Goal: Task Accomplishment & Management: Use online tool/utility

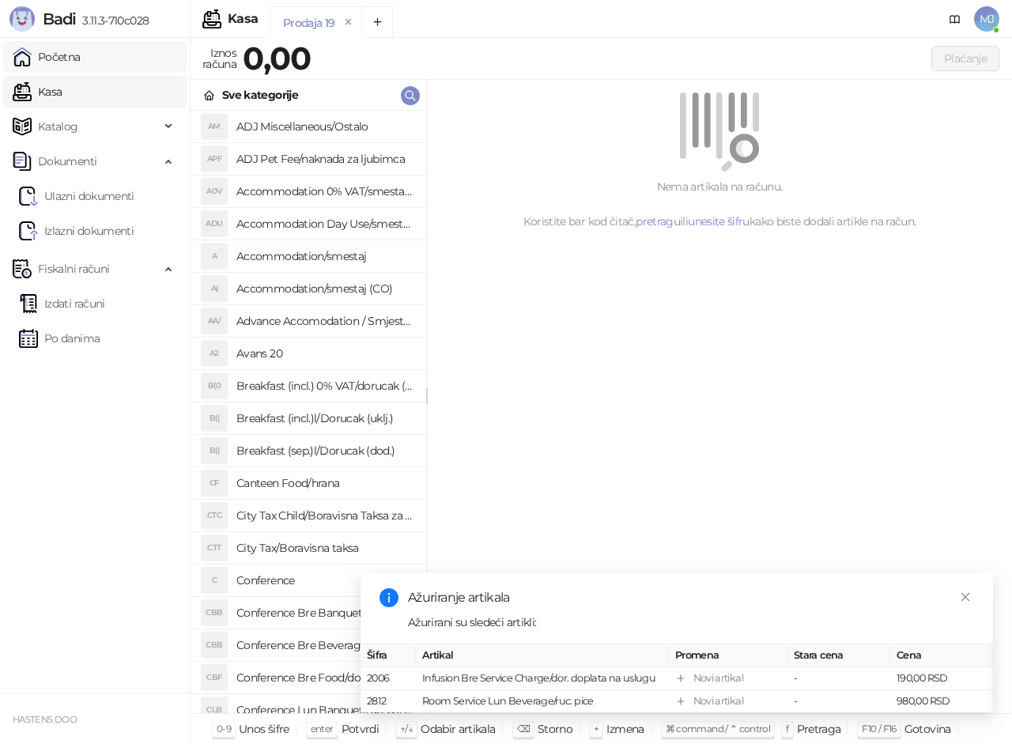
click at [81, 57] on link "Početna" at bounding box center [47, 57] width 68 height 32
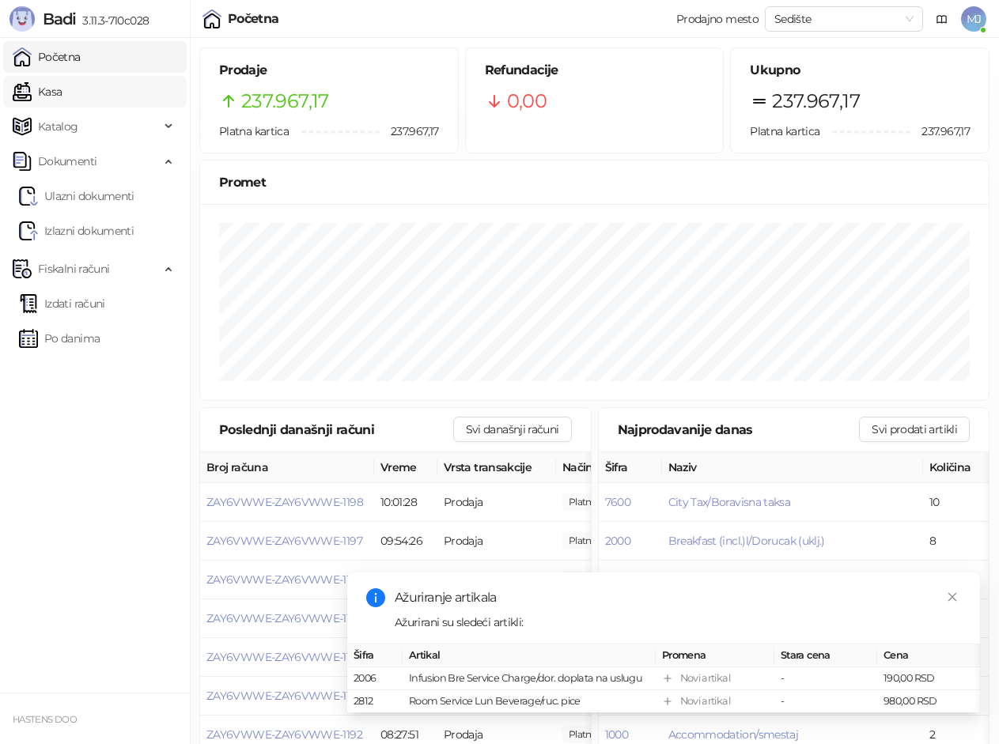
click at [62, 95] on link "Kasa" at bounding box center [37, 92] width 49 height 32
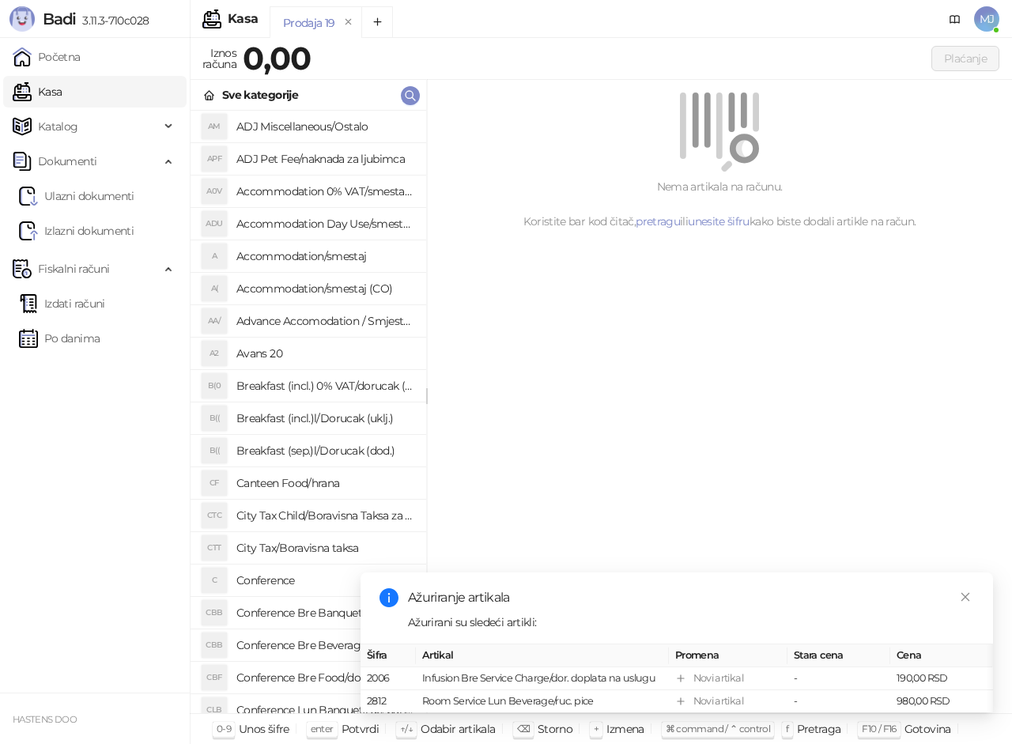
click at [323, 267] on h4 "Accommodation/smestaj" at bounding box center [324, 256] width 177 height 25
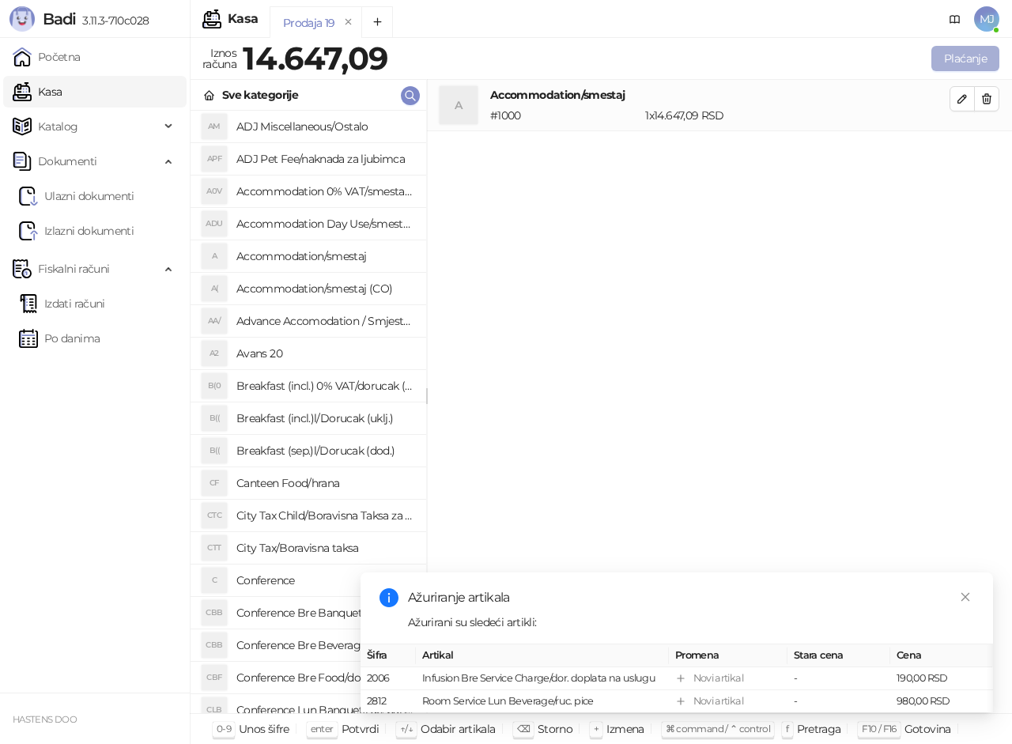
click at [968, 63] on button "Plaćanje" at bounding box center [966, 58] width 68 height 25
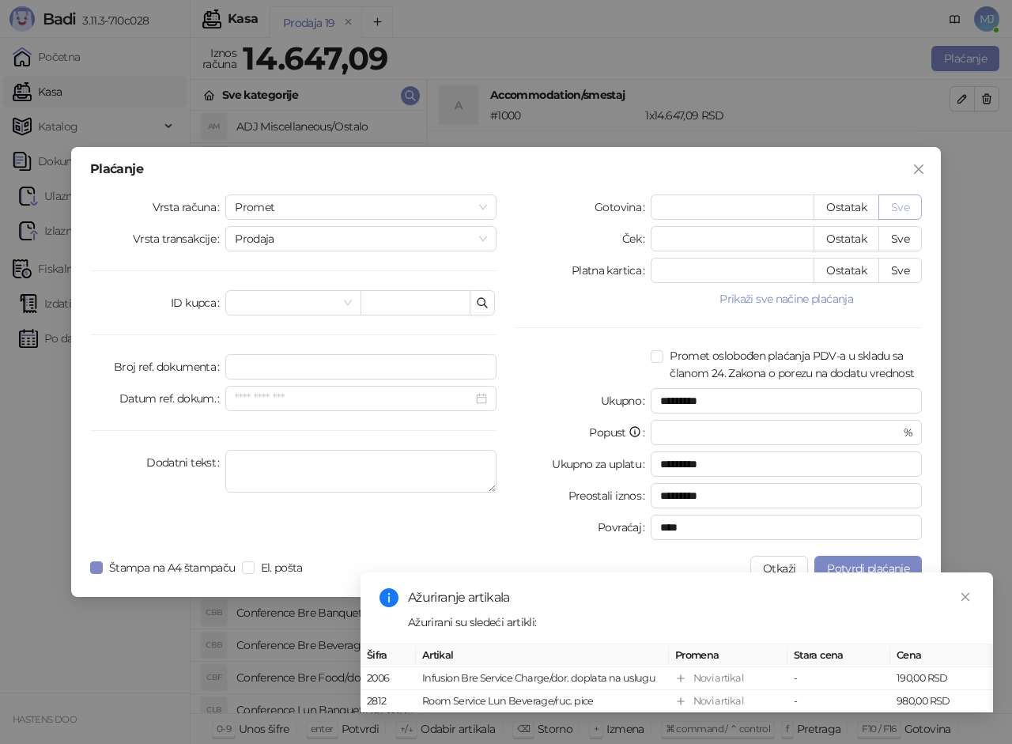
click at [897, 210] on button "Sve" at bounding box center [901, 207] width 44 height 25
type input "********"
type input "****"
click at [962, 592] on icon "close" at bounding box center [965, 597] width 11 height 11
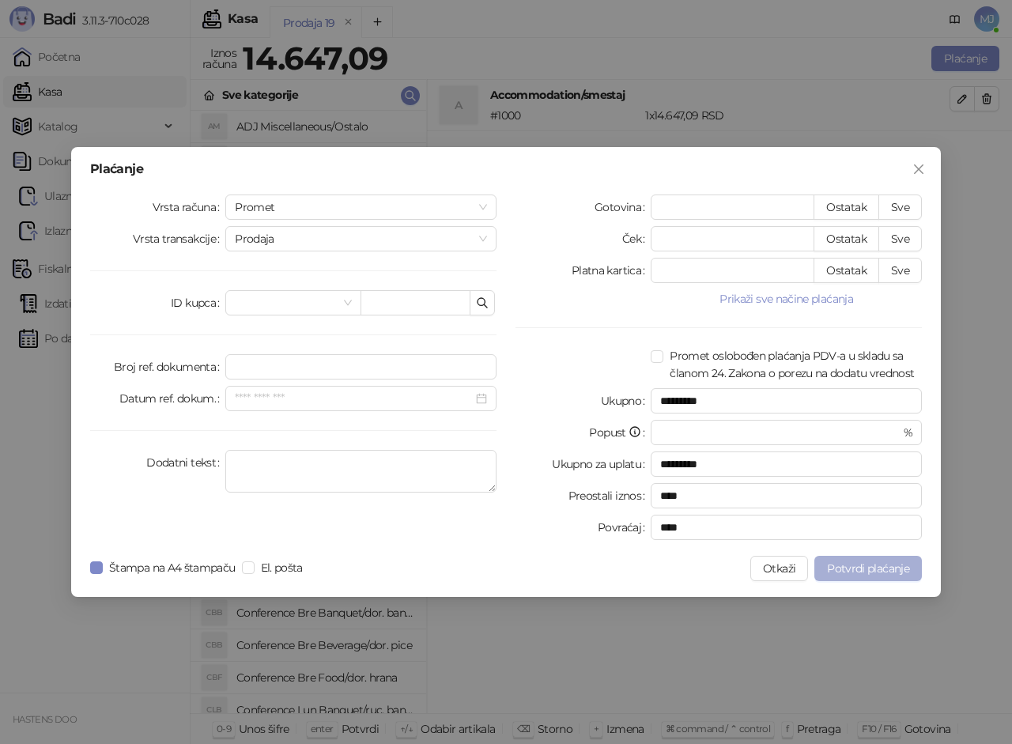
click at [871, 568] on span "Potvrdi plaćanje" at bounding box center [868, 569] width 82 height 14
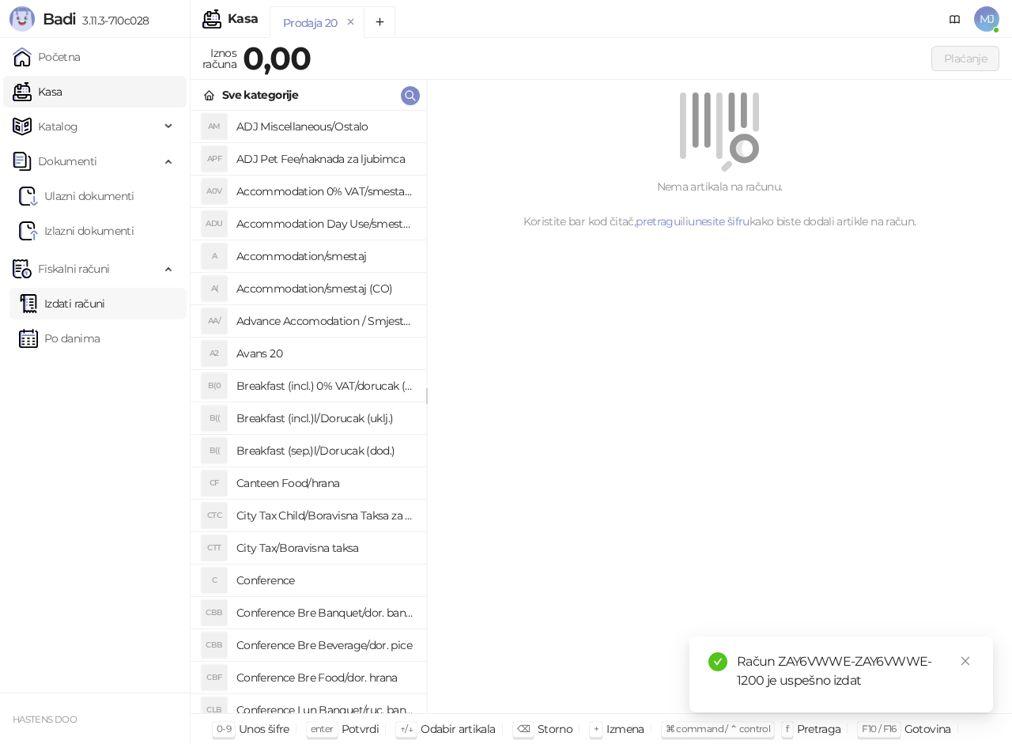
click at [105, 305] on link "Izdati računi" at bounding box center [62, 304] width 86 height 32
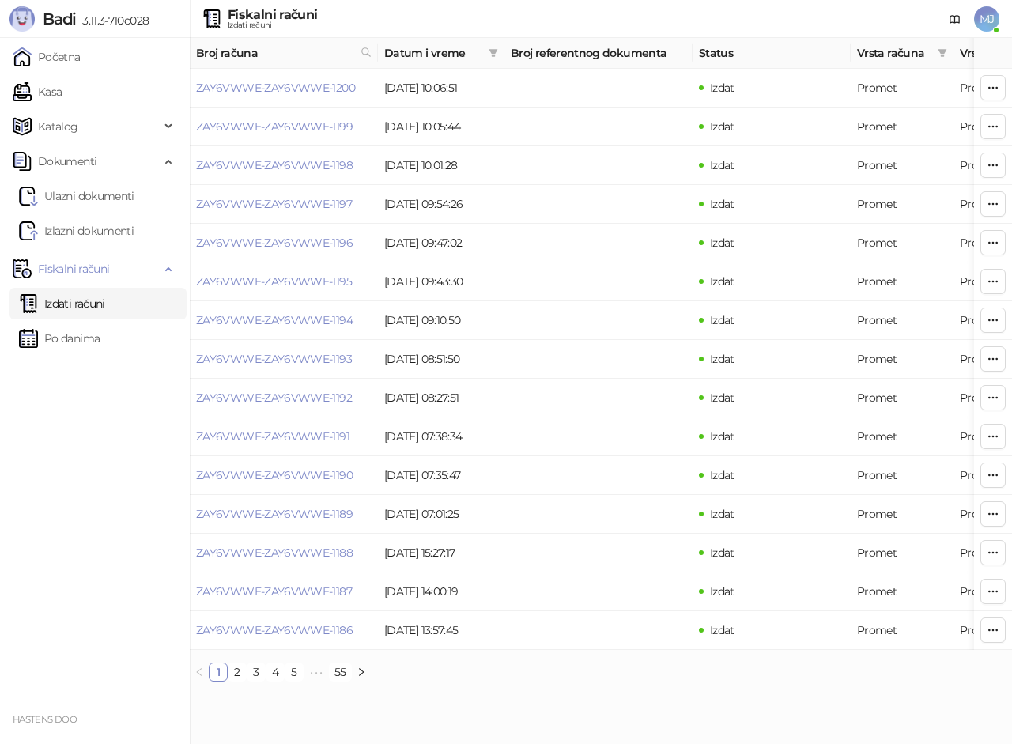
click at [1012, 46] on th at bounding box center [993, 53] width 38 height 31
click at [986, 91] on button "button" at bounding box center [993, 87] width 25 height 25
click at [316, 82] on link "ZAY6VWWE-ZAY6VWWE-1200" at bounding box center [275, 88] width 159 height 14
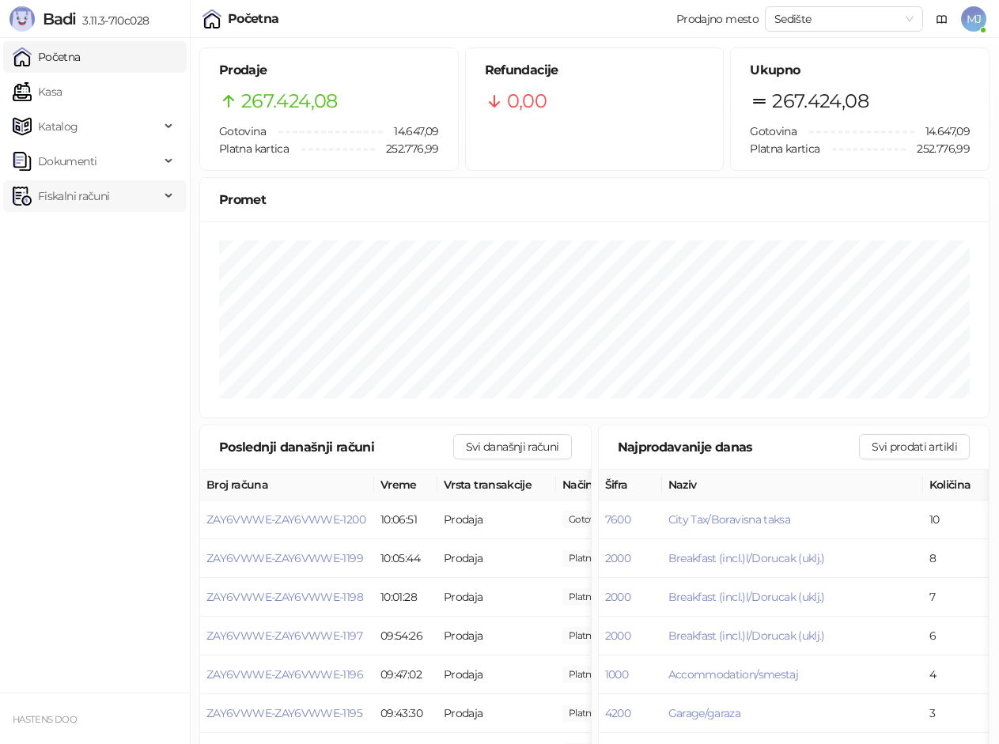
click at [108, 195] on span "Fiskalni računi" at bounding box center [73, 196] width 71 height 32
click at [105, 232] on link "Izdati računi" at bounding box center [62, 231] width 86 height 32
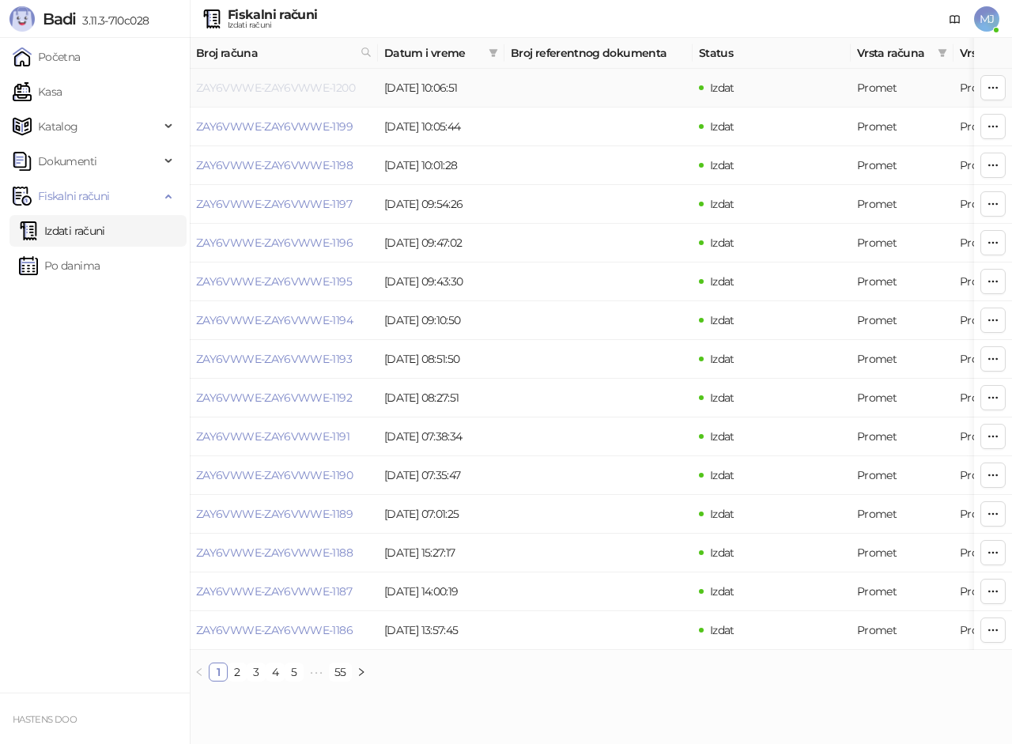
click at [310, 86] on link "ZAY6VWWE-ZAY6VWWE-1200" at bounding box center [275, 88] width 159 height 14
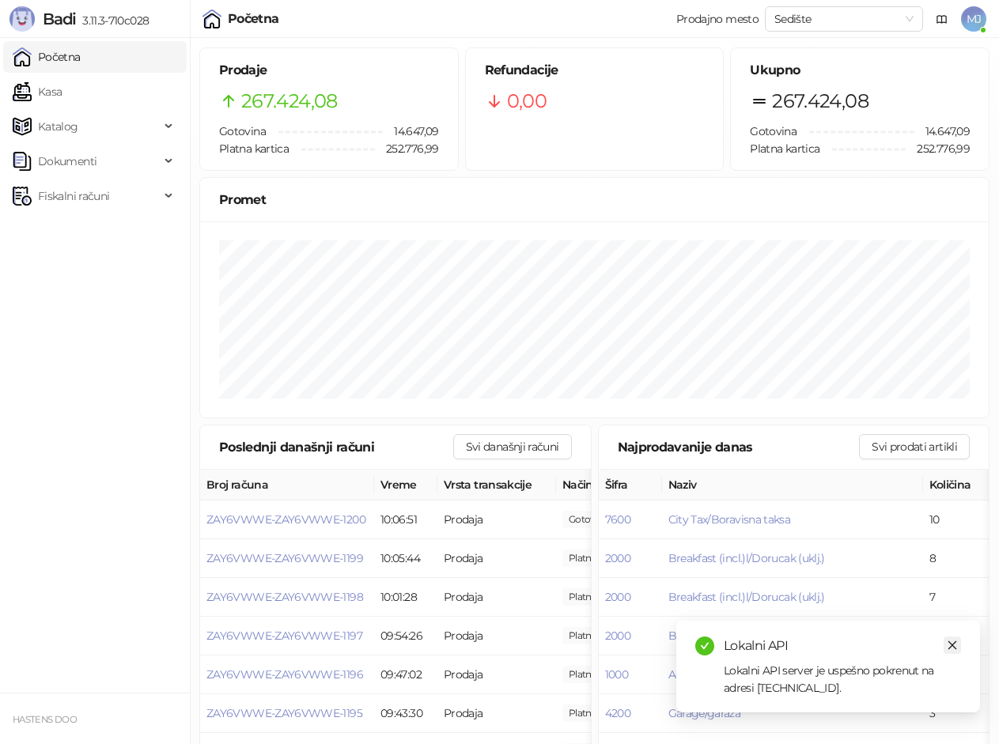
click at [950, 650] on icon "close" at bounding box center [952, 645] width 11 height 11
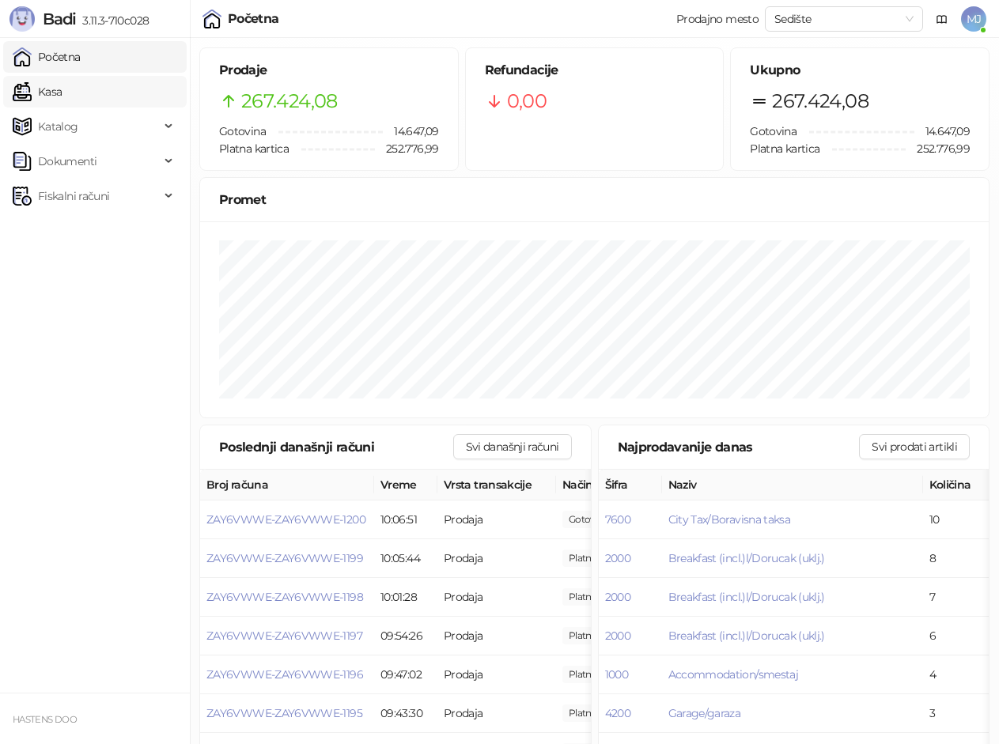
click at [62, 92] on link "Kasa" at bounding box center [37, 92] width 49 height 32
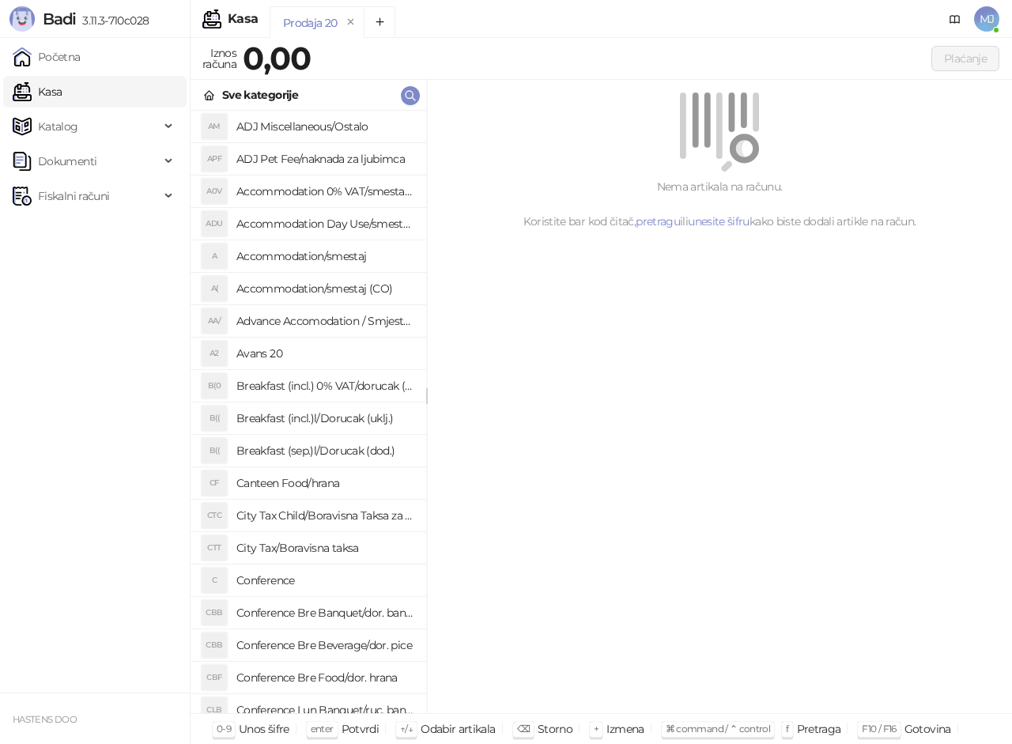
click at [278, 356] on h4 "Avans 20" at bounding box center [324, 353] width 177 height 25
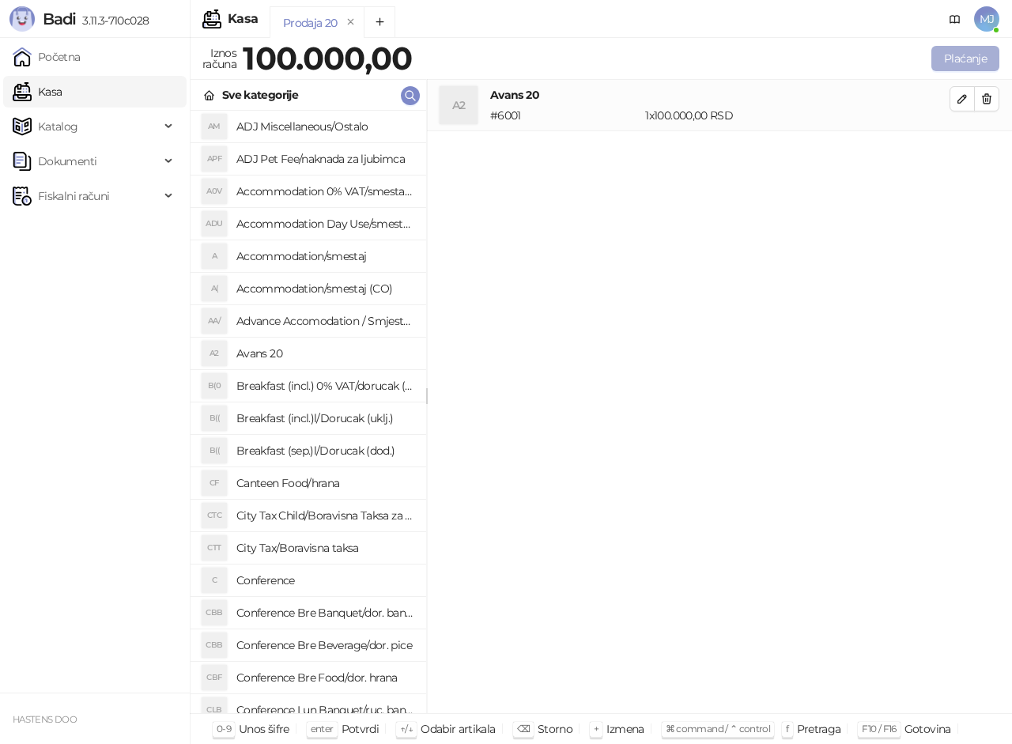
click at [962, 67] on button "Plaćanje" at bounding box center [966, 58] width 68 height 25
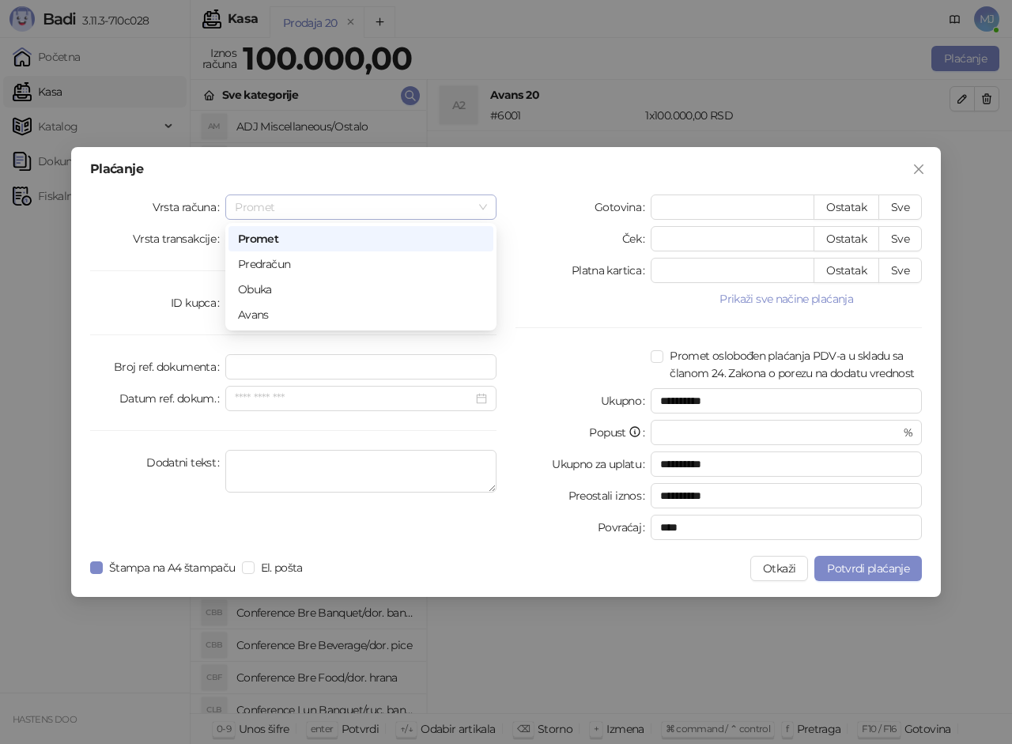
click at [414, 201] on span "Promet" at bounding box center [361, 207] width 252 height 24
click at [303, 313] on div "Avans" at bounding box center [361, 314] width 246 height 17
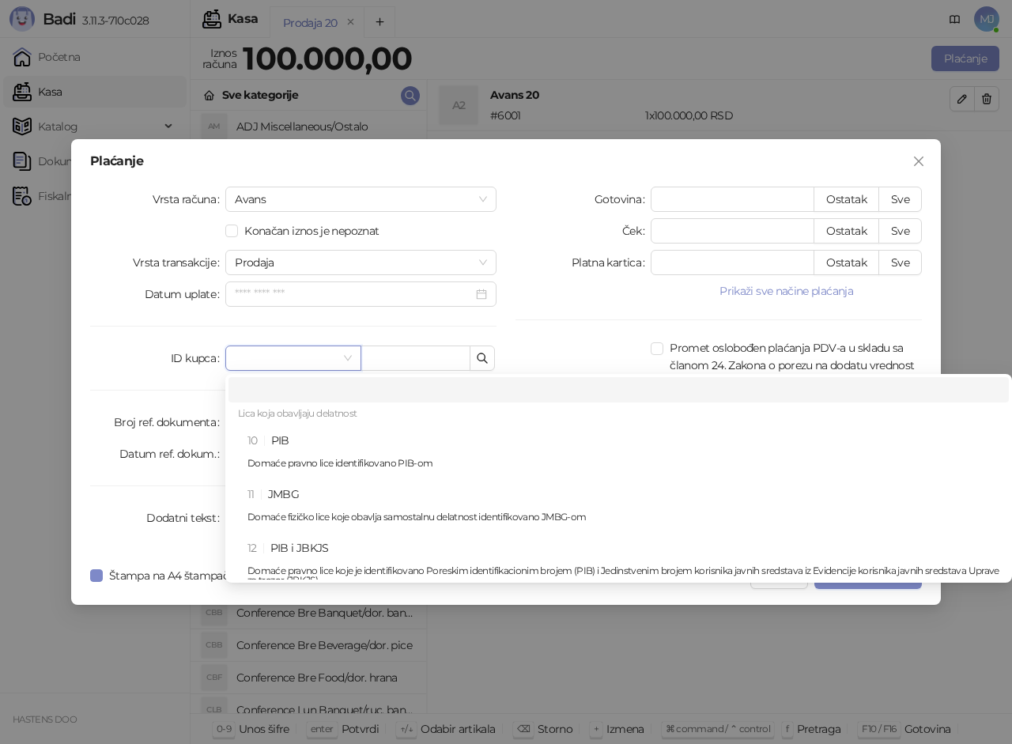
click at [273, 347] on input "search" at bounding box center [286, 358] width 102 height 24
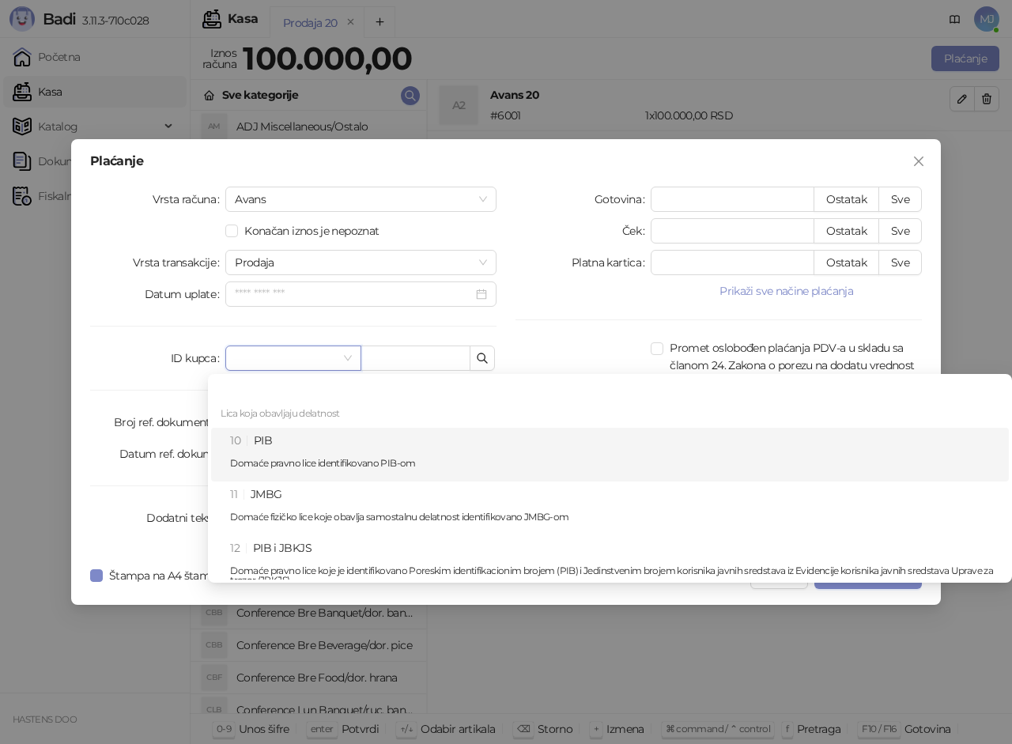
click at [269, 442] on div "10 PIB Domaće pravno lice identifikovano PIB-om" at bounding box center [615, 455] width 770 height 46
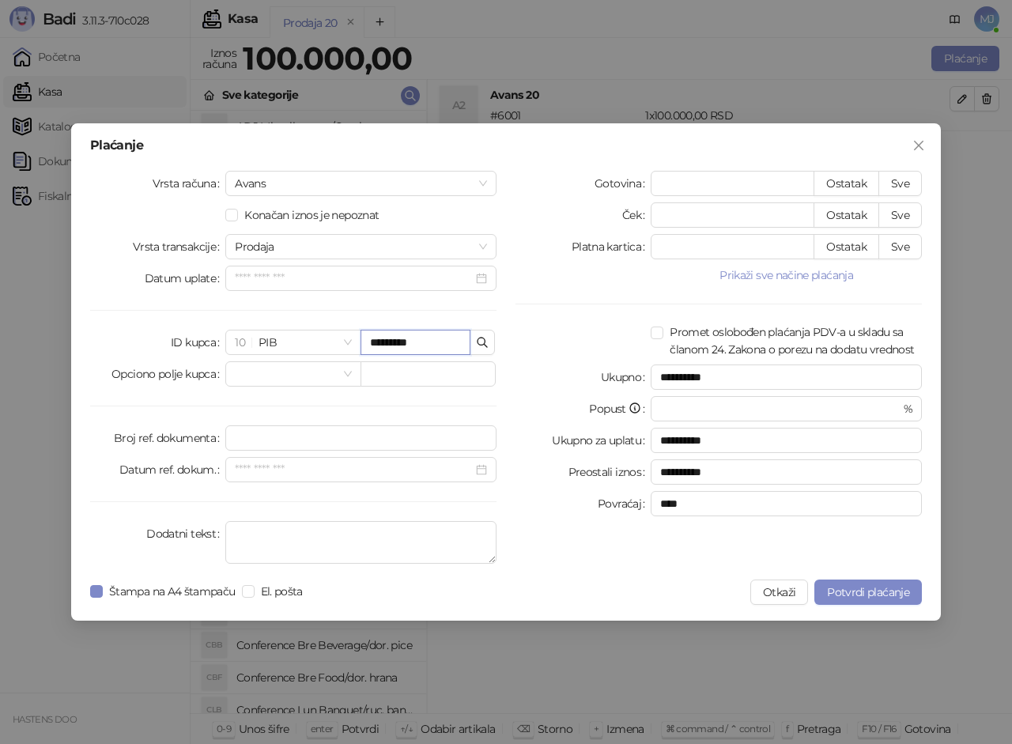
type input "*********"
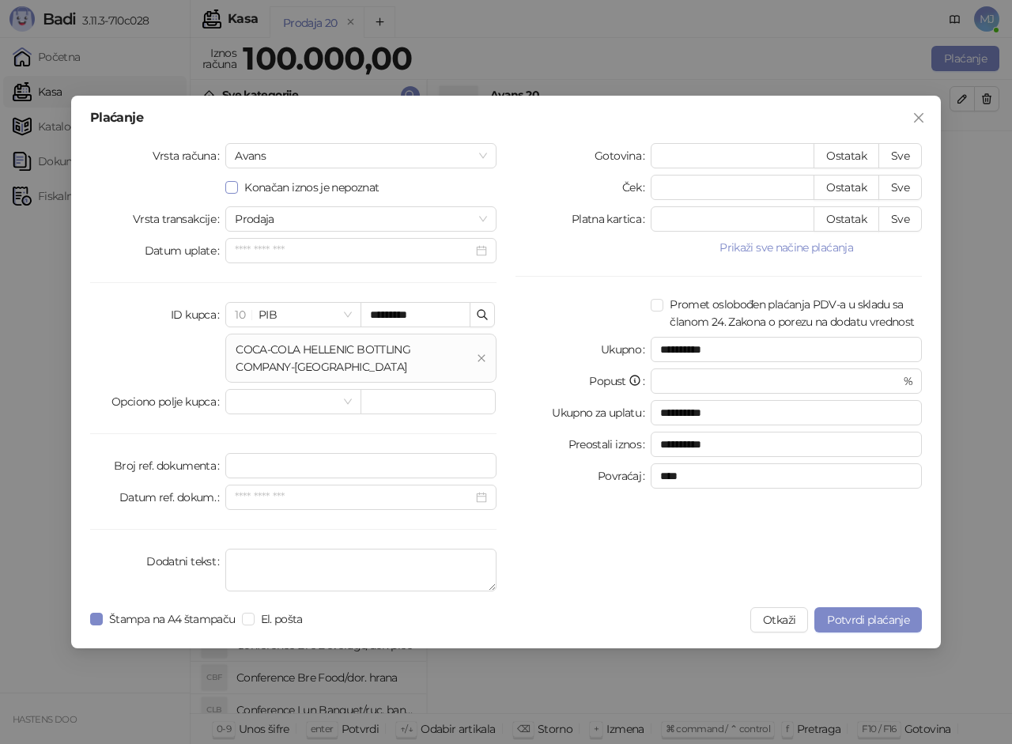
click at [348, 192] on span "Konačan iznos je nepoznat" at bounding box center [311, 187] width 147 height 17
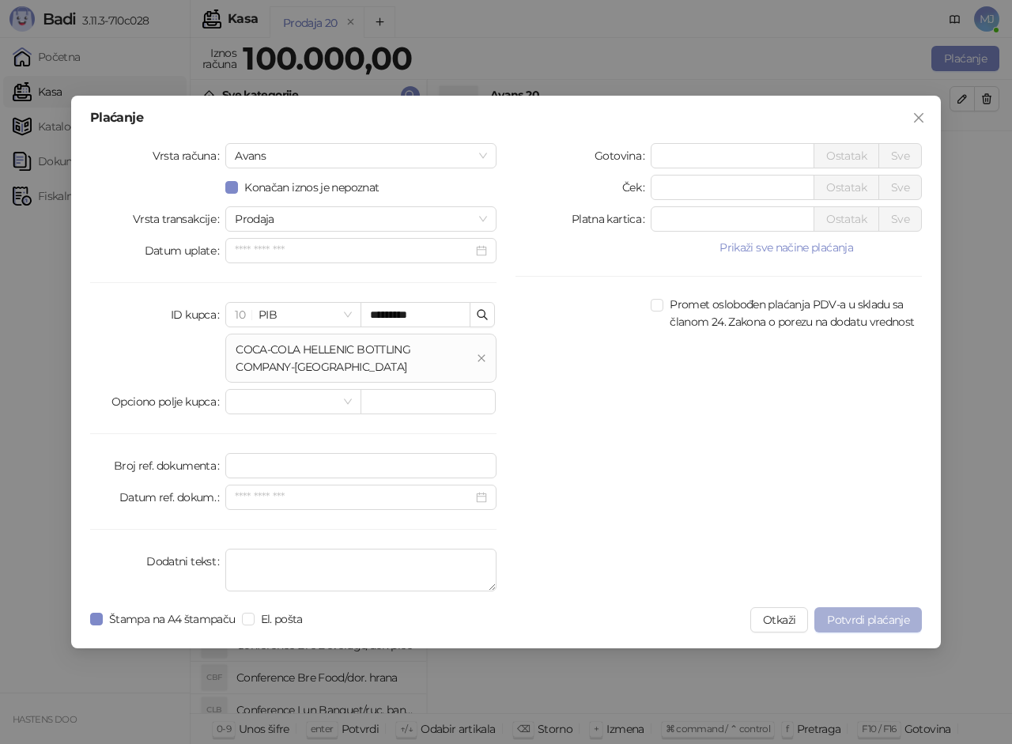
click at [859, 621] on span "Potvrdi plaćanje" at bounding box center [868, 620] width 82 height 14
click at [805, 249] on button "Prikaži sve načine plaćanja" at bounding box center [786, 247] width 271 height 19
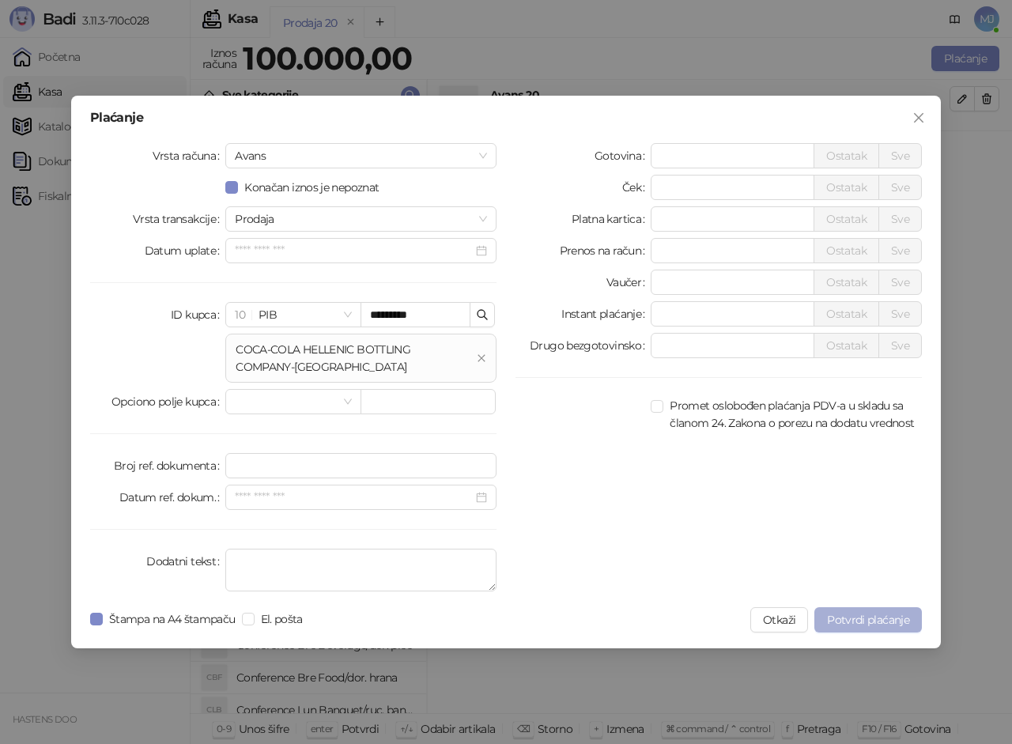
click at [904, 621] on span "Potvrdi plaćanje" at bounding box center [868, 620] width 82 height 14
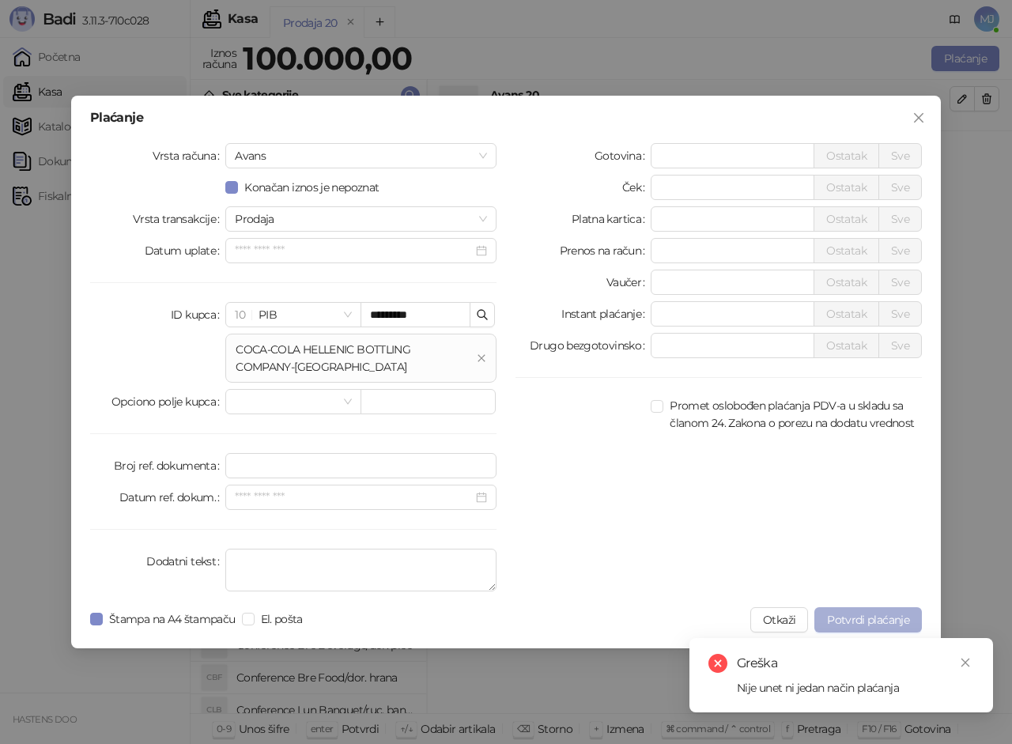
click at [904, 621] on span "Potvrdi plaćanje" at bounding box center [868, 620] width 82 height 14
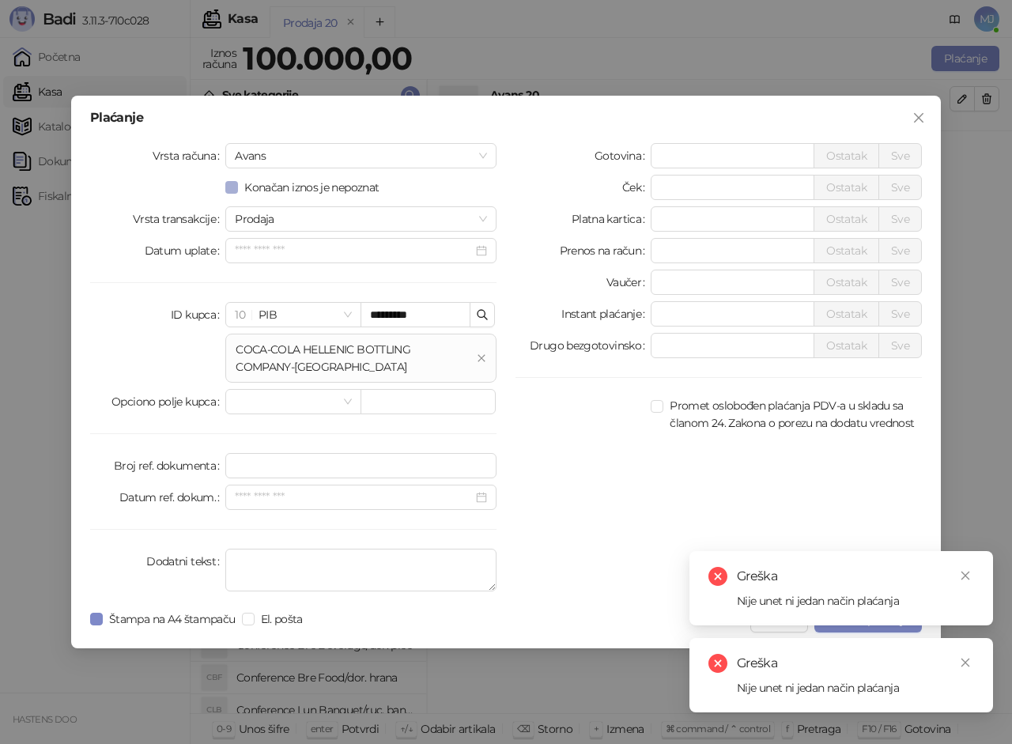
click at [329, 187] on span "Konačan iznos je nepoznat" at bounding box center [311, 187] width 147 height 17
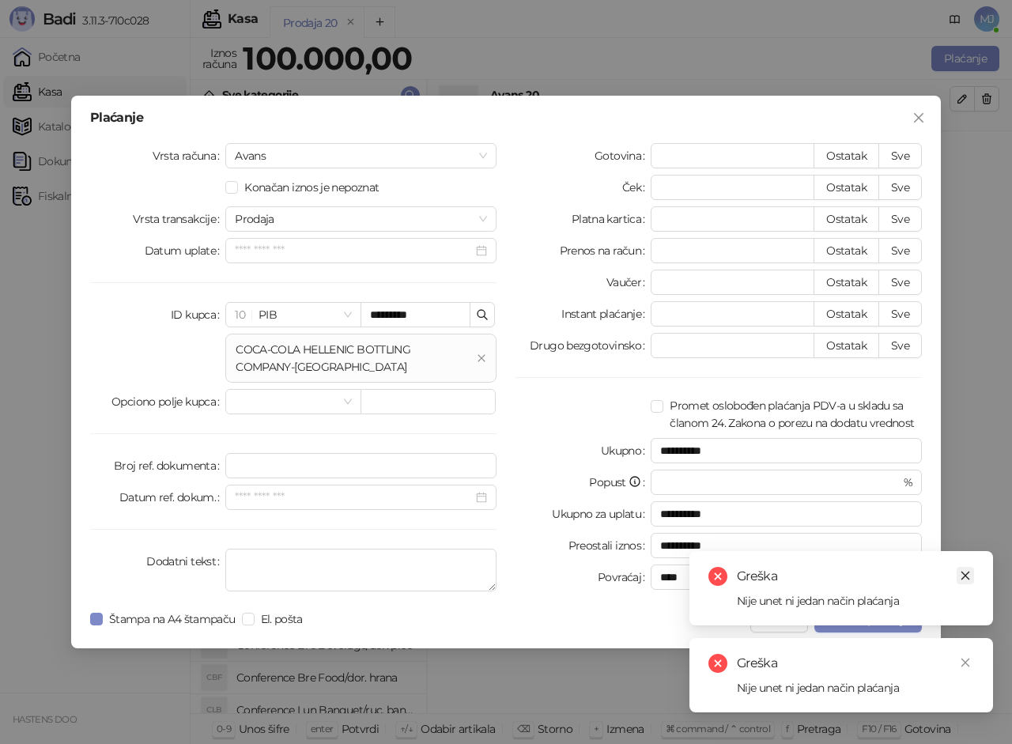
click at [966, 578] on icon "close" at bounding box center [965, 575] width 11 height 11
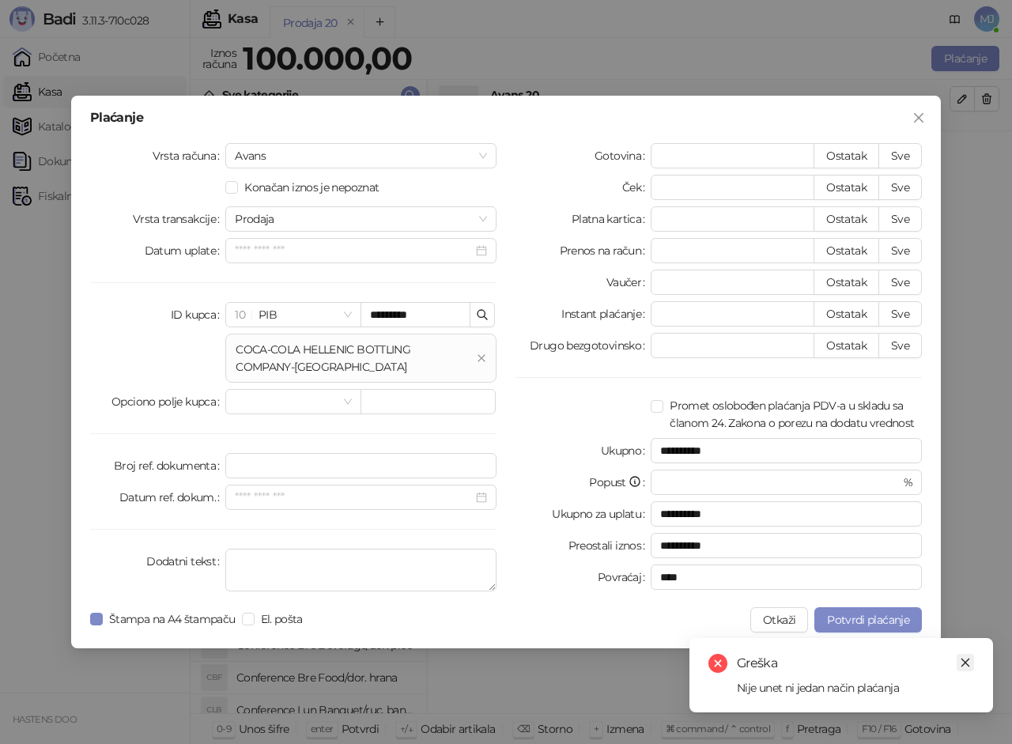
click at [967, 660] on icon "close" at bounding box center [965, 662] width 11 height 11
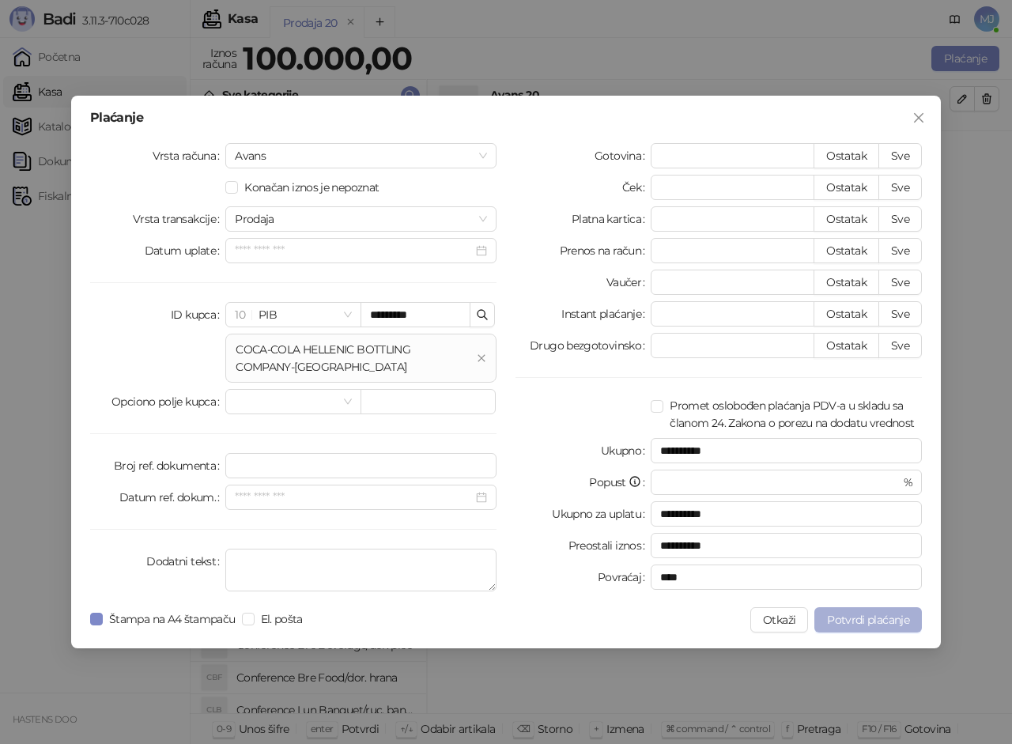
click at [858, 622] on span "Potvrdi plaćanje" at bounding box center [868, 620] width 82 height 14
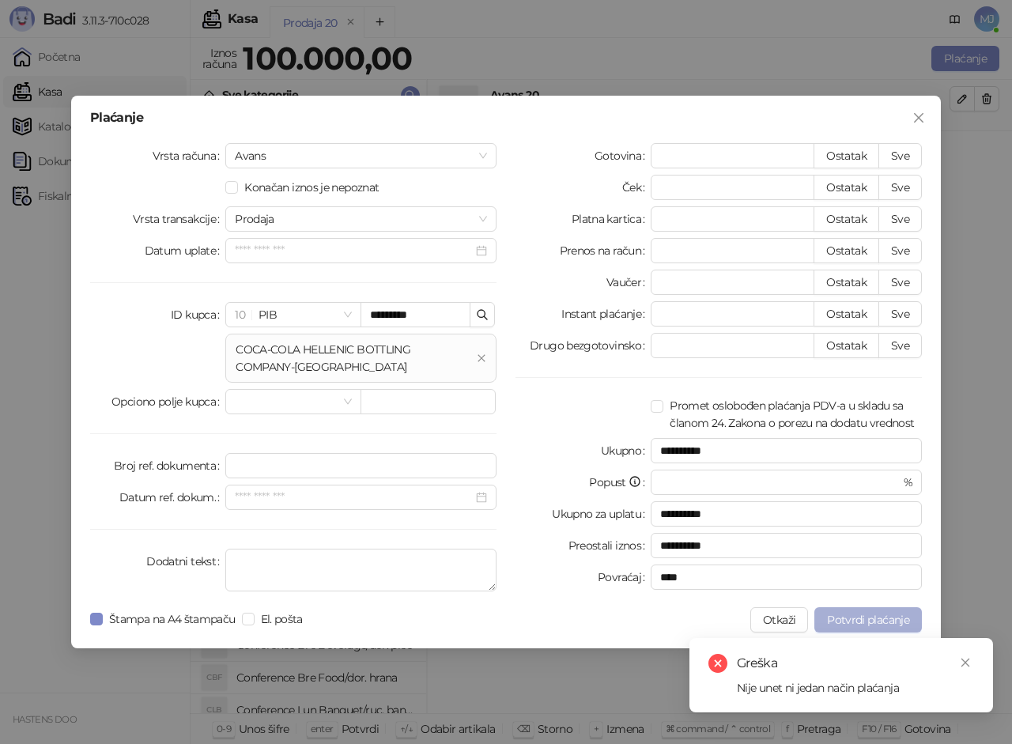
click at [858, 622] on span "Potvrdi plaćanje" at bounding box center [868, 620] width 82 height 14
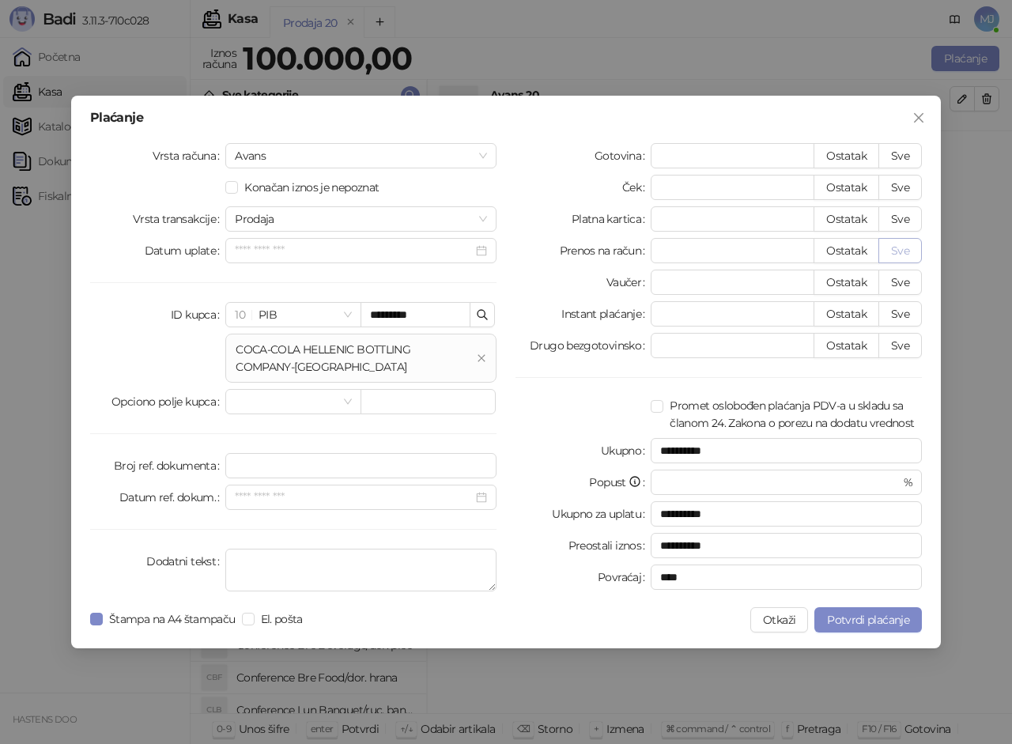
click at [907, 251] on button "Sve" at bounding box center [901, 250] width 44 height 25
type input "******"
type input "****"
click at [882, 622] on span "Potvrdi plaćanje" at bounding box center [868, 620] width 82 height 14
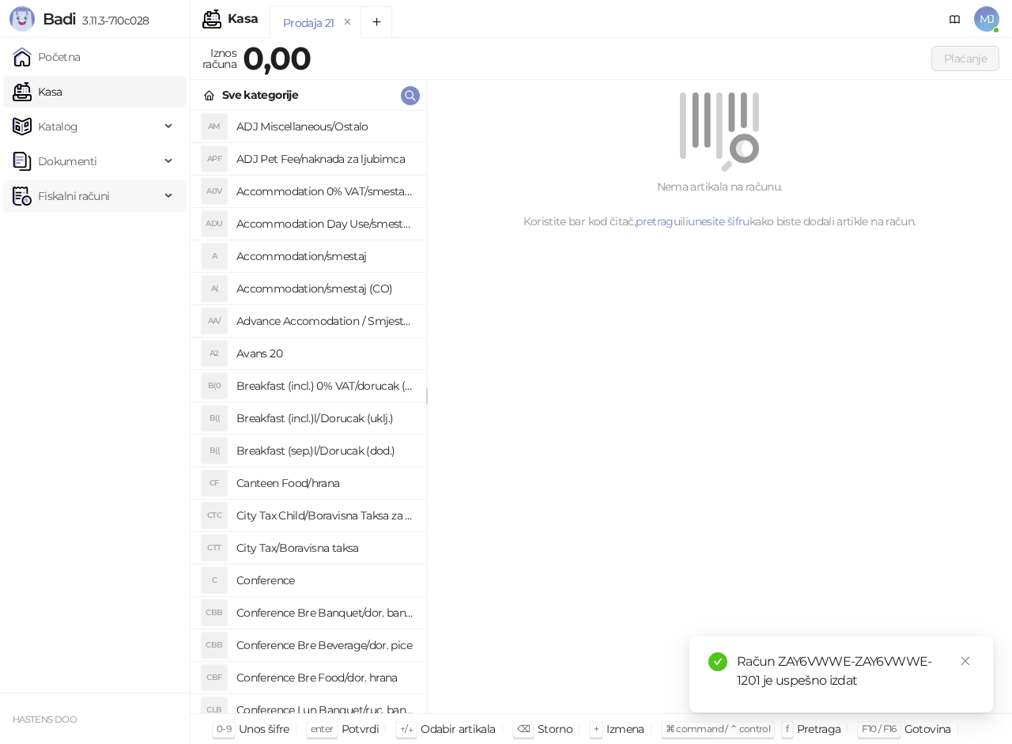
click at [106, 187] on span "Fiskalni računi" at bounding box center [73, 196] width 71 height 32
click at [87, 233] on link "Izdati računi" at bounding box center [62, 231] width 86 height 32
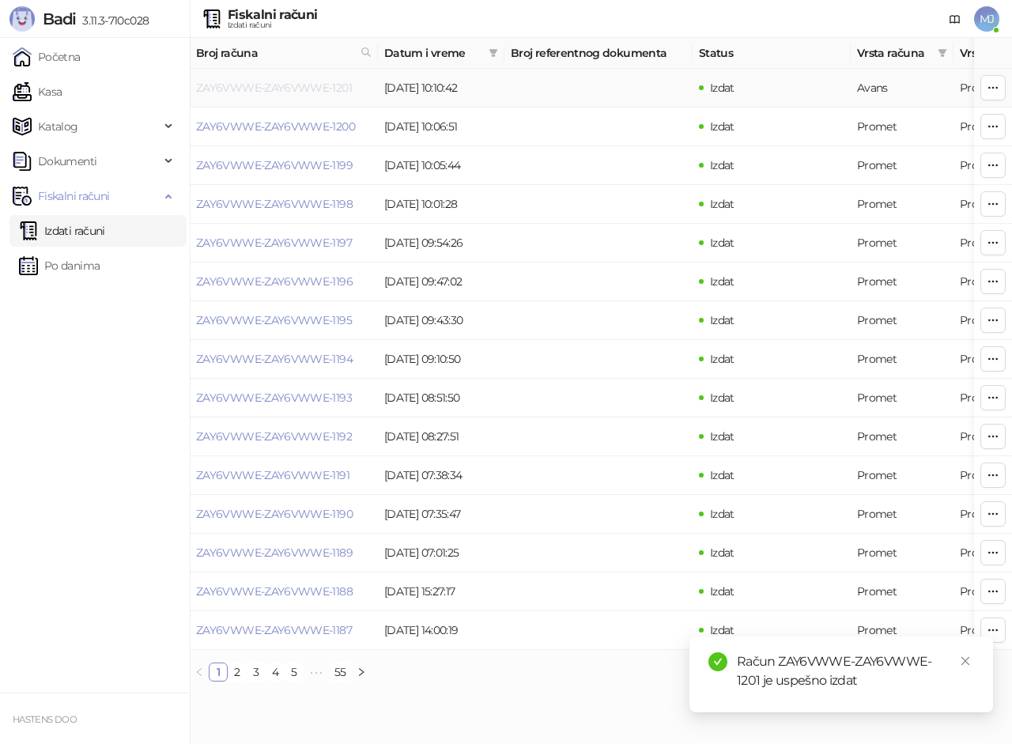
click at [301, 85] on link "ZAY6VWWE-ZAY6VWWE-1201" at bounding box center [274, 88] width 156 height 14
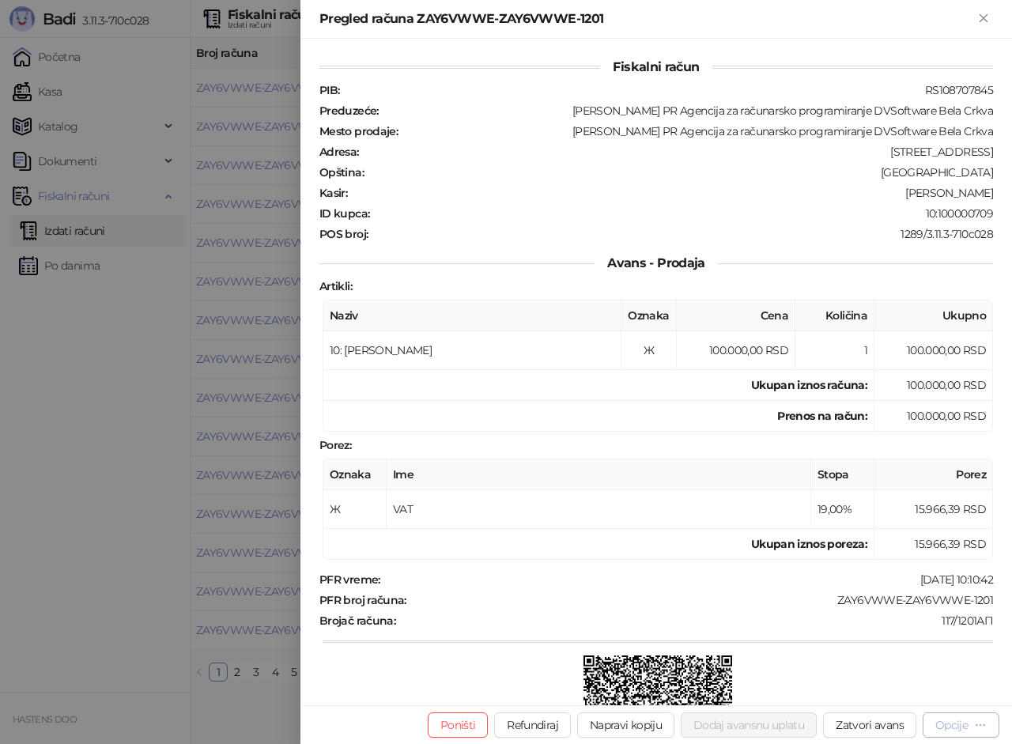
click at [946, 730] on div "Opcije" at bounding box center [952, 725] width 32 height 14
click at [216, 417] on div at bounding box center [506, 372] width 1012 height 744
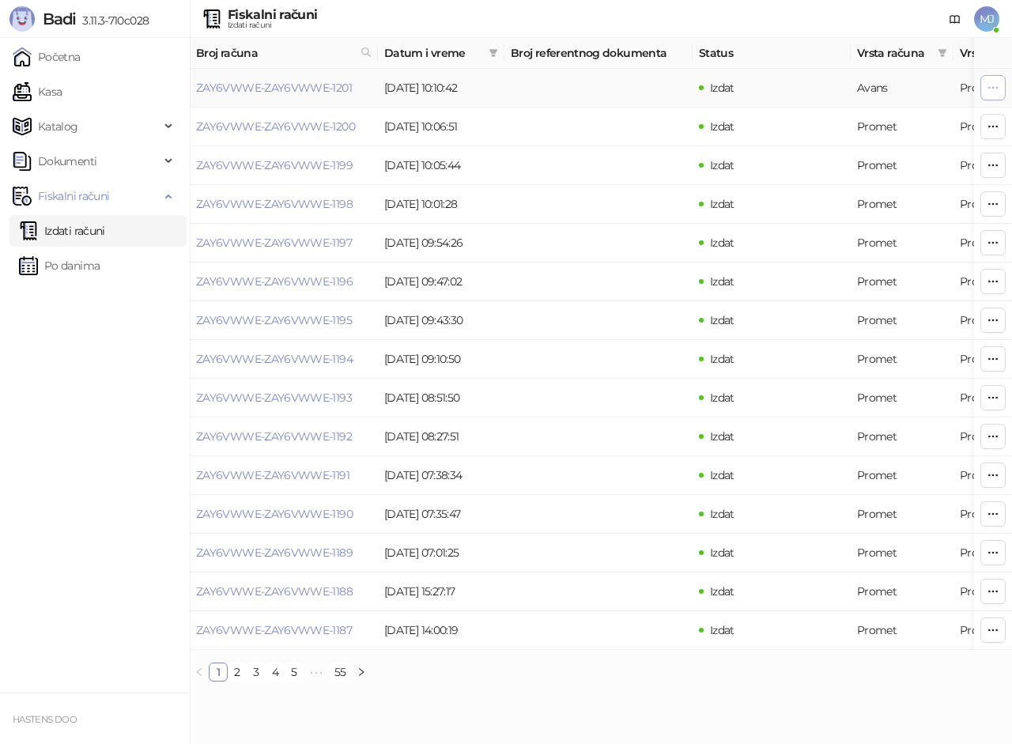
click at [989, 87] on icon "button" at bounding box center [993, 87] width 9 height 1
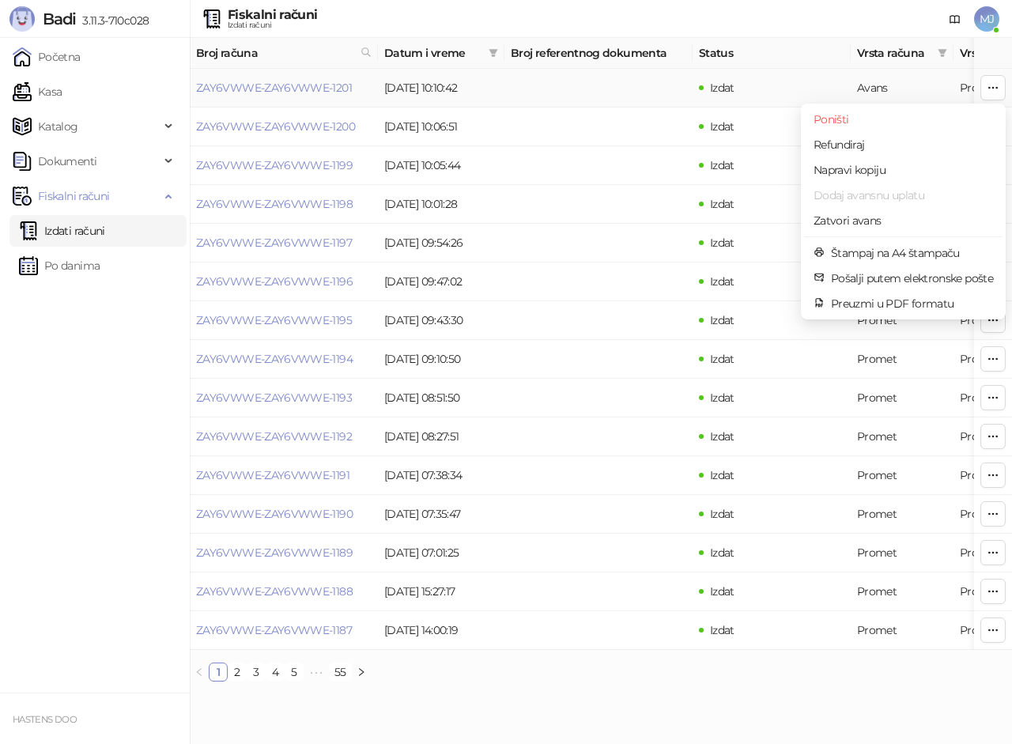
click at [897, 194] on span "Dodaj avansnu uplatu" at bounding box center [904, 195] width 180 height 17
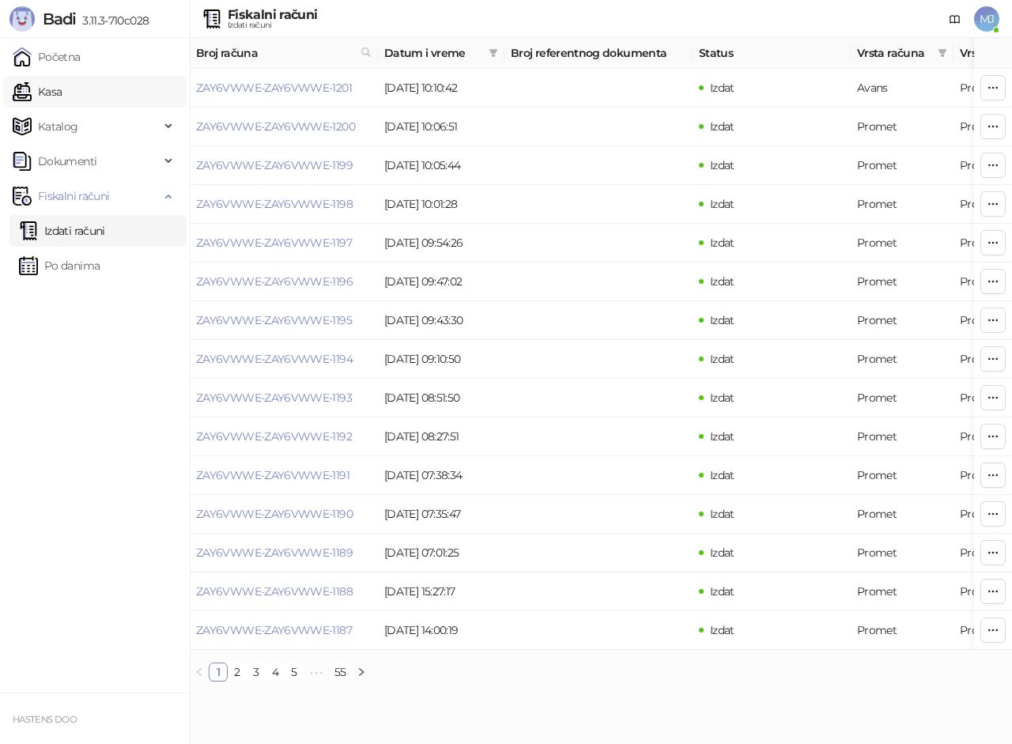
click at [62, 89] on link "Kasa" at bounding box center [37, 92] width 49 height 32
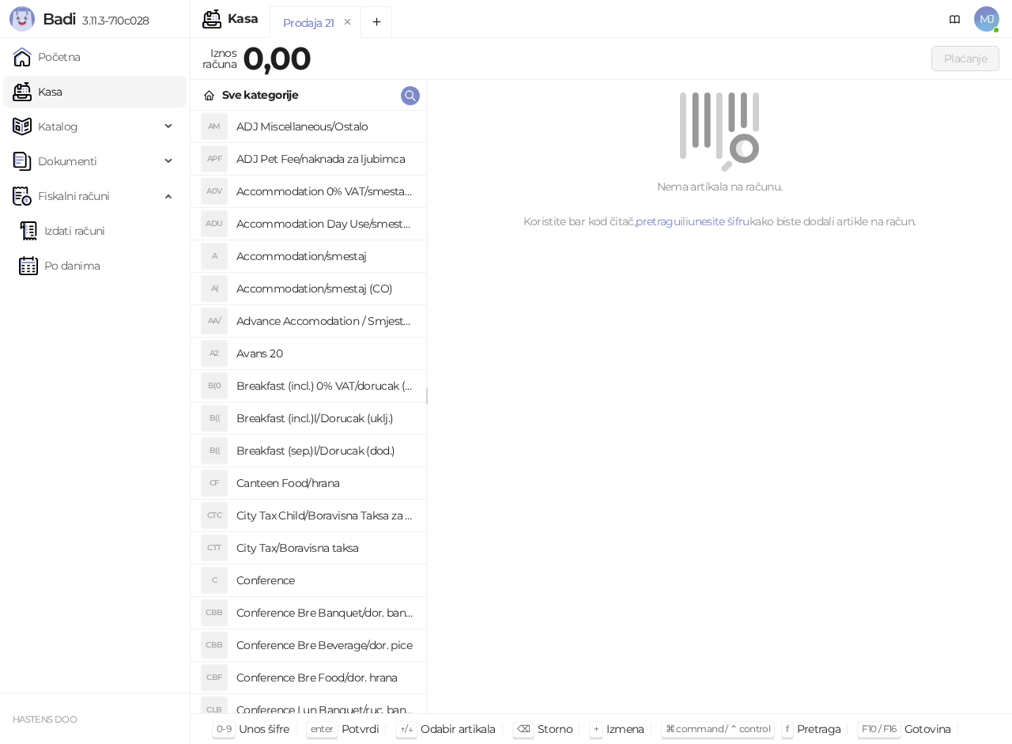
click at [308, 350] on h4 "Avans 20" at bounding box center [324, 353] width 177 height 25
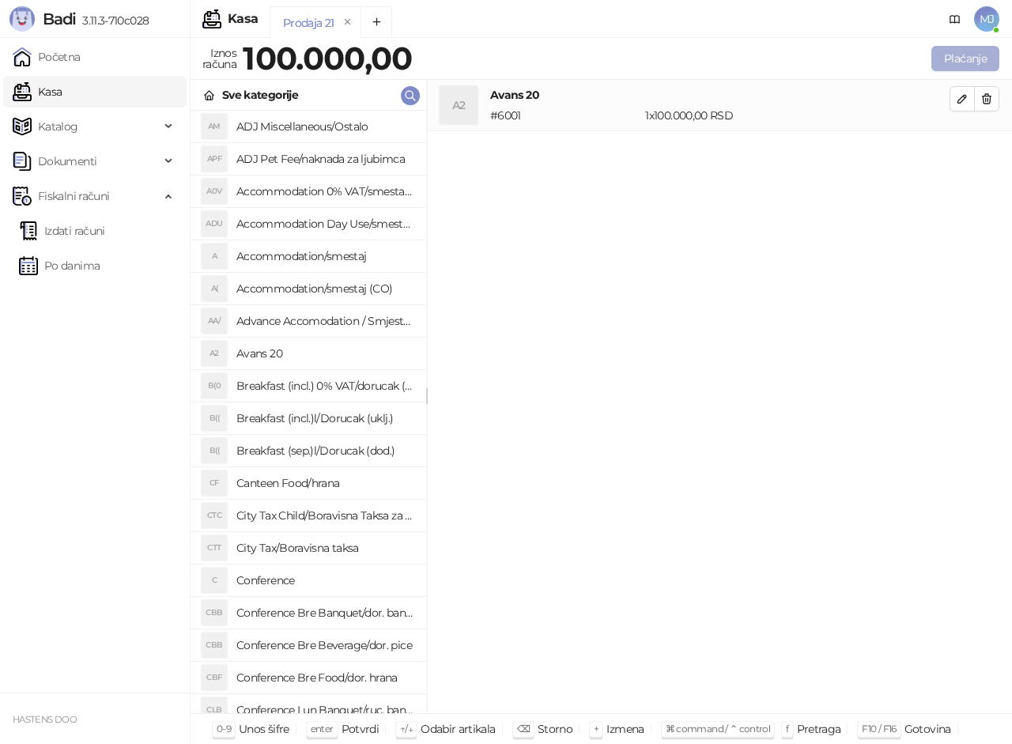
click at [970, 68] on button "Plaćanje" at bounding box center [966, 58] width 68 height 25
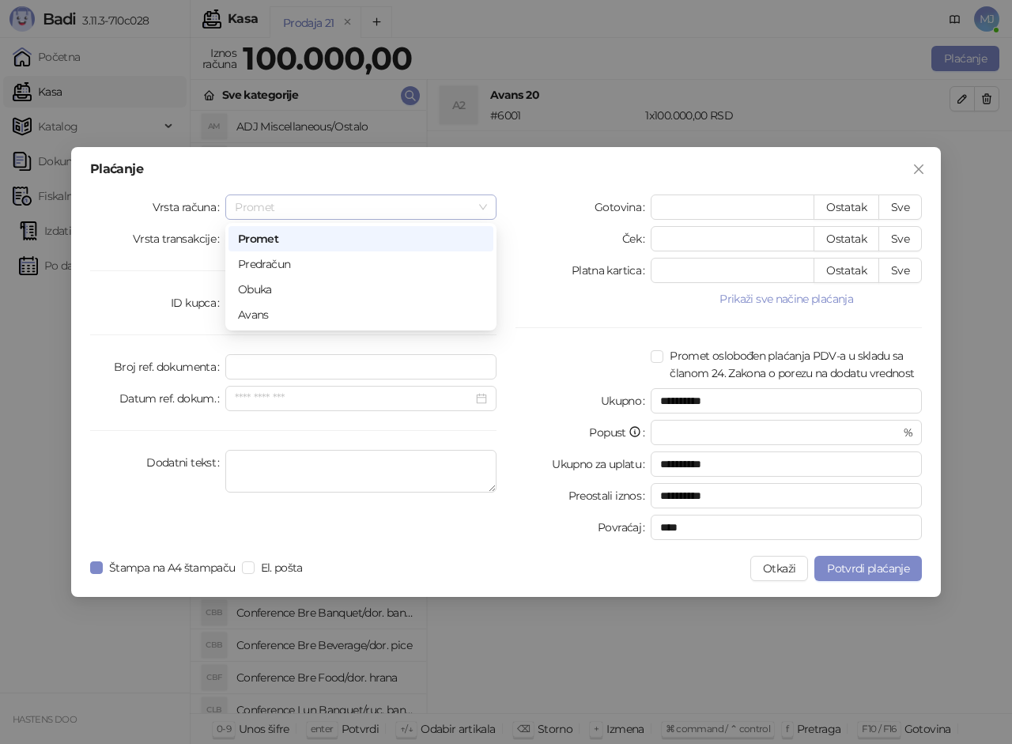
click at [348, 200] on span "Promet" at bounding box center [361, 207] width 252 height 24
click at [265, 316] on div "Avans" at bounding box center [361, 314] width 246 height 17
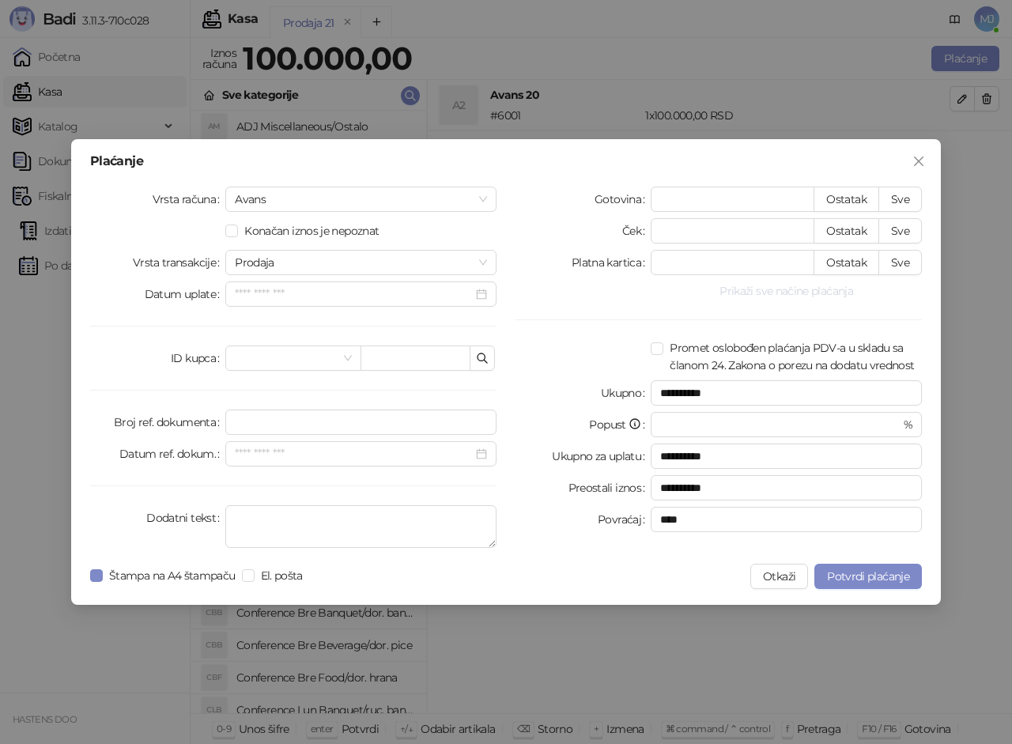
click at [807, 282] on button "Prikaži sve načine plaćanja" at bounding box center [786, 291] width 271 height 19
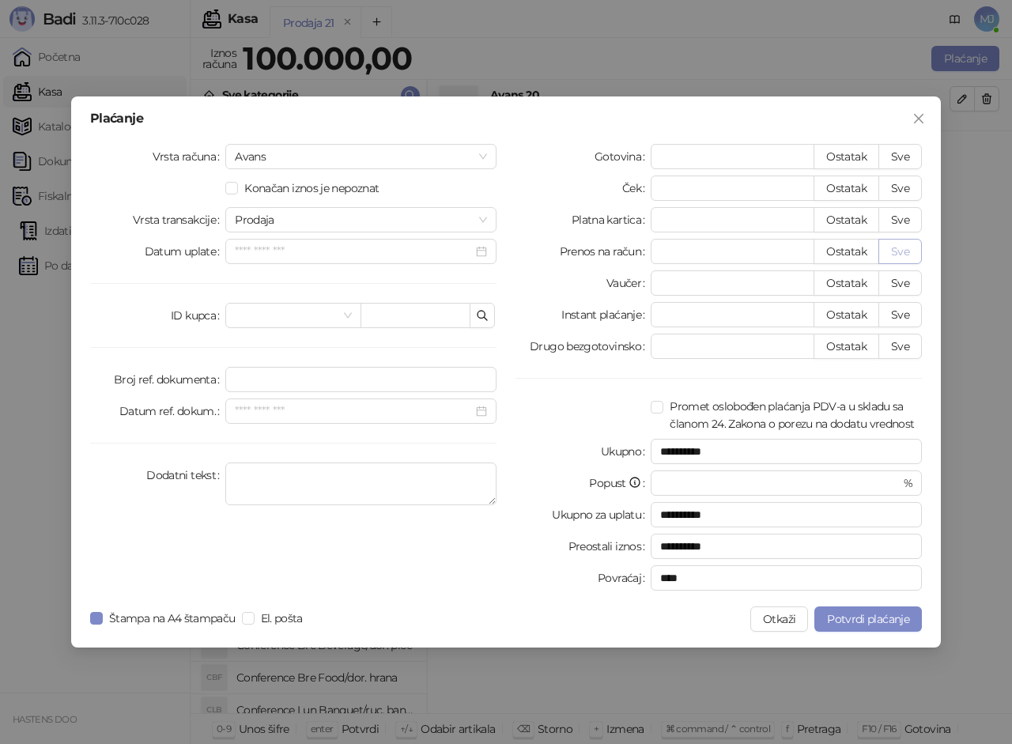
click at [904, 255] on button "Sve" at bounding box center [901, 251] width 44 height 25
type input "******"
type input "****"
click at [253, 313] on input "search" at bounding box center [286, 316] width 102 height 24
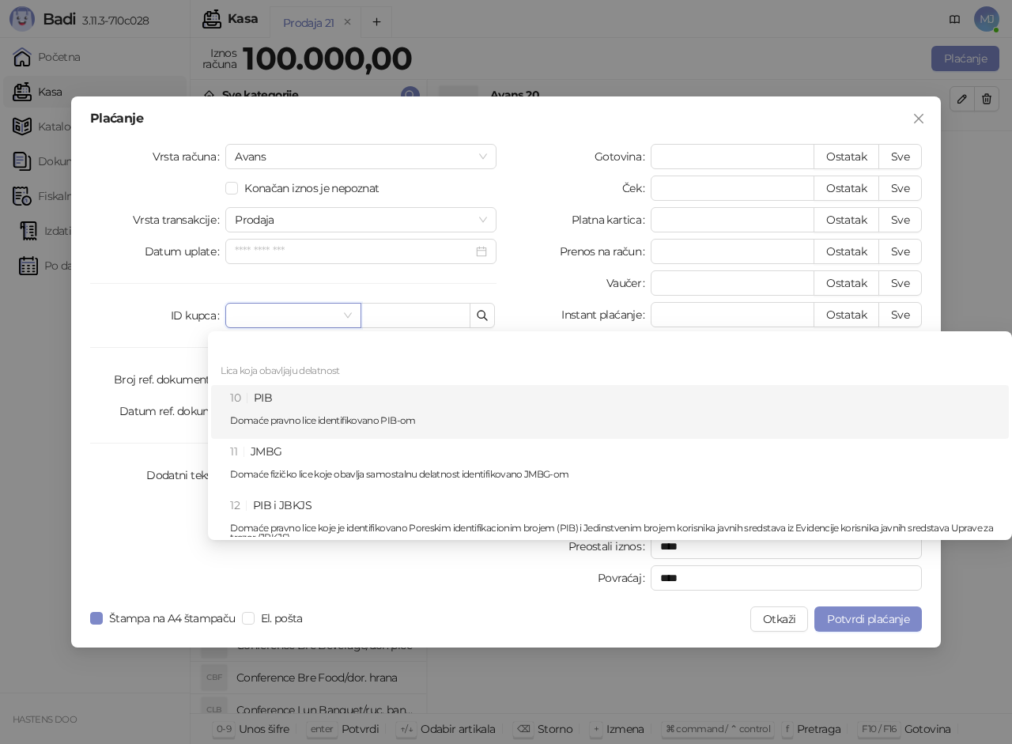
click at [249, 397] on div "10 PIB Domaće pravno lice identifikovano PIB-om" at bounding box center [615, 412] width 770 height 46
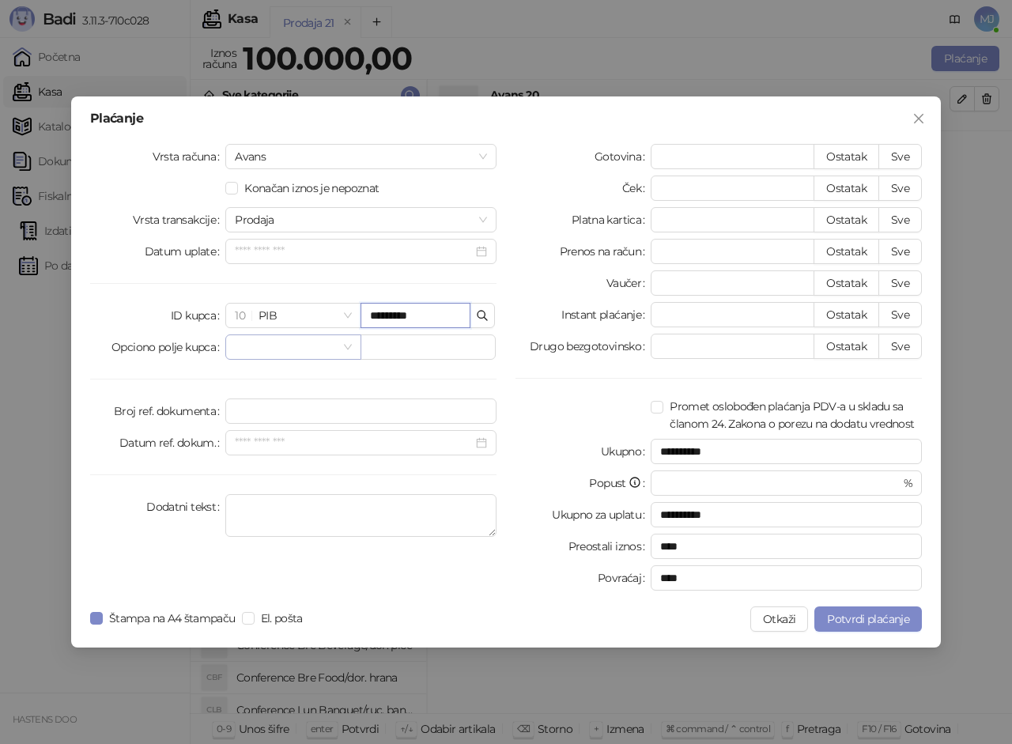
type input "*********"
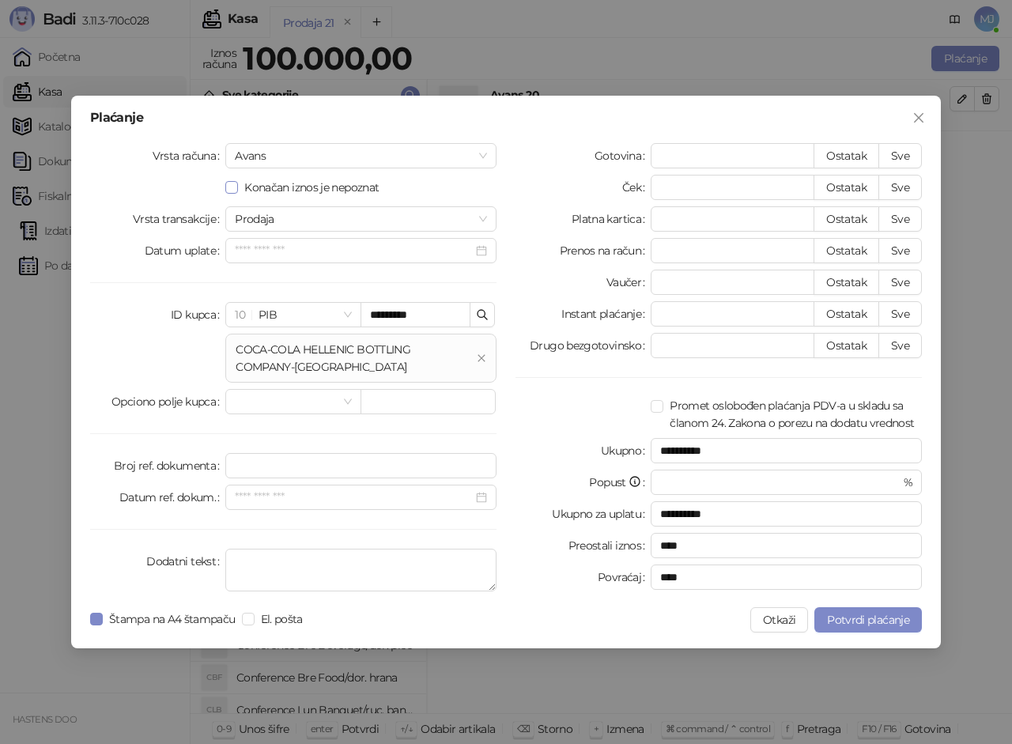
click at [357, 187] on span "Konačan iznos je nepoznat" at bounding box center [311, 187] width 147 height 17
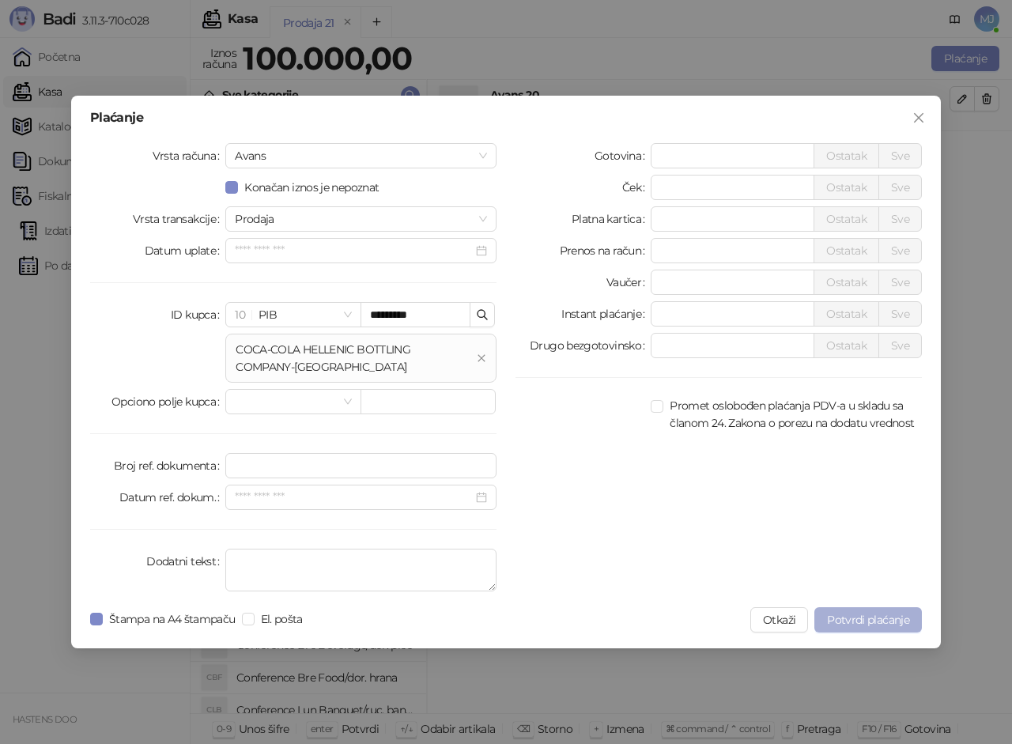
click at [845, 615] on span "Potvrdi plaćanje" at bounding box center [868, 620] width 82 height 14
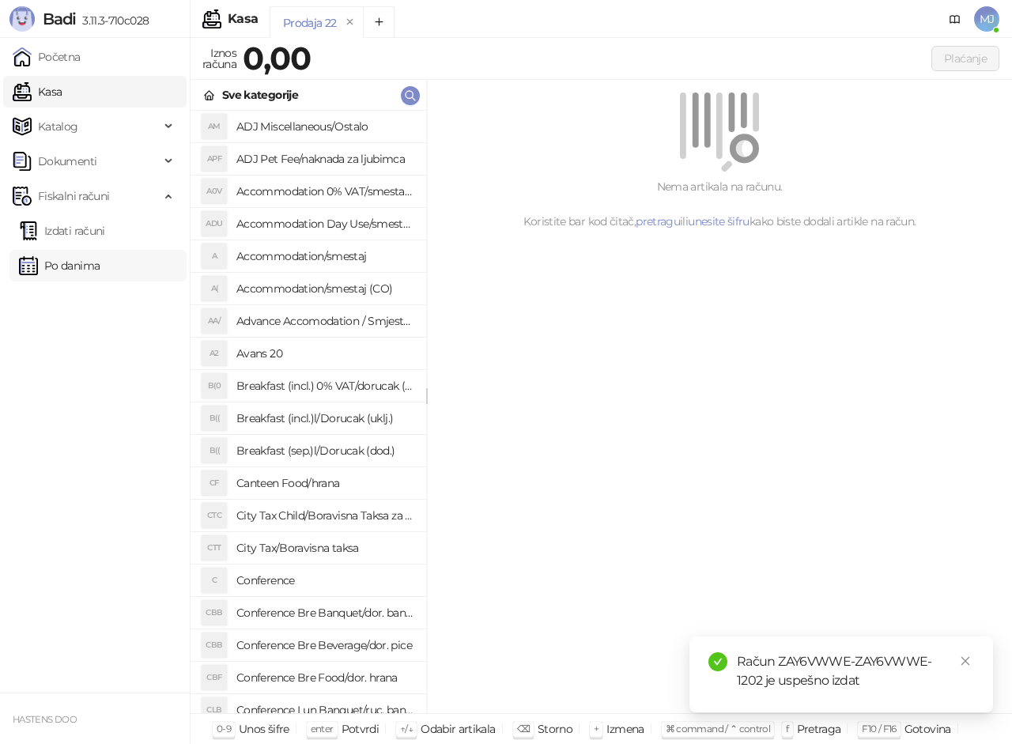
click at [100, 272] on link "Po danima" at bounding box center [59, 266] width 81 height 32
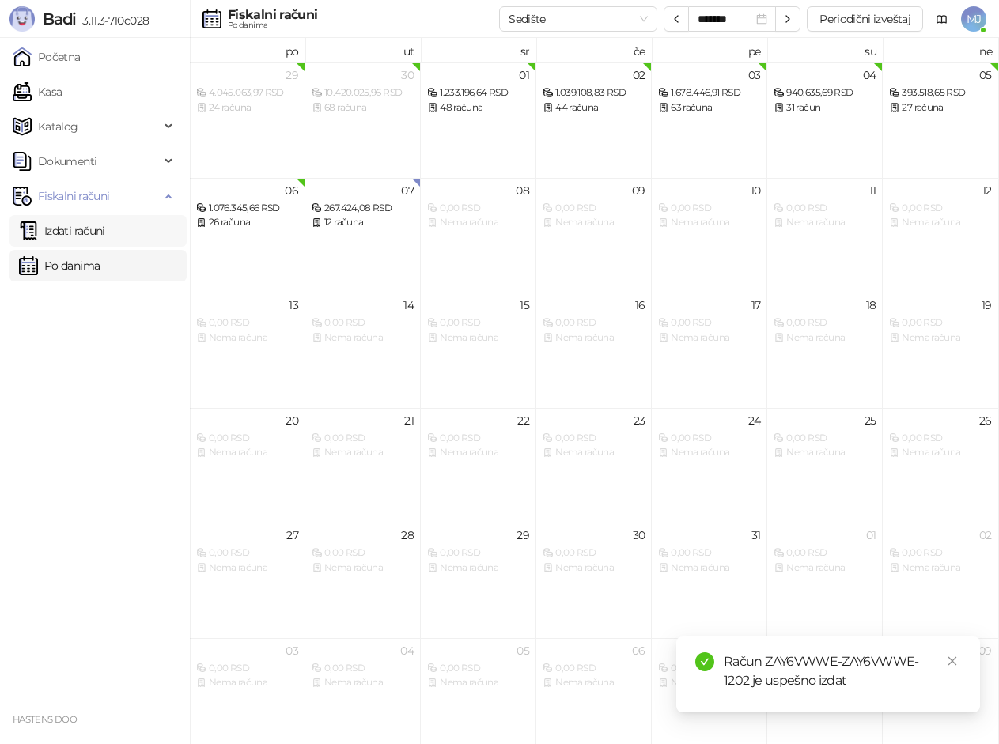
click at [105, 235] on link "Izdati računi" at bounding box center [62, 231] width 86 height 32
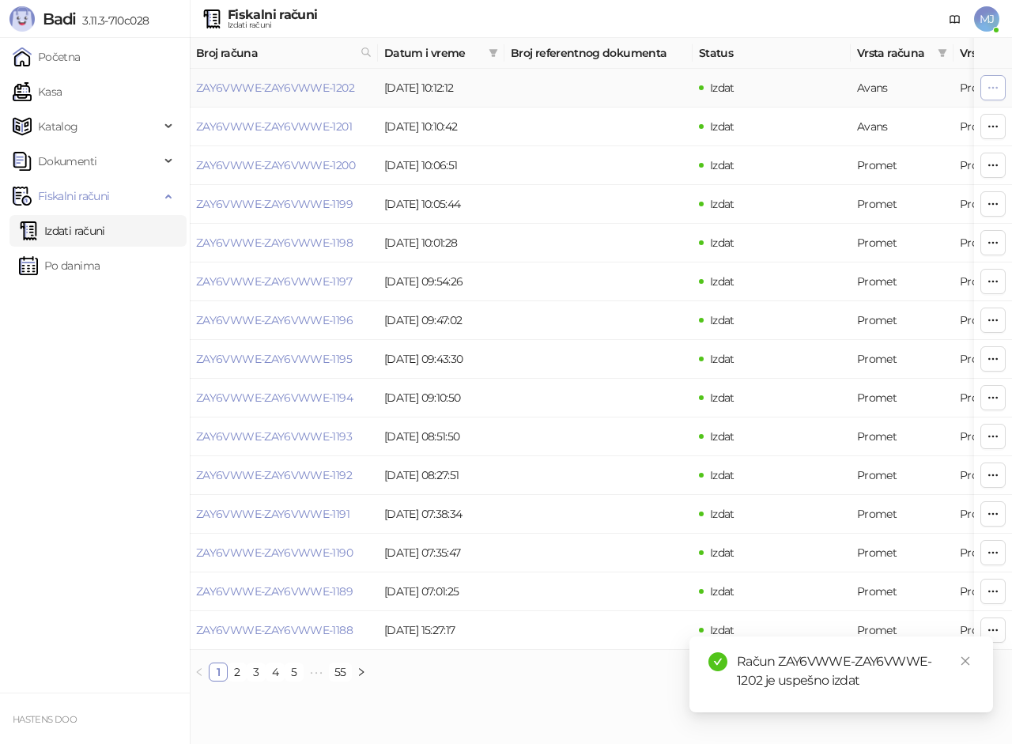
click at [991, 87] on icon "button" at bounding box center [993, 87] width 13 height 13
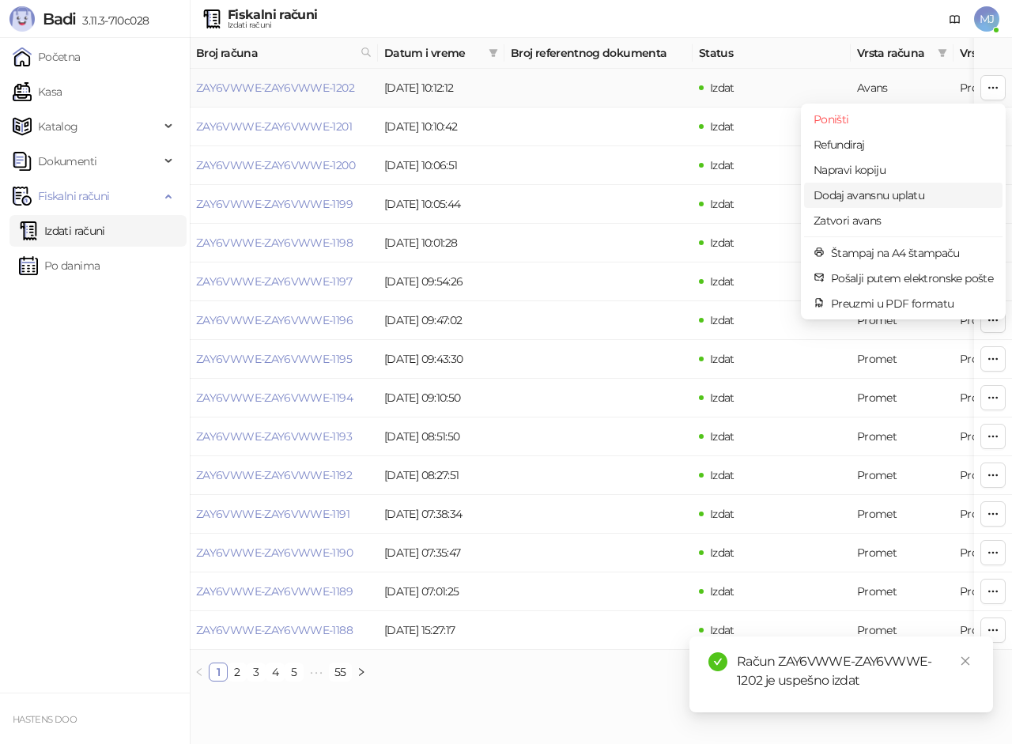
click at [897, 190] on span "Dodaj avansnu uplatu" at bounding box center [904, 195] width 180 height 17
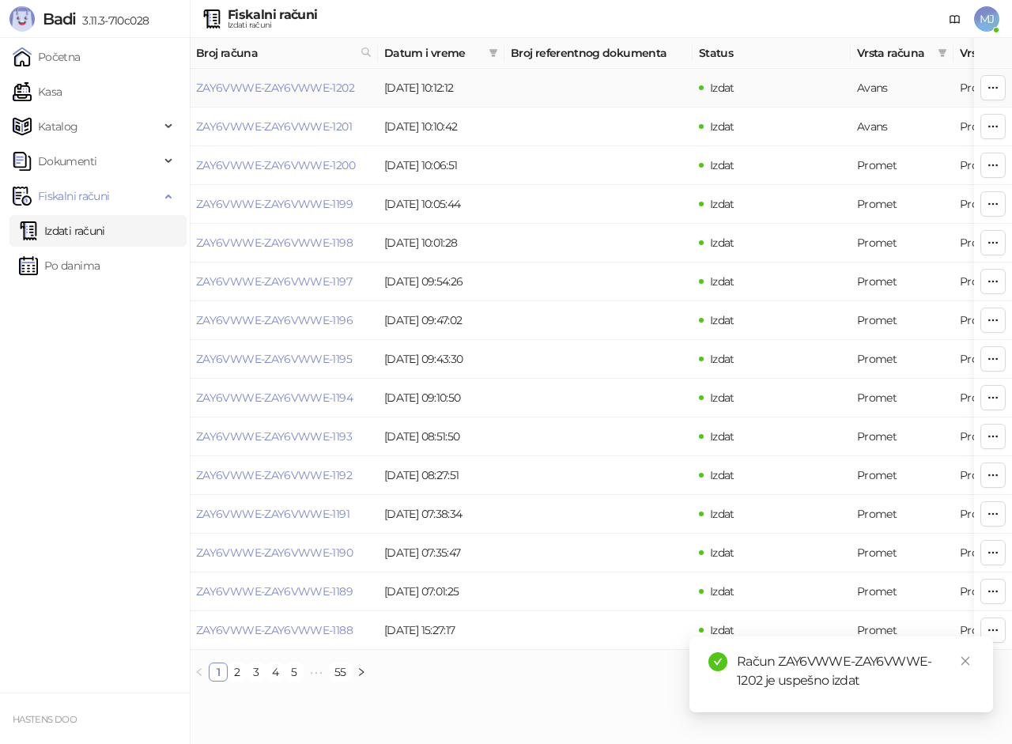
type input "**********"
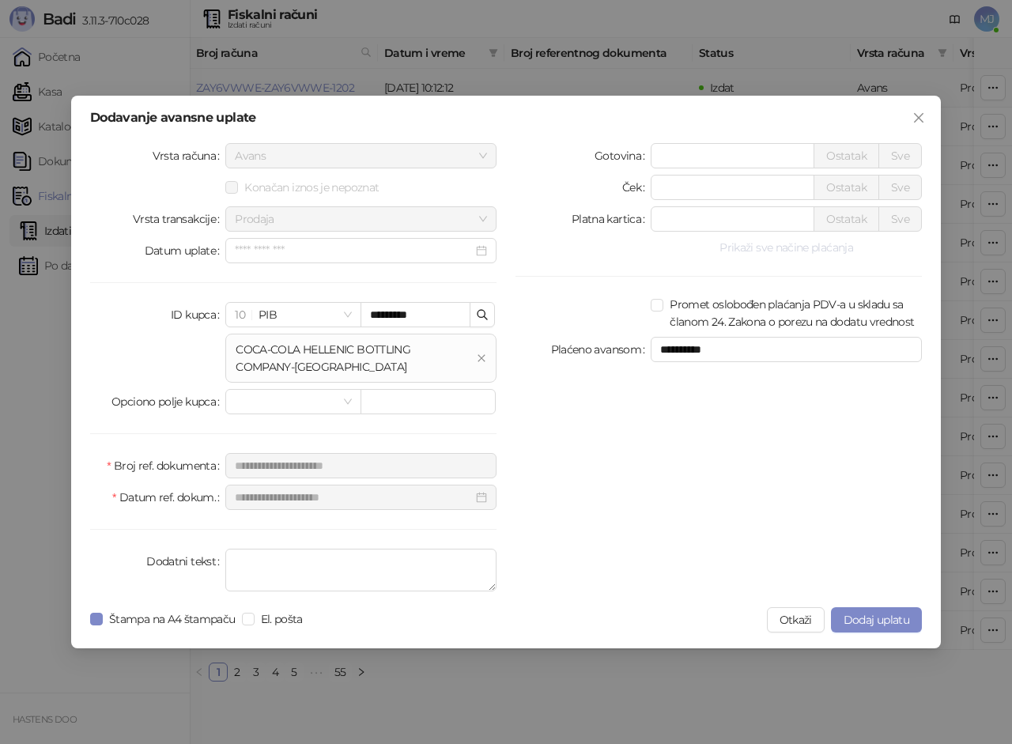
click at [807, 240] on button "Prikaži sve načine plaćanja" at bounding box center [786, 247] width 271 height 19
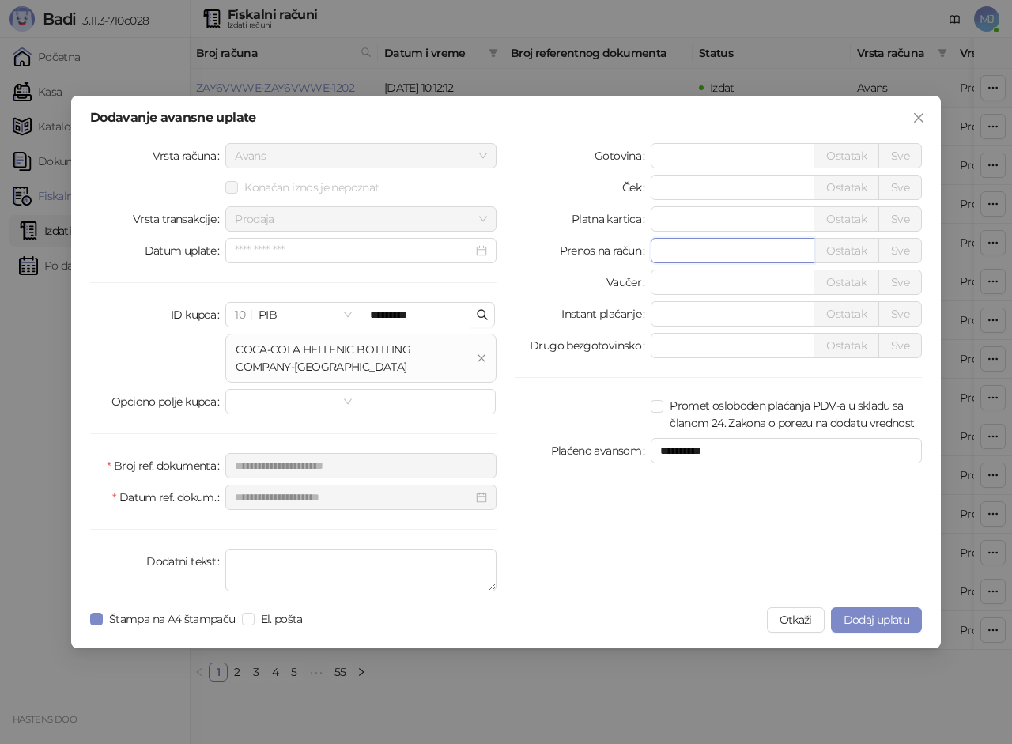
click at [735, 253] on input "*" at bounding box center [733, 251] width 162 height 24
type input "*****"
click at [880, 616] on span "Dodaj uplatu" at bounding box center [877, 620] width 66 height 14
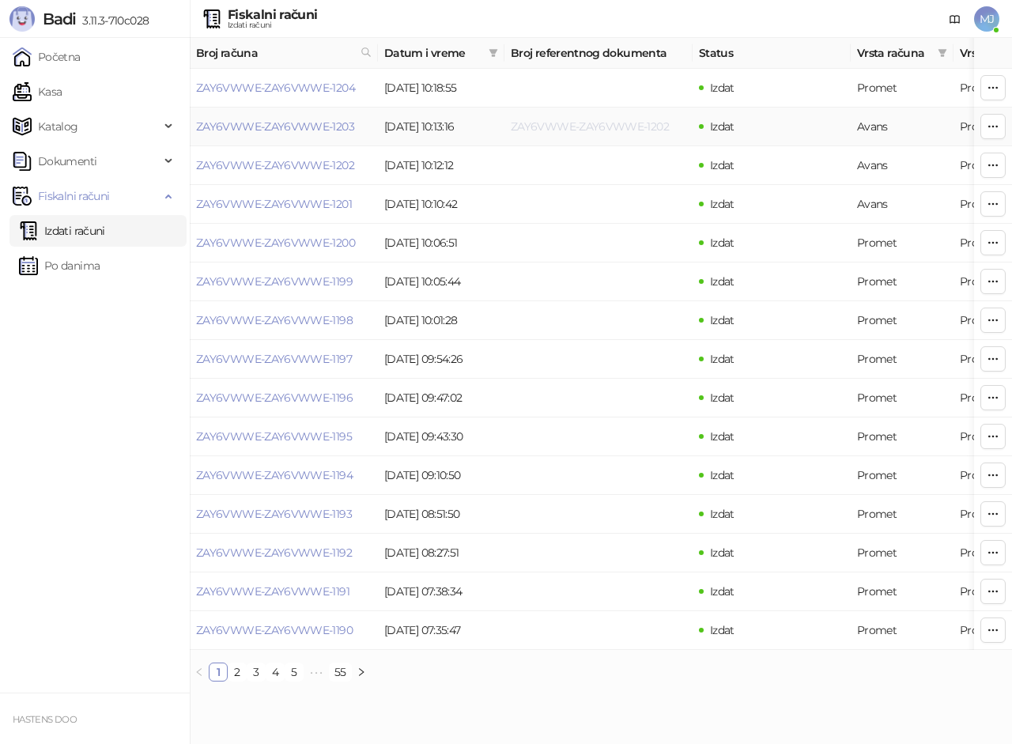
click at [550, 127] on link "ZAY6VWWE-ZAY6VWWE-1202" at bounding box center [590, 126] width 158 height 14
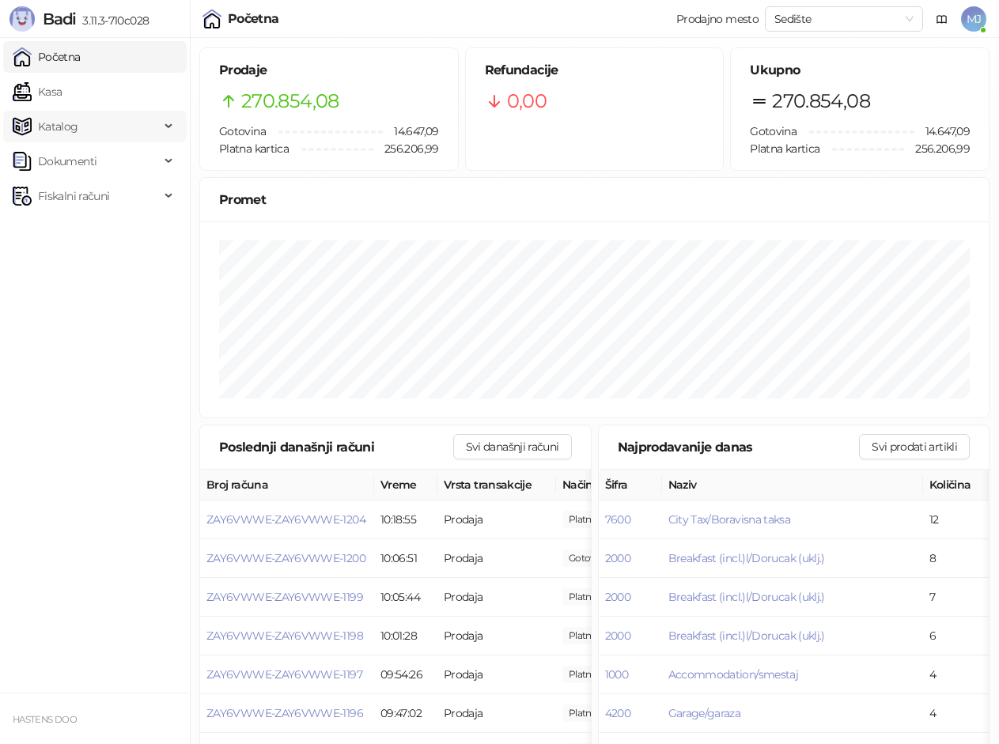
click at [88, 116] on span "Katalog" at bounding box center [86, 127] width 147 height 32
click at [61, 260] on span "Dokumenti" at bounding box center [67, 269] width 59 height 32
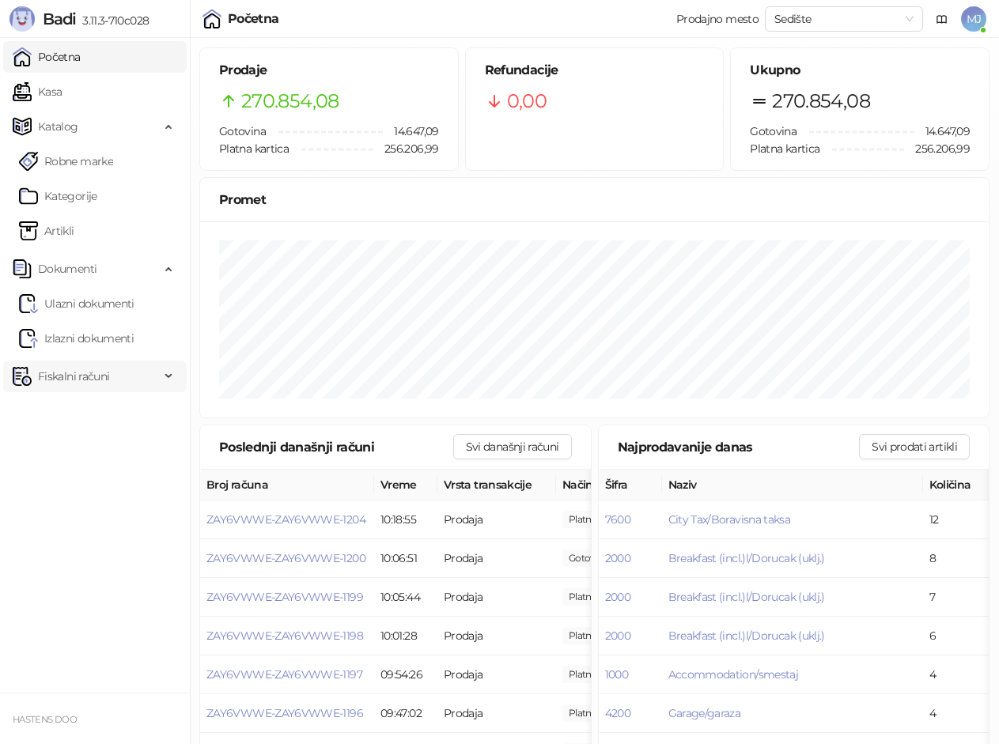
click at [82, 373] on span "Fiskalni računi" at bounding box center [73, 377] width 71 height 32
click at [123, 384] on span "Fiskalni računi" at bounding box center [86, 377] width 147 height 32
click at [105, 412] on link "Izdati računi" at bounding box center [62, 411] width 86 height 32
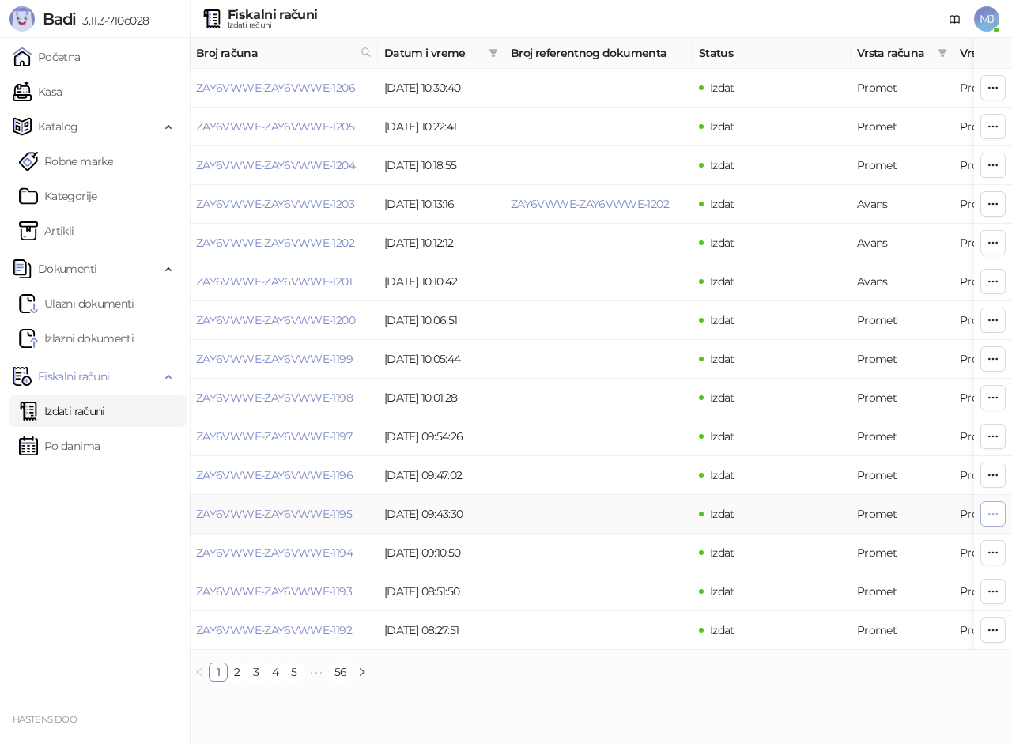
click at [990, 518] on icon "button" at bounding box center [993, 514] width 13 height 13
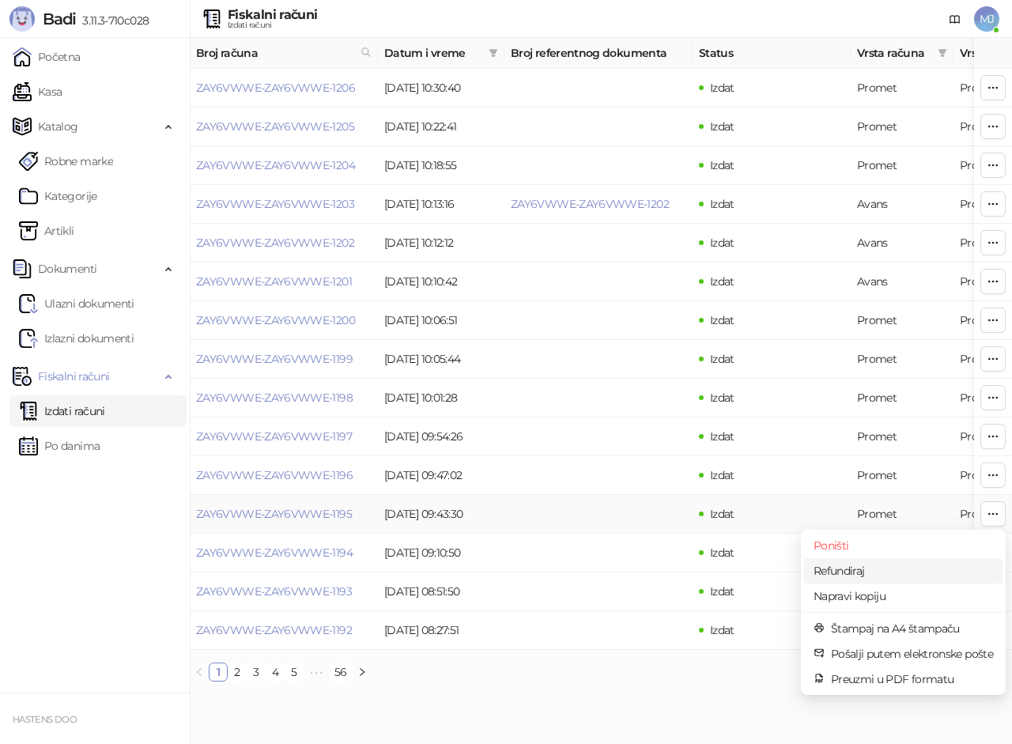
click at [886, 569] on span "Refundiraj" at bounding box center [904, 570] width 180 height 17
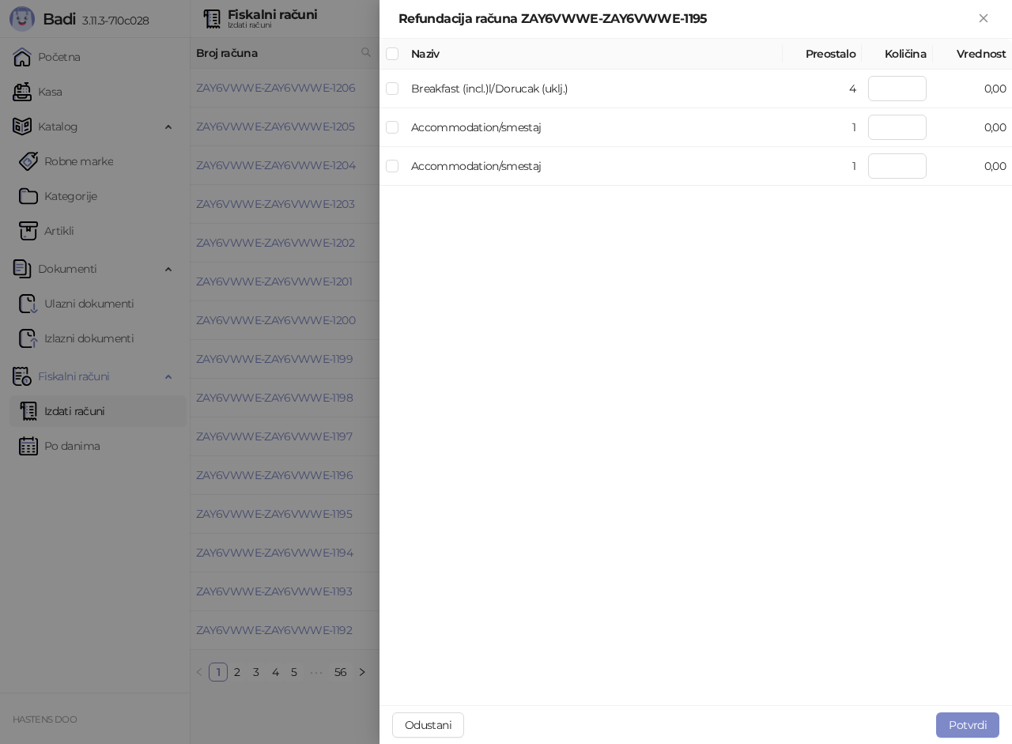
type input "*"
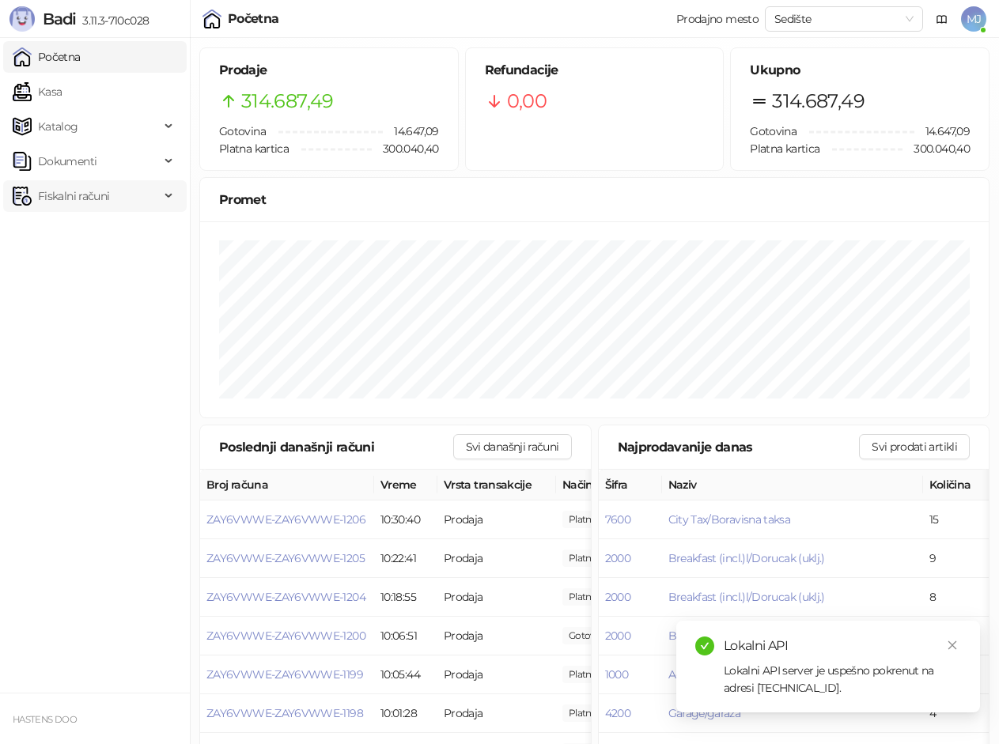
click at [74, 200] on span "Fiskalni računi" at bounding box center [73, 196] width 71 height 32
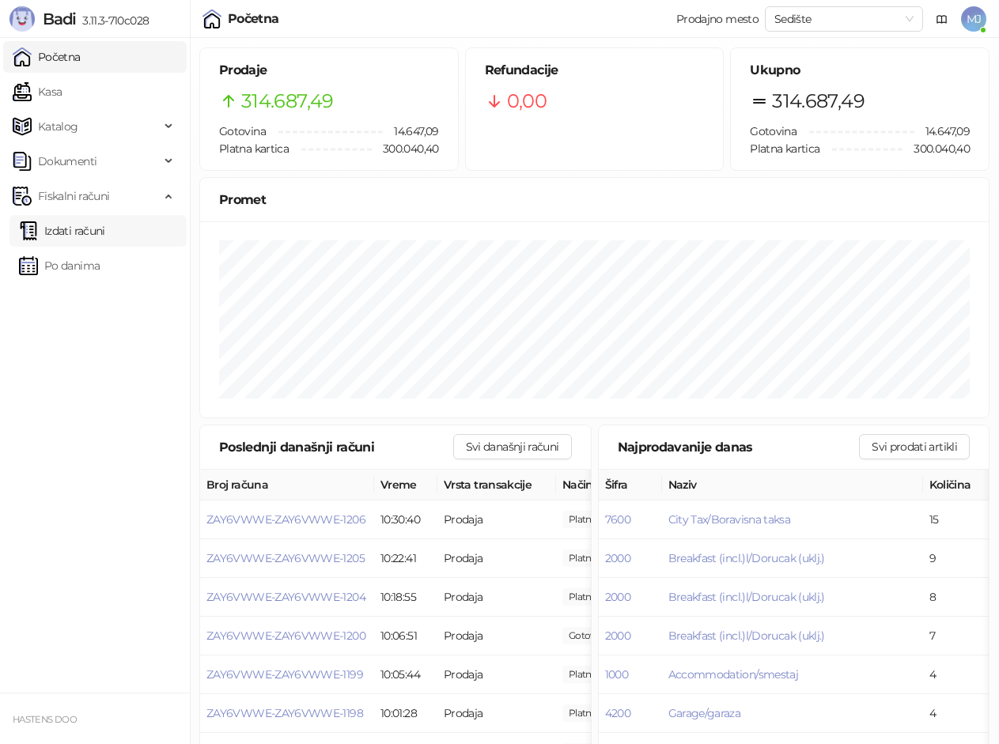
click at [77, 243] on link "Izdati računi" at bounding box center [62, 231] width 86 height 32
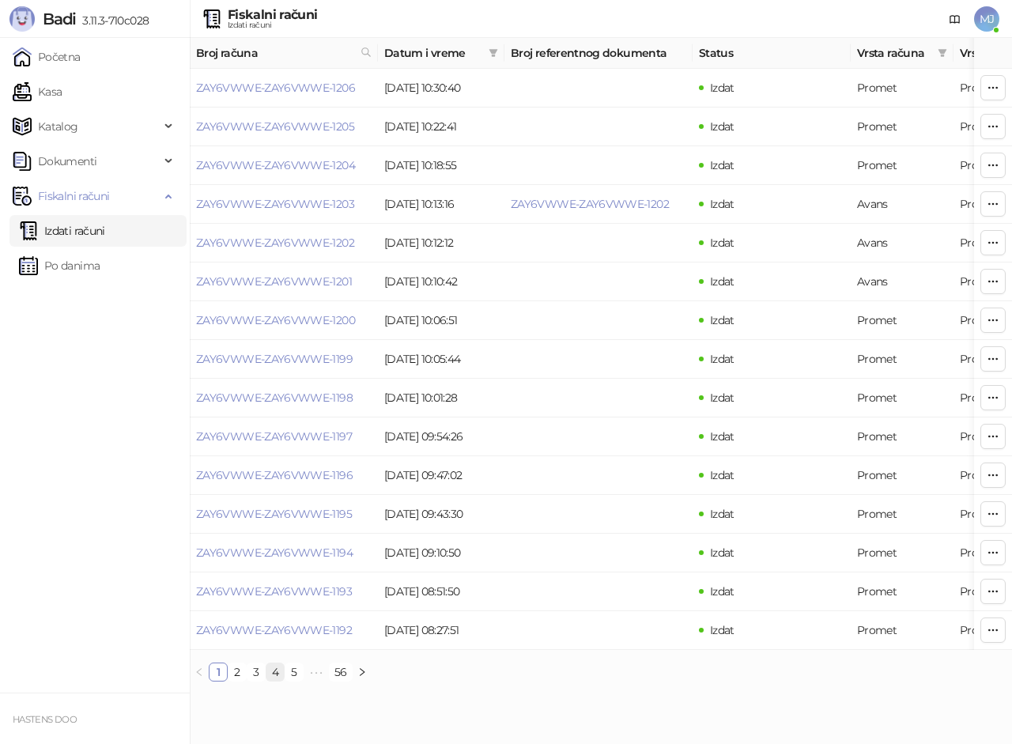
click at [274, 681] on link "4" at bounding box center [275, 672] width 17 height 17
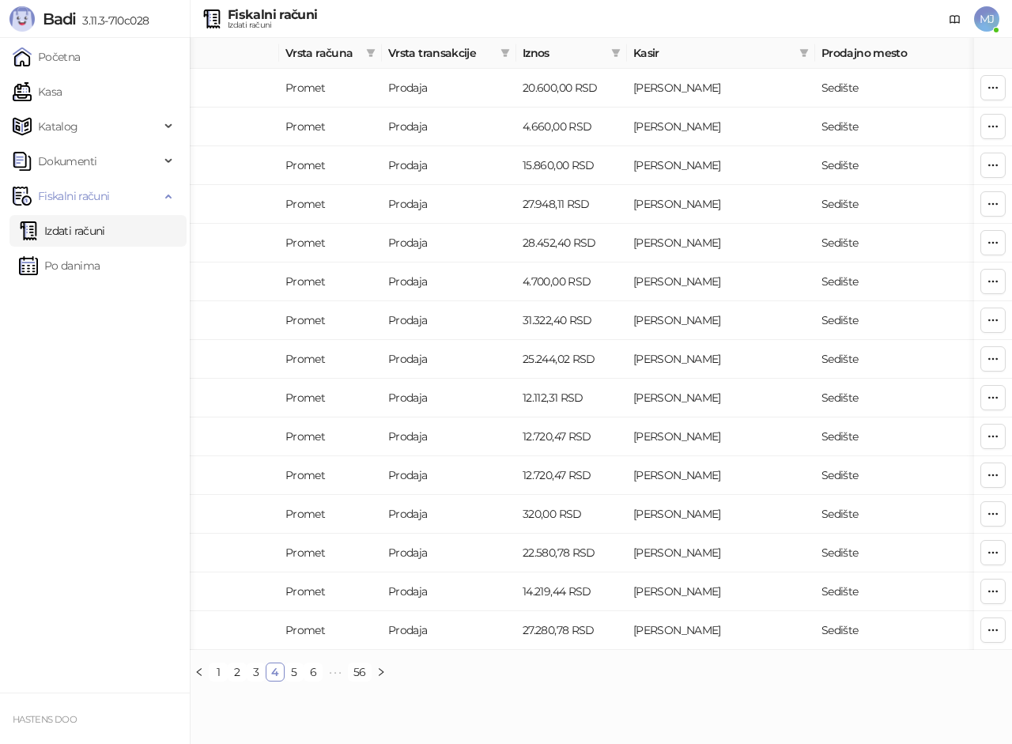
scroll to position [0, 535]
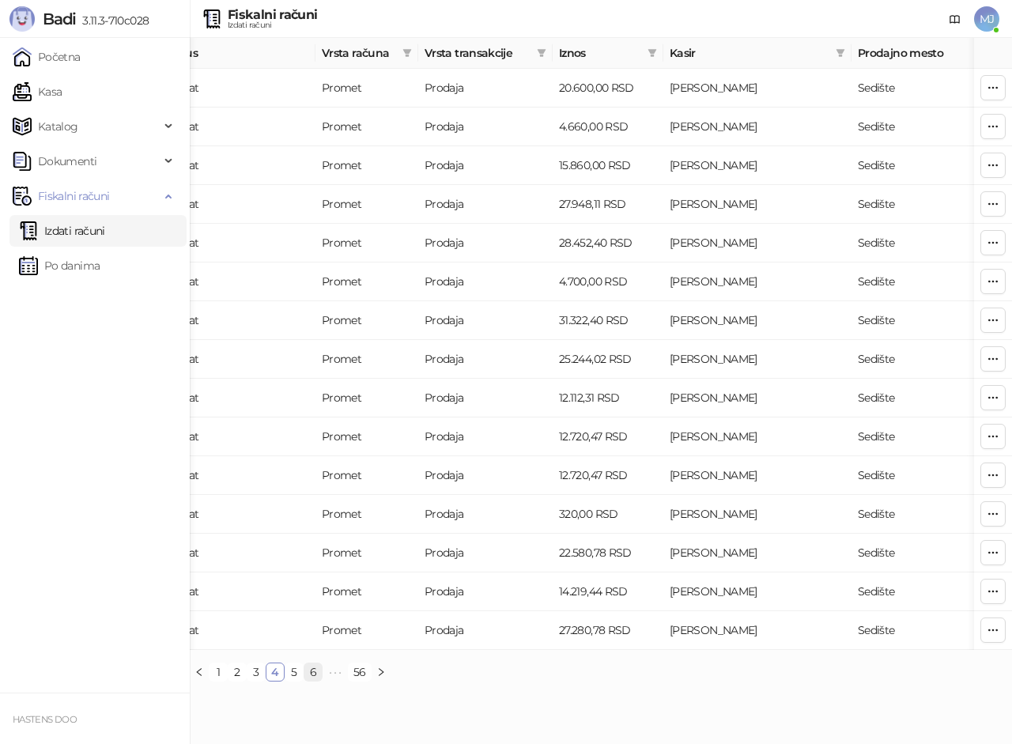
click at [312, 681] on link "6" at bounding box center [313, 672] width 17 height 17
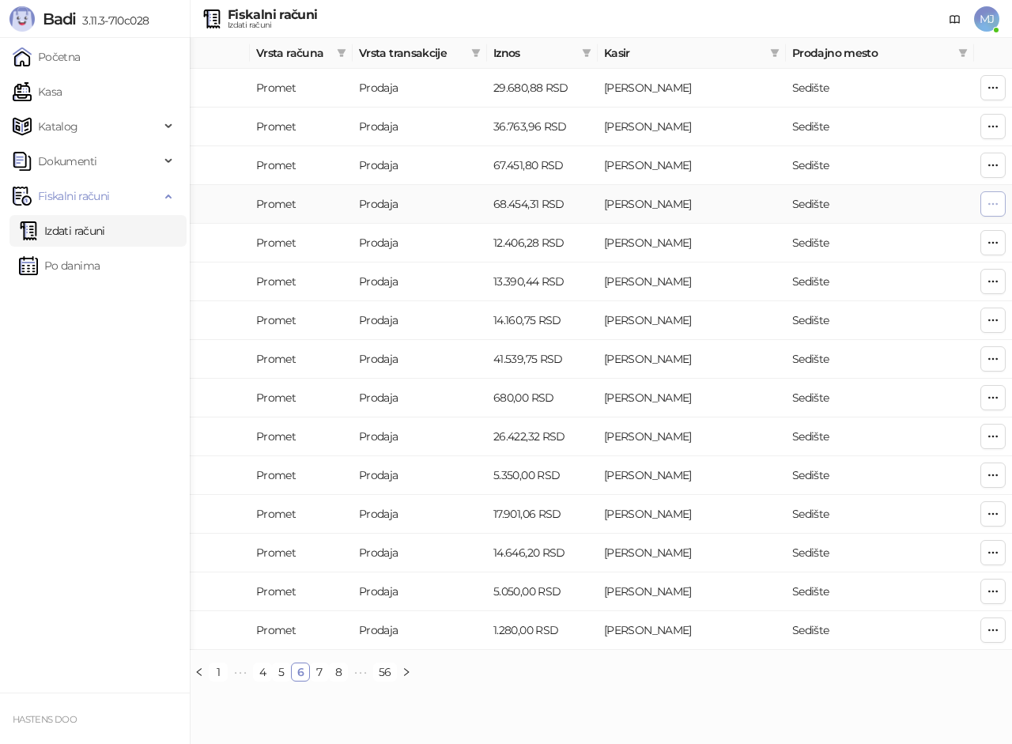
click at [997, 209] on icon "button" at bounding box center [993, 204] width 13 height 13
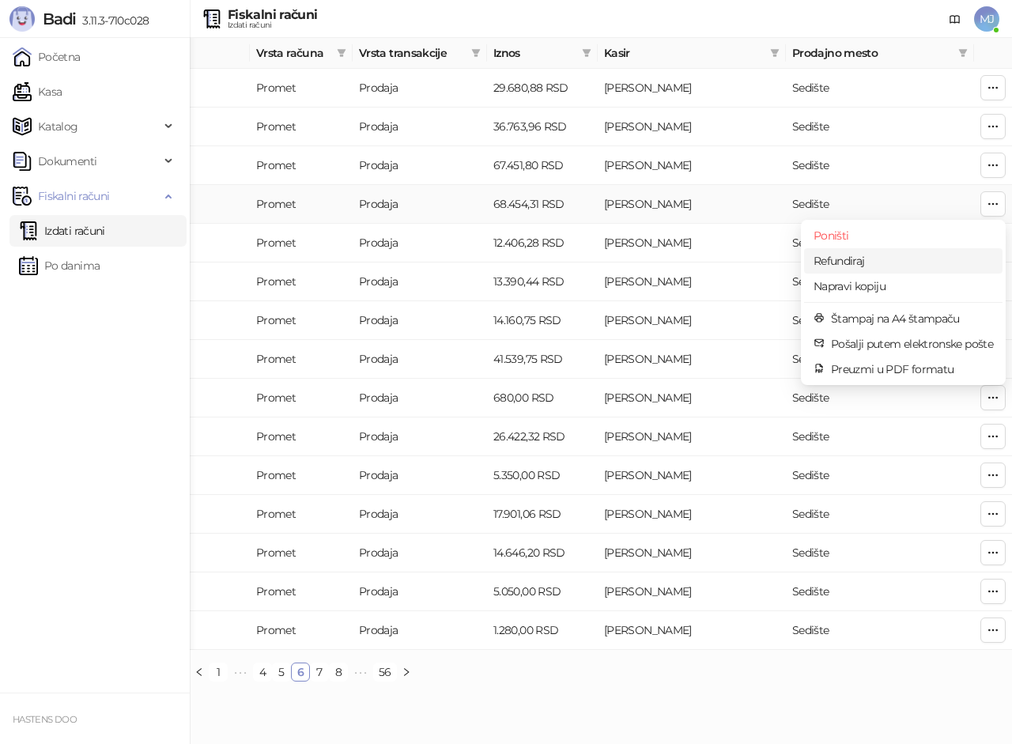
click at [906, 269] on span "Refundiraj" at bounding box center [904, 260] width 180 height 17
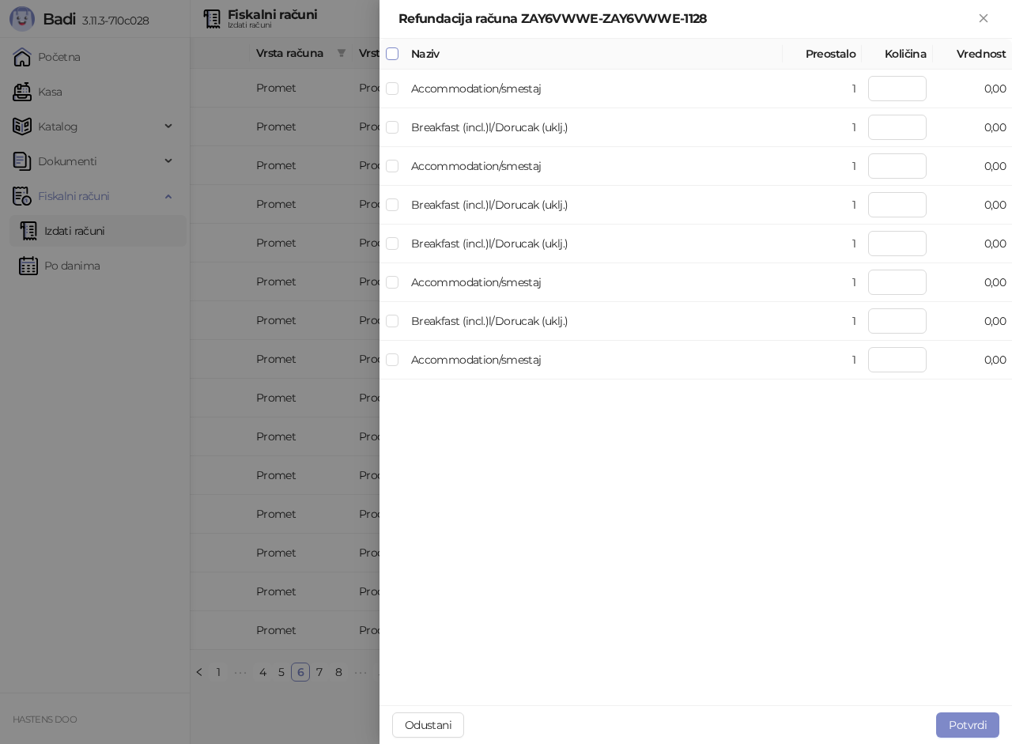
type input "*"
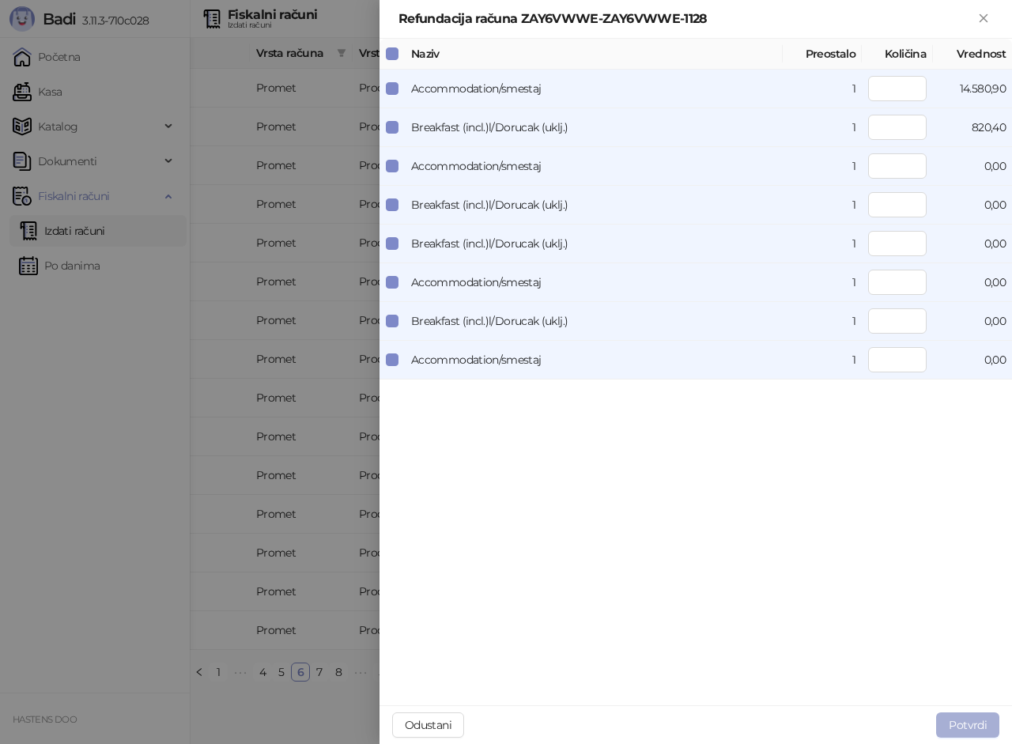
click at [955, 721] on button "Potvrdi" at bounding box center [967, 725] width 63 height 25
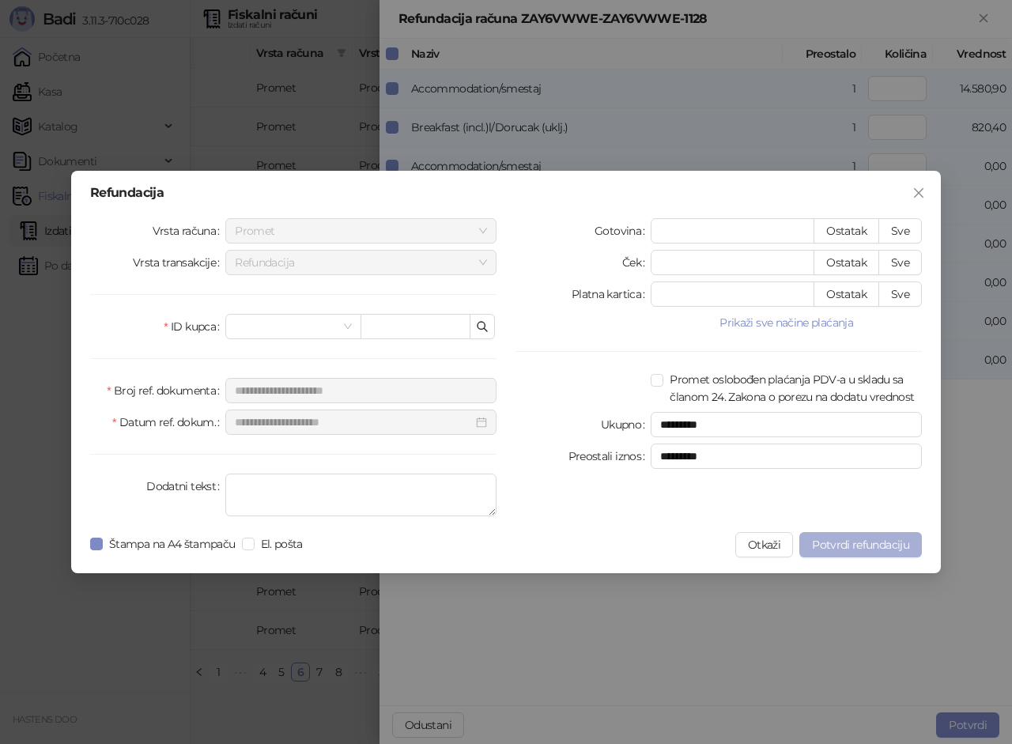
click at [874, 542] on span "Potvrdi refundaciju" at bounding box center [860, 545] width 97 height 14
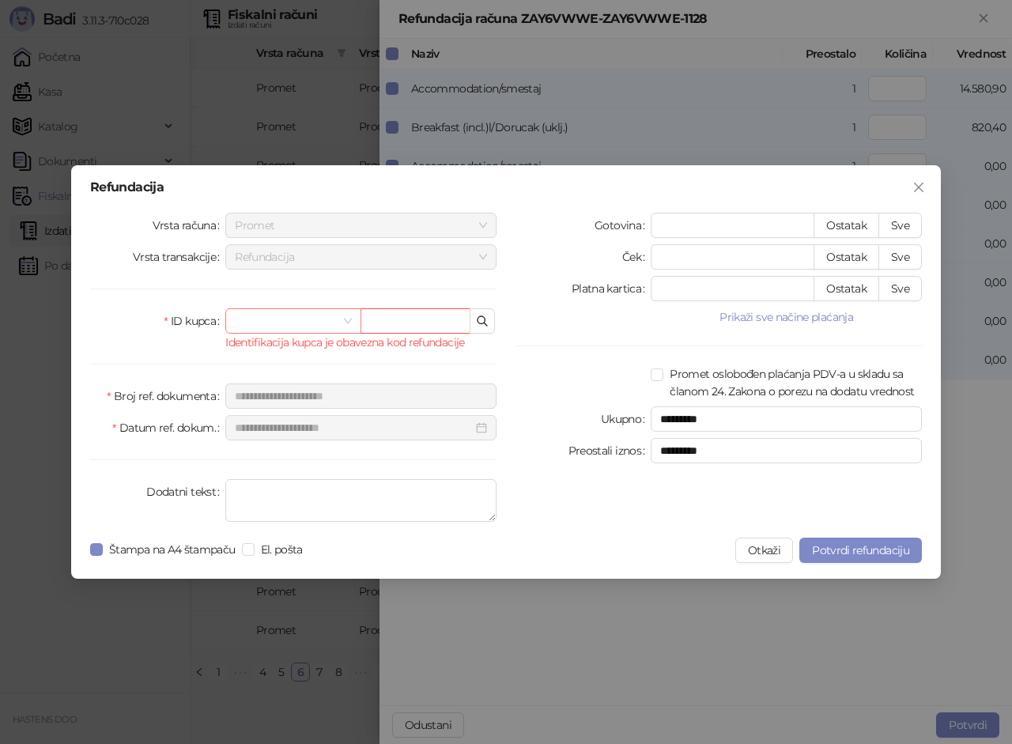
click at [351, 323] on span at bounding box center [293, 321] width 116 height 24
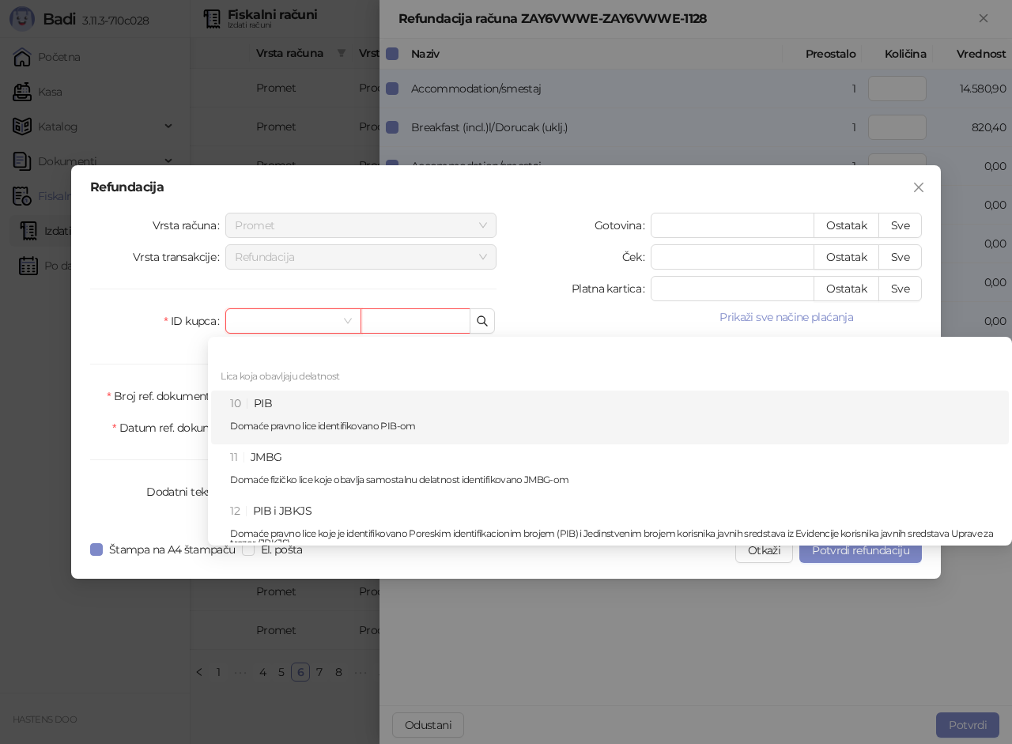
click at [301, 407] on div "10 PIB Domaće pravno lice identifikovano PIB-om" at bounding box center [615, 418] width 770 height 46
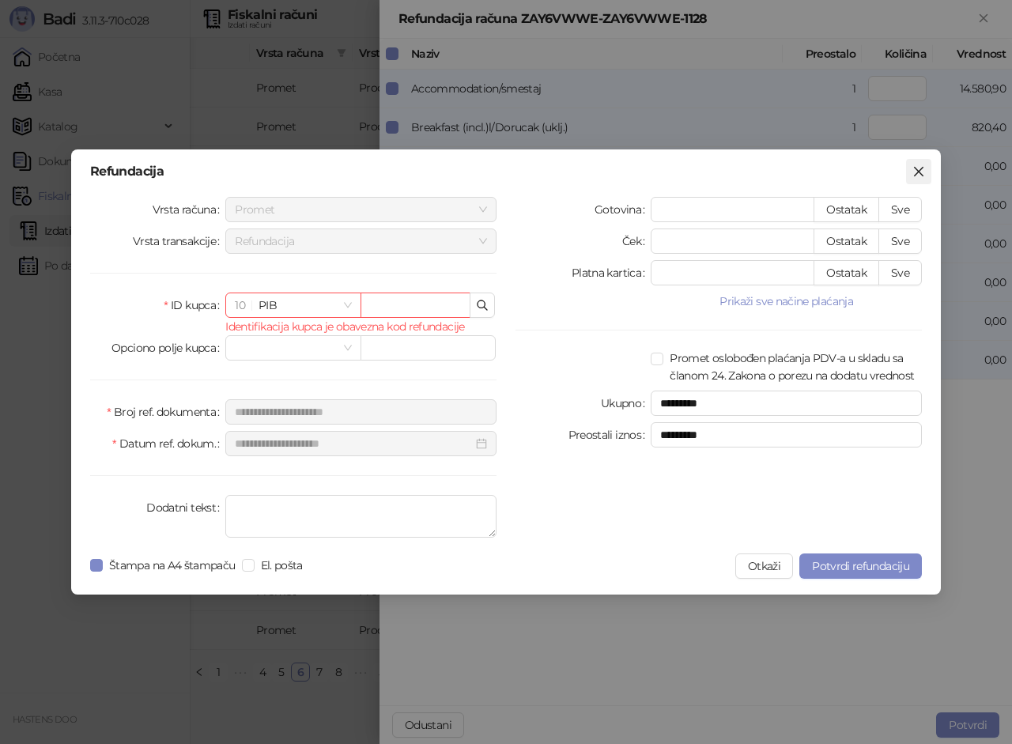
click at [923, 173] on icon "close" at bounding box center [919, 171] width 13 height 13
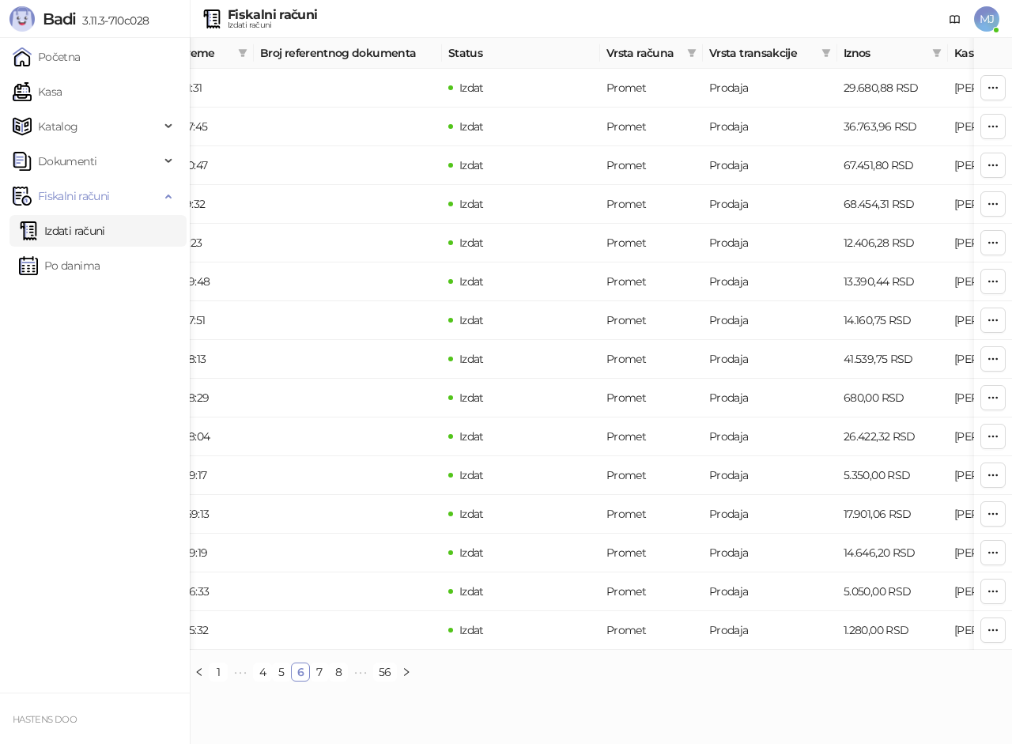
scroll to position [0, 252]
click at [995, 590] on icon "button" at bounding box center [993, 591] width 13 height 13
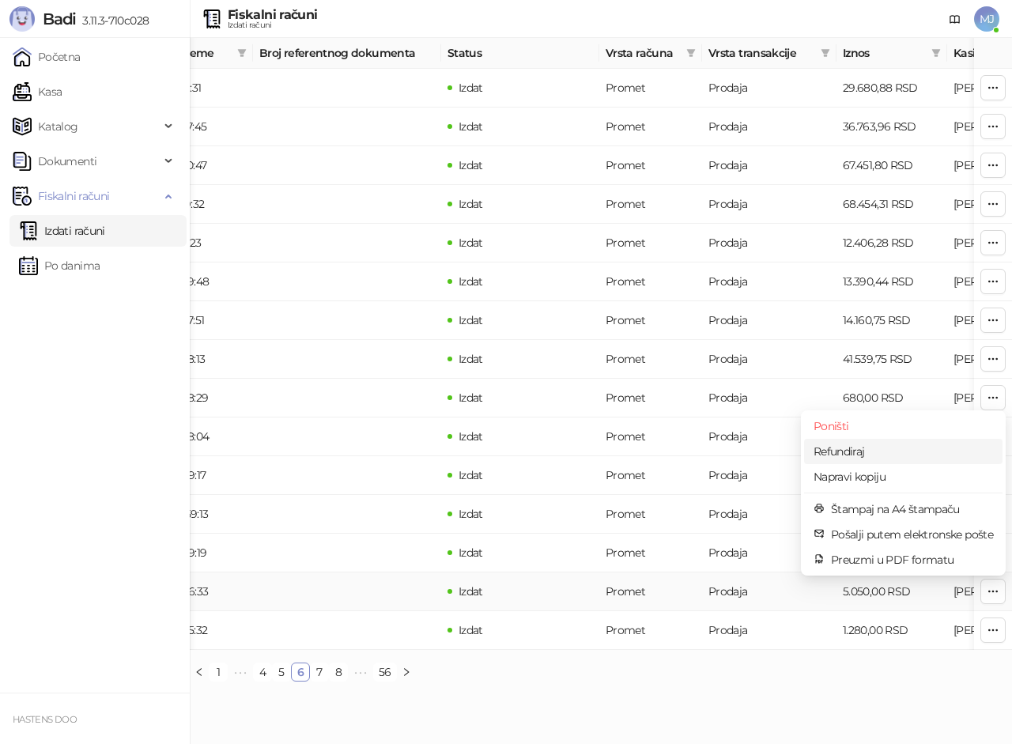
click at [872, 444] on span "Refundiraj" at bounding box center [904, 451] width 180 height 17
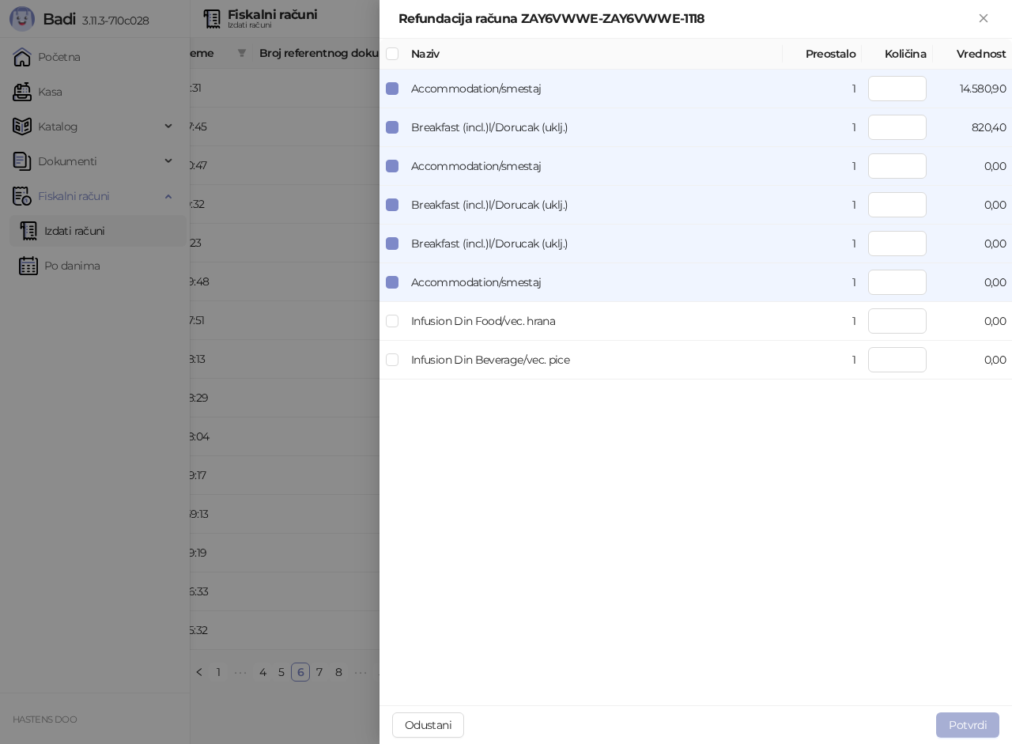
click at [967, 720] on button "Potvrdi" at bounding box center [967, 725] width 63 height 25
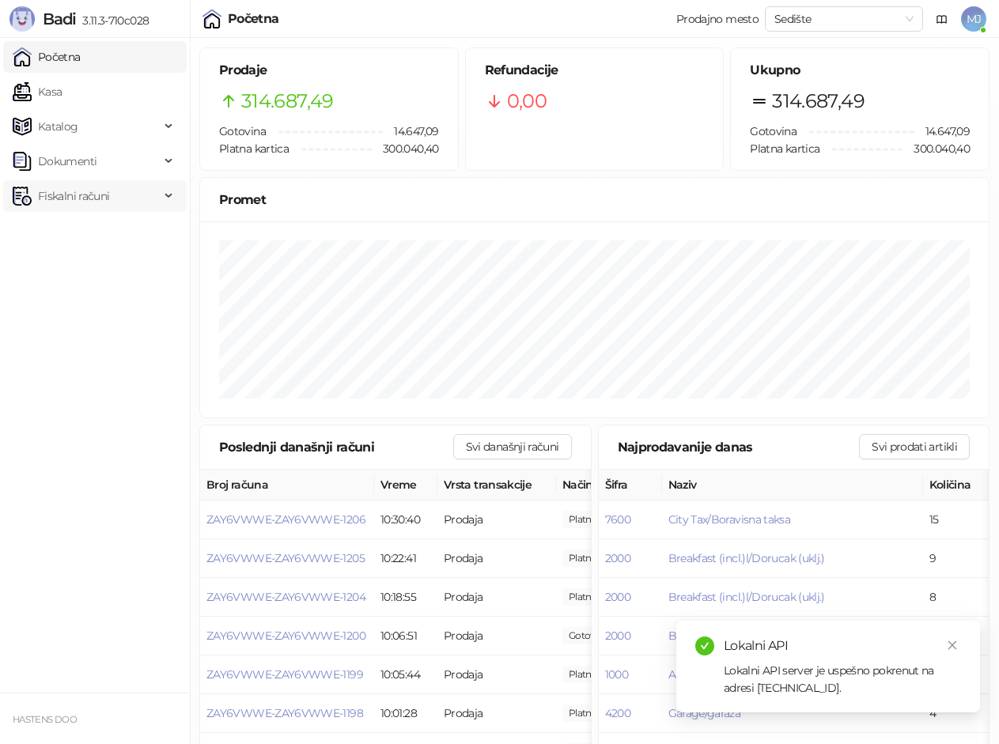
click at [63, 191] on span "Fiskalni računi" at bounding box center [73, 196] width 71 height 32
click at [56, 222] on link "Izdati računi" at bounding box center [62, 231] width 86 height 32
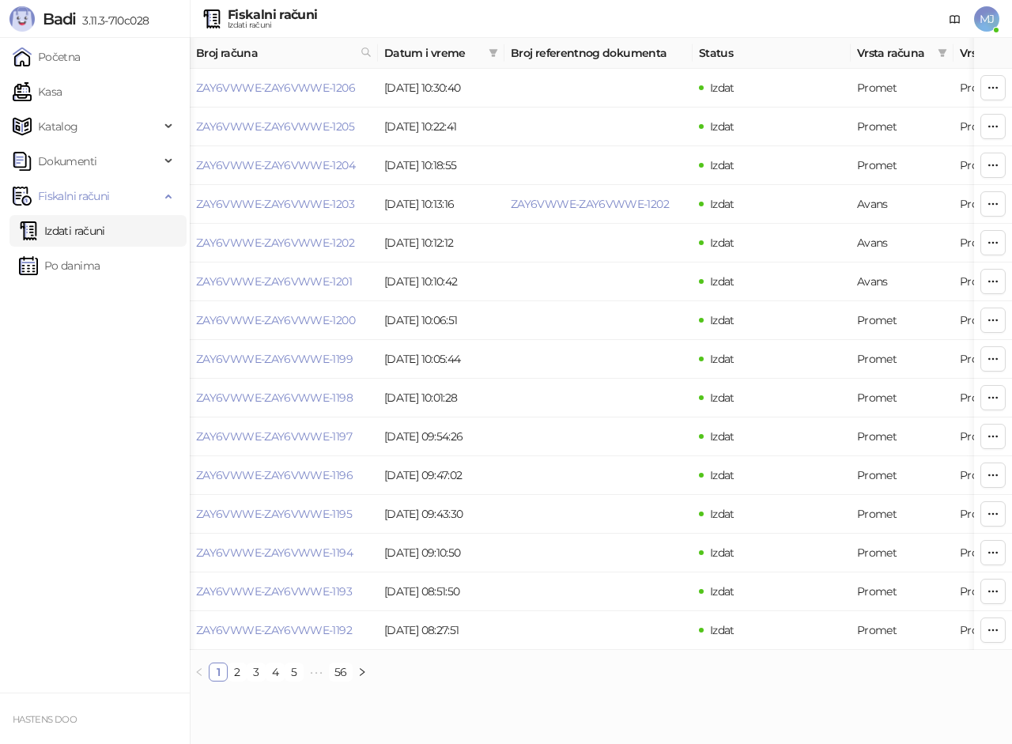
scroll to position [0, 404]
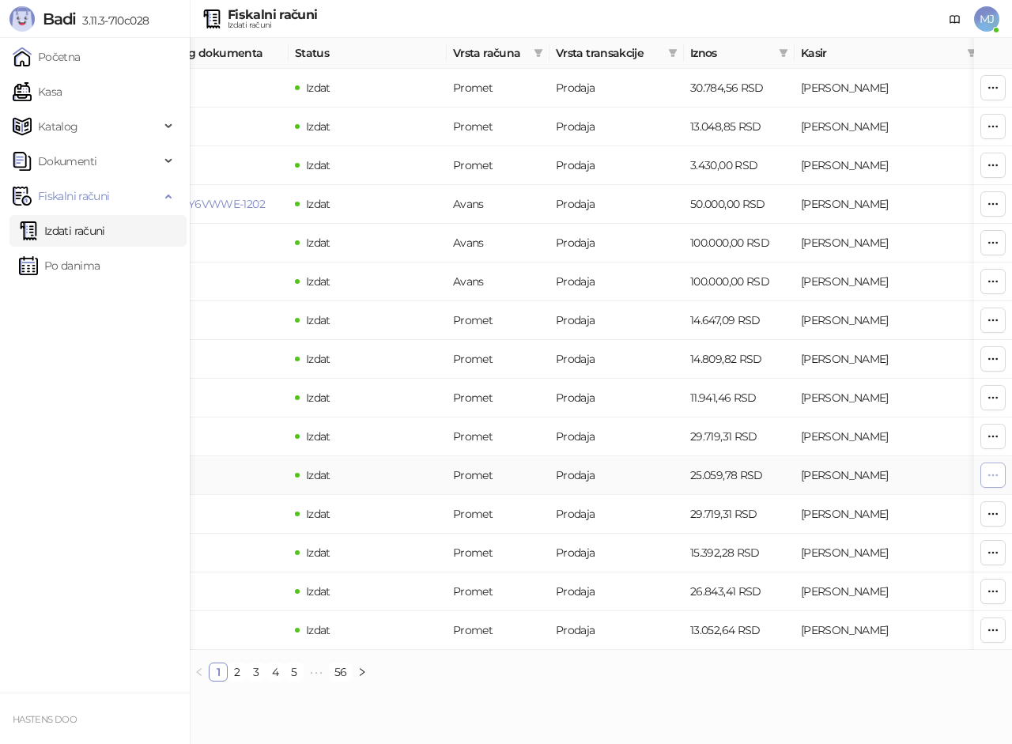
click at [995, 477] on icon "button" at bounding box center [993, 475] width 13 height 13
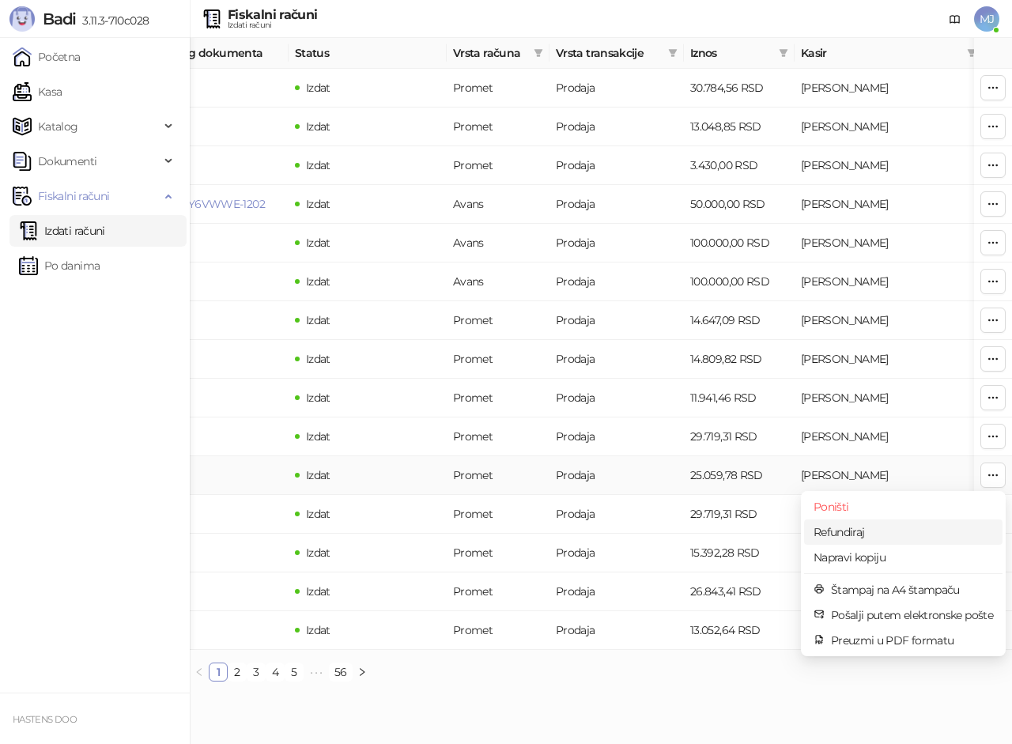
click at [864, 535] on span "Refundiraj" at bounding box center [904, 532] width 180 height 17
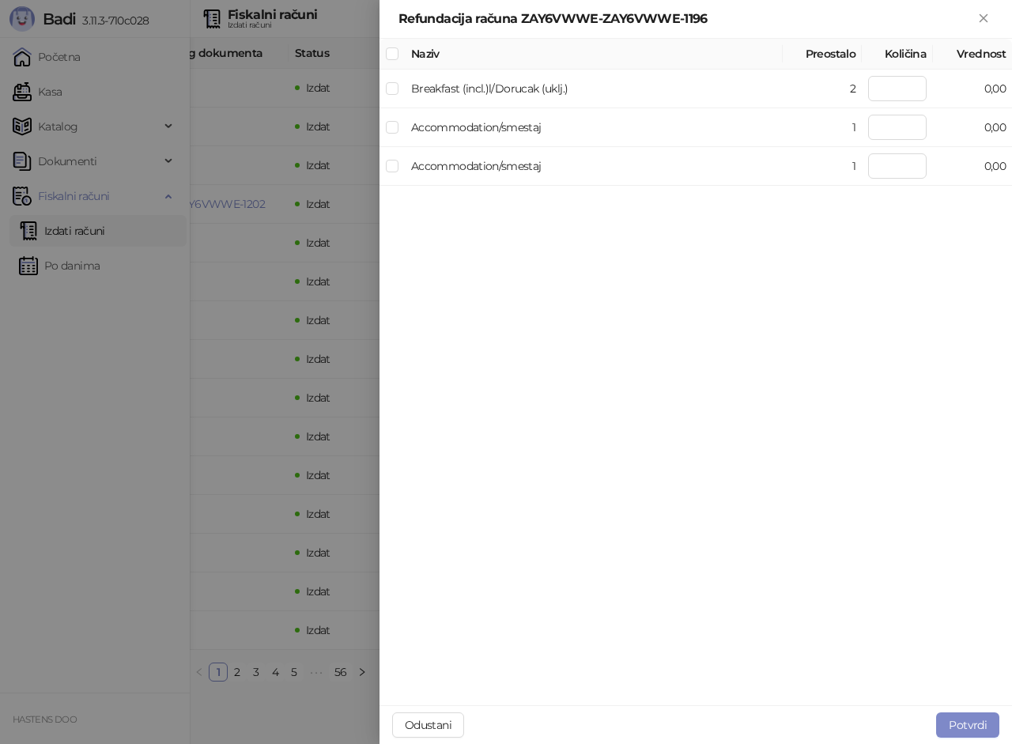
type input "*"
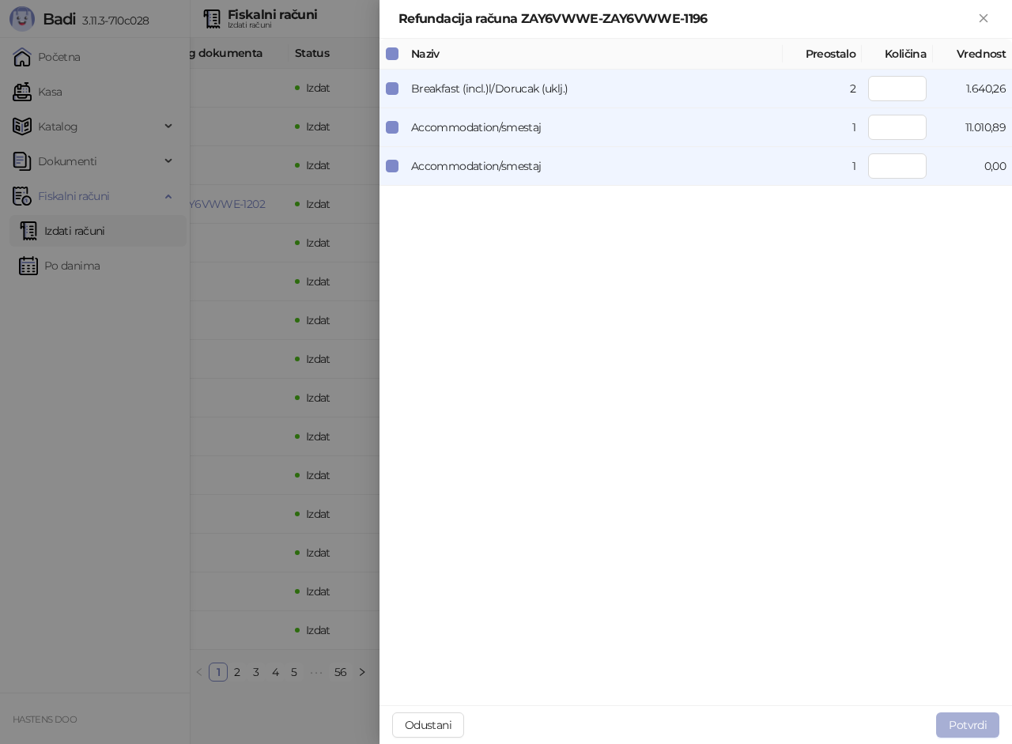
click at [965, 717] on button "Potvrdi" at bounding box center [967, 725] width 63 height 25
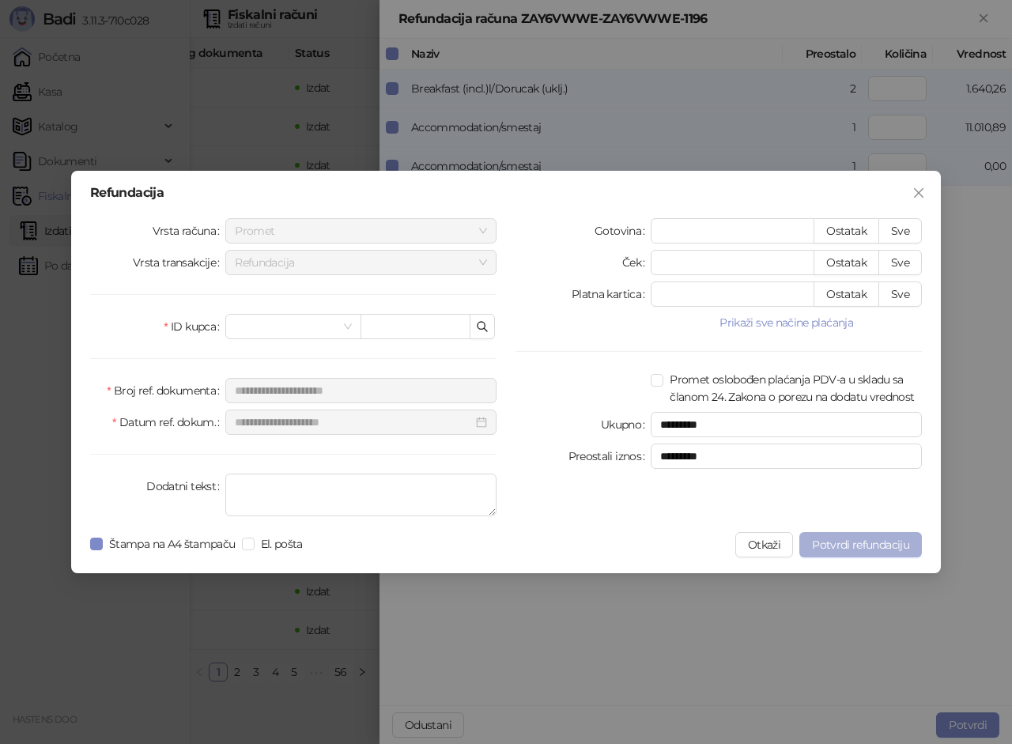
click at [843, 543] on span "Potvrdi refundaciju" at bounding box center [860, 545] width 97 height 14
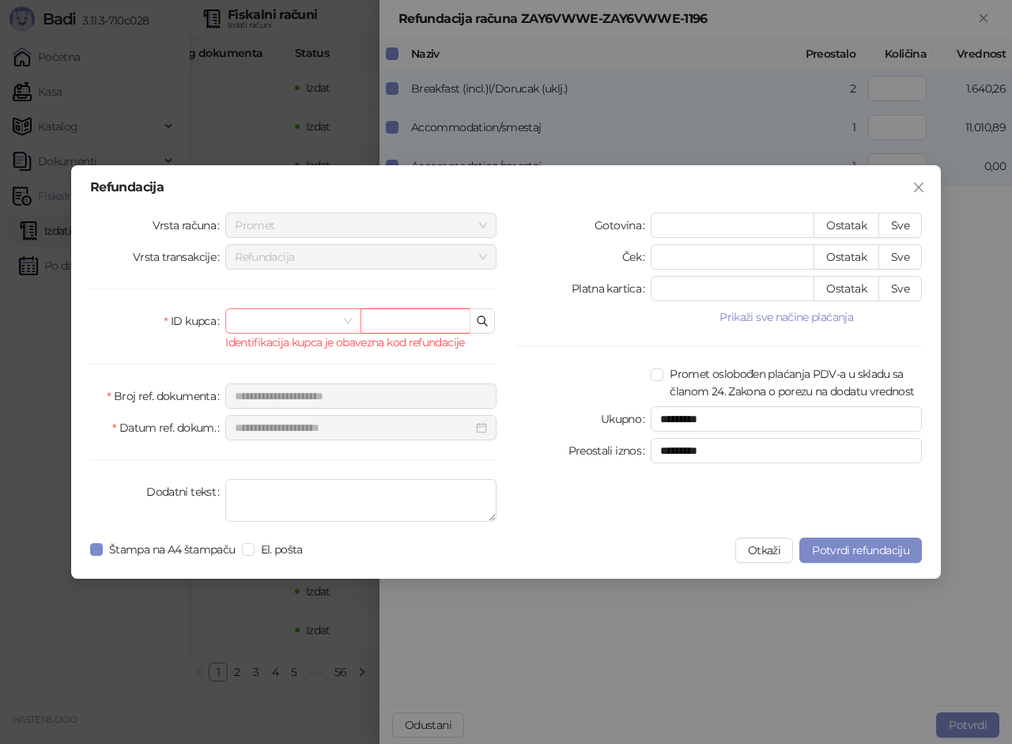
click at [320, 315] on input "search" at bounding box center [286, 321] width 102 height 24
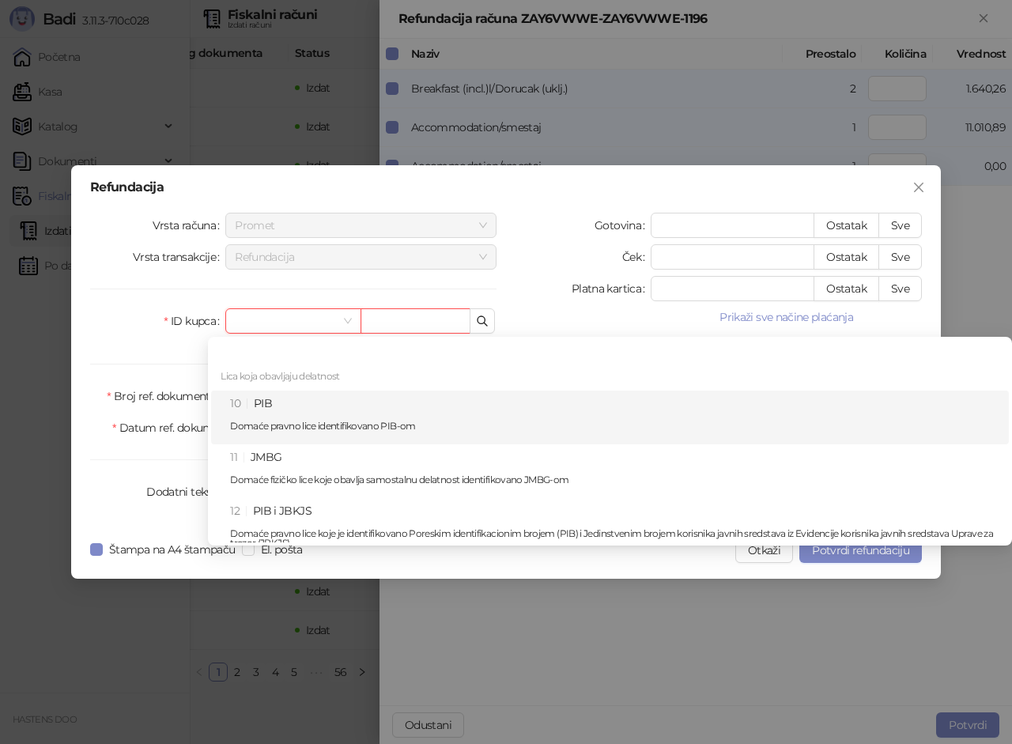
click at [280, 403] on div "10 PIB Domaće pravno lice identifikovano PIB-om" at bounding box center [615, 418] width 770 height 46
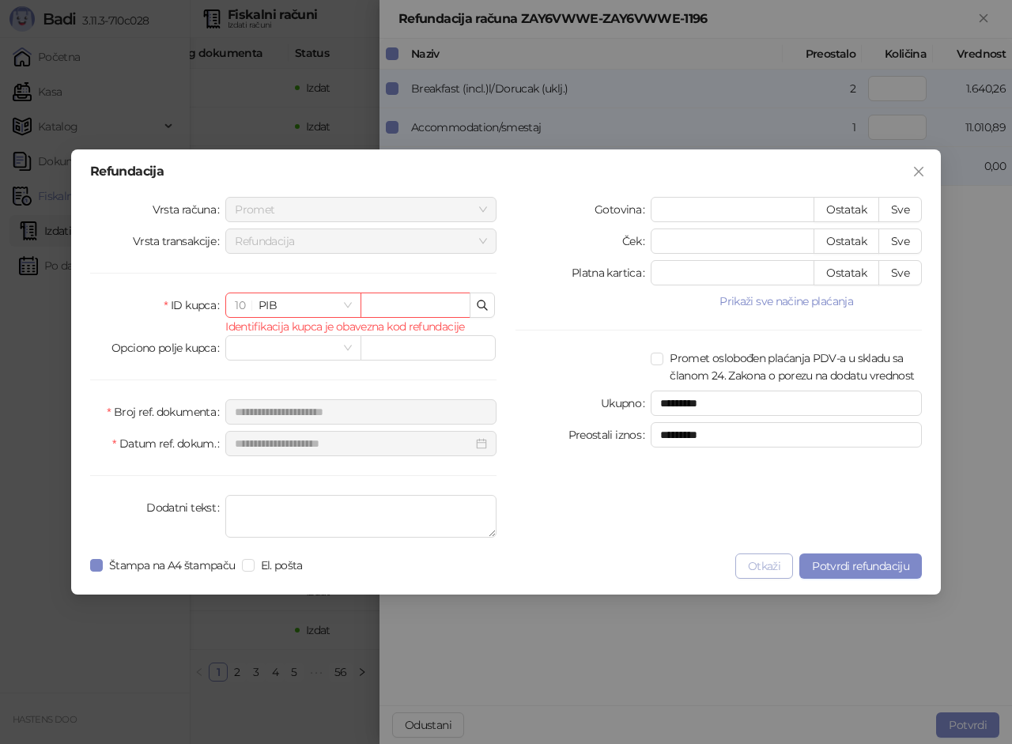
click at [775, 566] on button "Otkaži" at bounding box center [765, 566] width 58 height 25
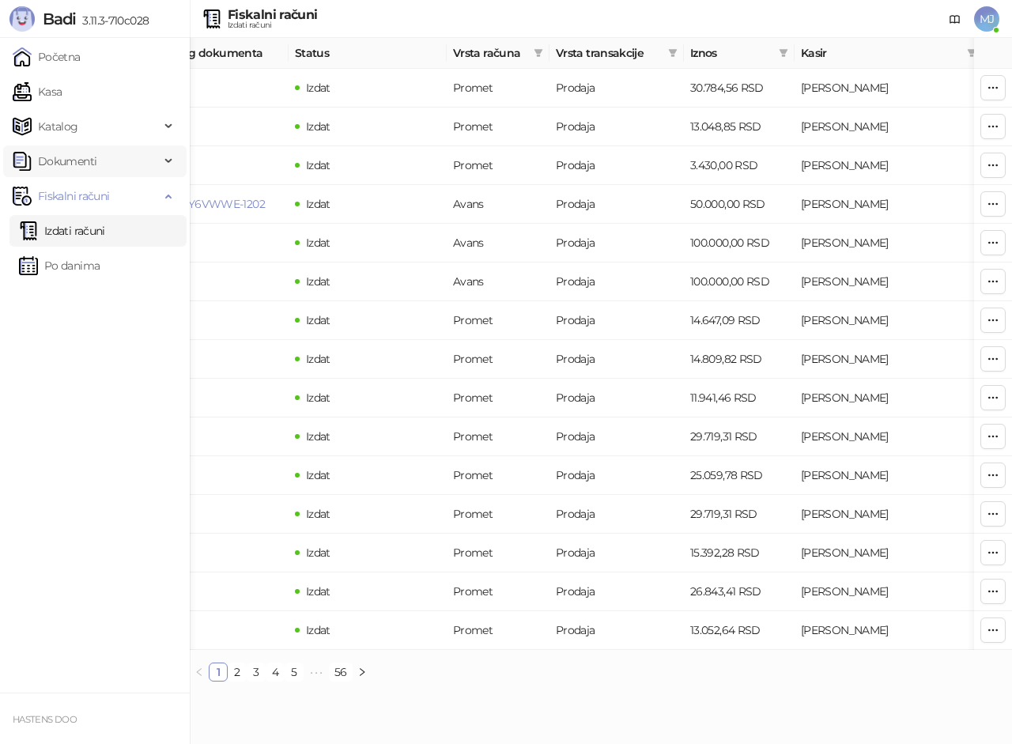
click at [119, 151] on span "Dokumenti" at bounding box center [86, 162] width 147 height 32
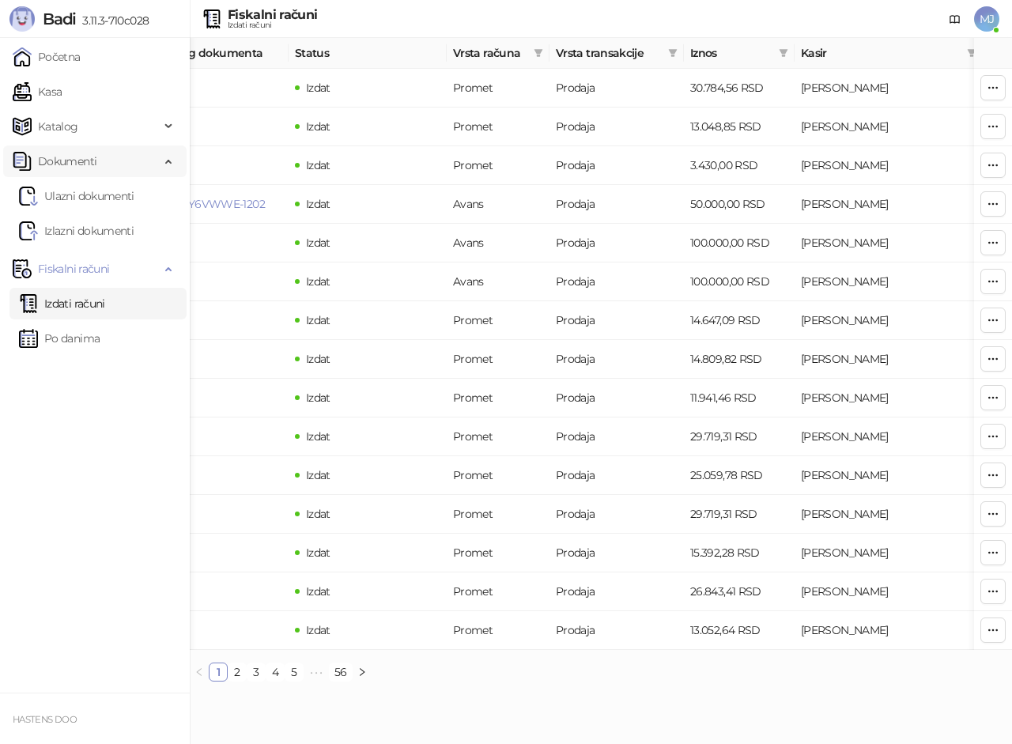
click at [119, 151] on span "Dokumenti" at bounding box center [86, 162] width 147 height 32
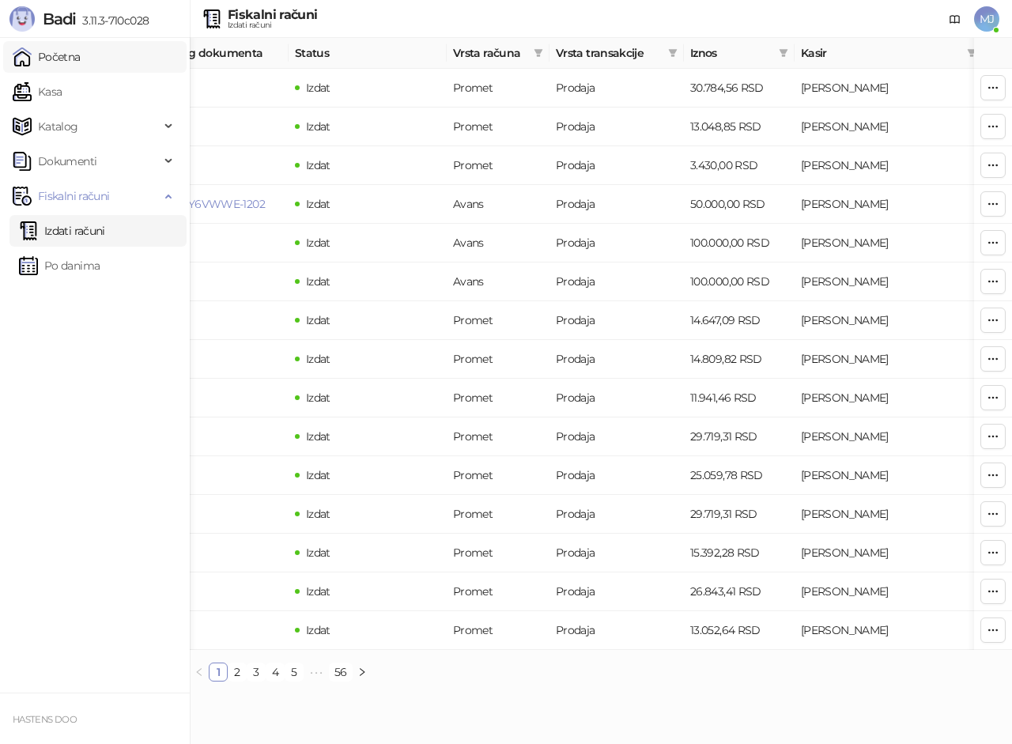
click at [81, 53] on link "Početna" at bounding box center [47, 57] width 68 height 32
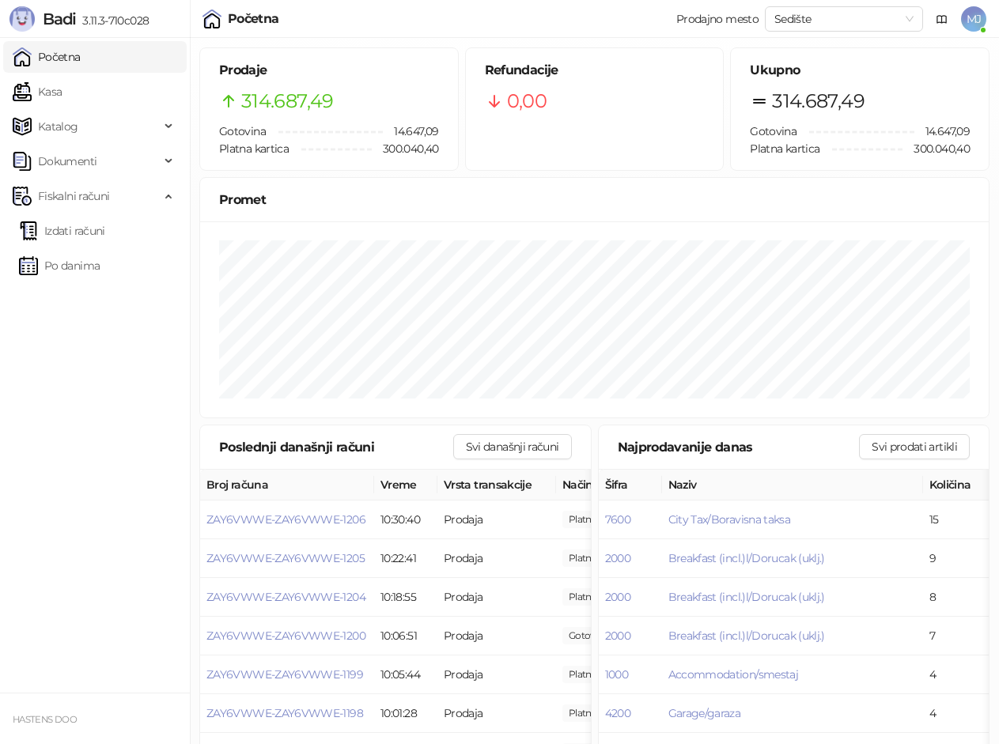
click at [243, 201] on div "Promet" at bounding box center [594, 200] width 751 height 20
click at [82, 124] on span "Katalog" at bounding box center [86, 127] width 147 height 32
click at [83, 293] on ul "Početna Kasa Katalog Robne marke Kategorije Artikli Dokumenti Ulazni dokumenti …" at bounding box center [95, 365] width 190 height 655
click at [100, 259] on link "Po danima" at bounding box center [59, 266] width 81 height 32
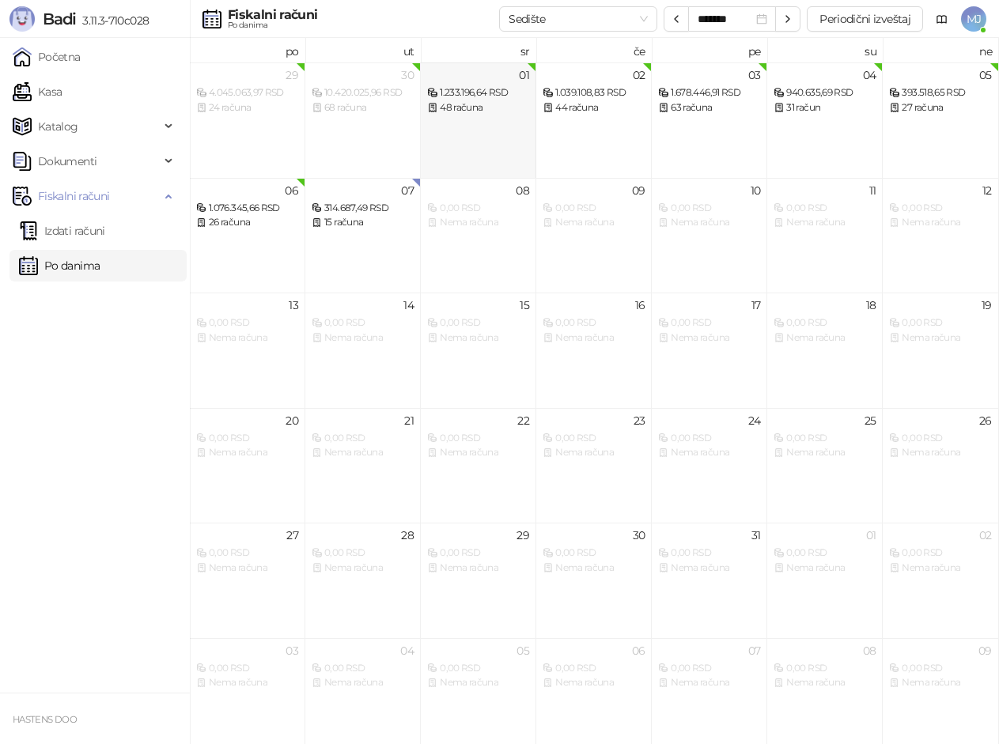
click at [467, 86] on div "1.233.196,64 RSD" at bounding box center [478, 92] width 102 height 15
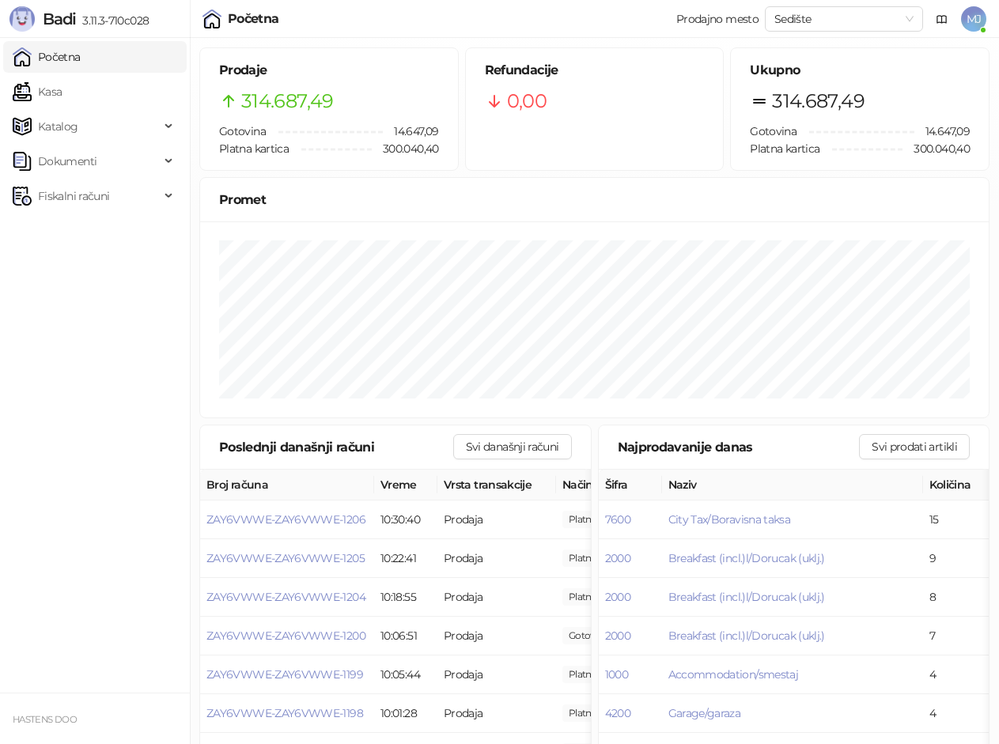
click at [293, 102] on span "314.687,49" at bounding box center [287, 101] width 93 height 30
click at [320, 102] on span "314.687,49" at bounding box center [287, 101] width 93 height 30
click at [502, 96] on icon at bounding box center [494, 101] width 19 height 19
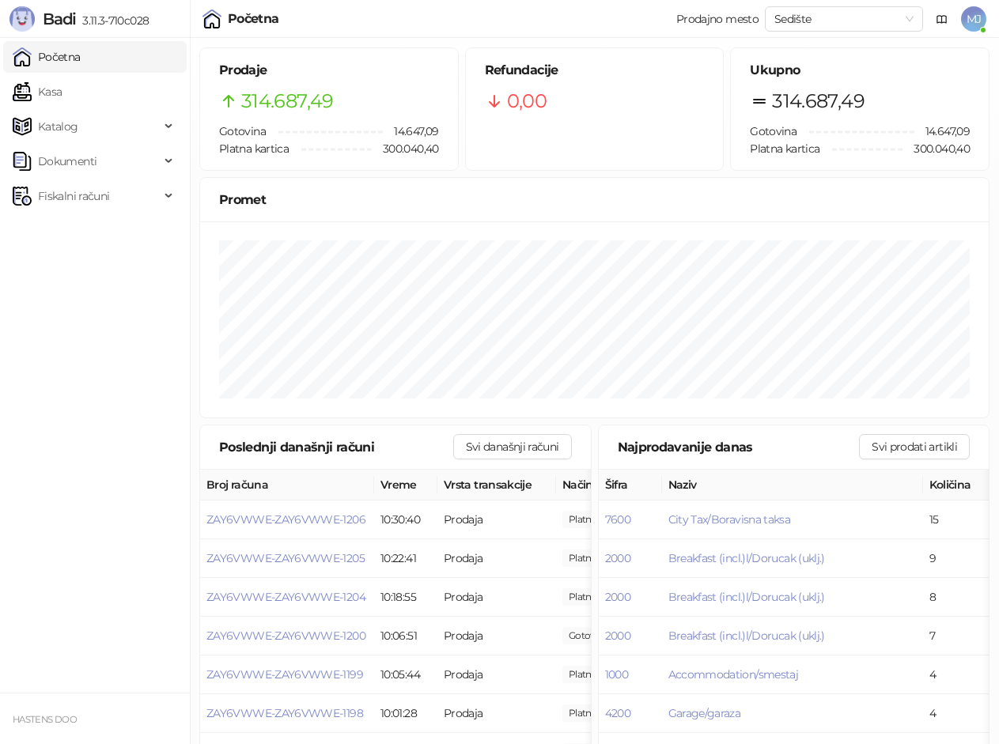
click at [724, 116] on div "Refundacije 0,00" at bounding box center [595, 108] width 266 height 123
click at [793, 96] on span "314.687,49" at bounding box center [818, 101] width 93 height 30
click at [786, 119] on div "Ukupno 314.687,49 Gotovina 14.647,09 Platna kartica 300.040,40" at bounding box center [860, 109] width 258 height 122
click at [35, 188] on div "Fiskalni računi" at bounding box center [61, 196] width 96 height 32
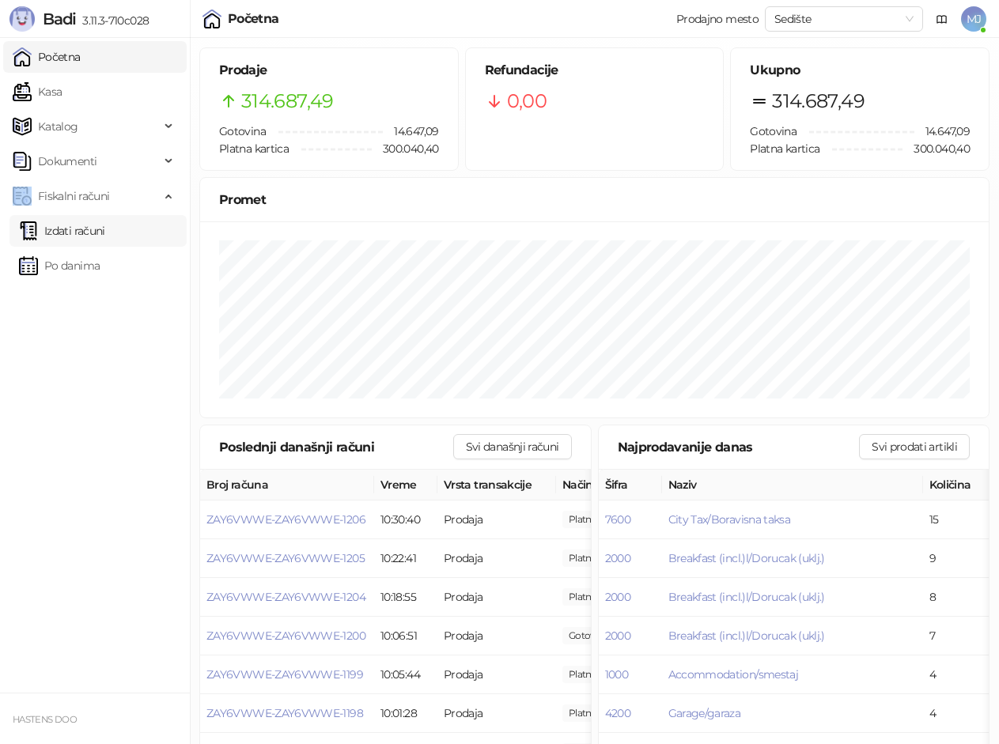
click at [105, 236] on link "Izdati računi" at bounding box center [62, 231] width 86 height 32
